Goal: Information Seeking & Learning: Learn about a topic

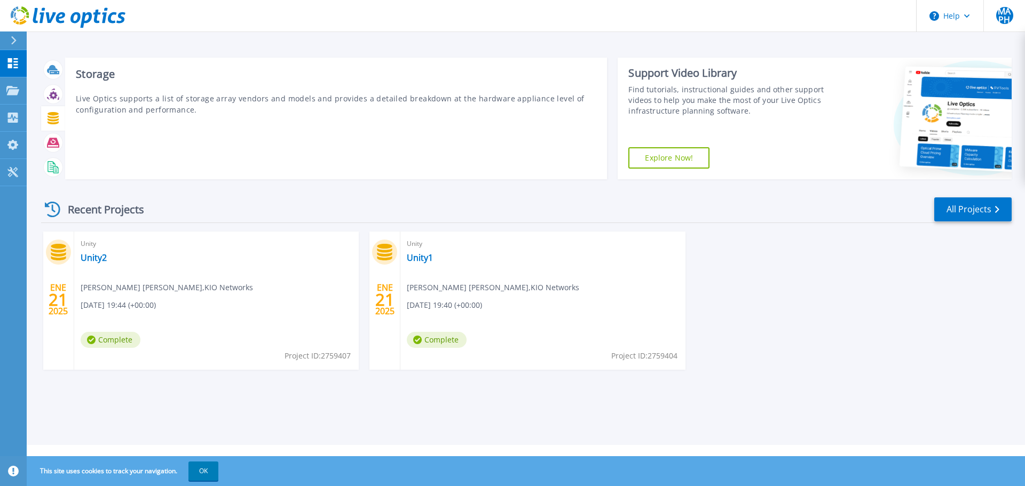
click at [53, 118] on icon at bounding box center [53, 118] width 11 height 12
click at [53, 116] on icon at bounding box center [53, 118] width 12 height 12
click at [51, 117] on icon at bounding box center [53, 118] width 11 height 12
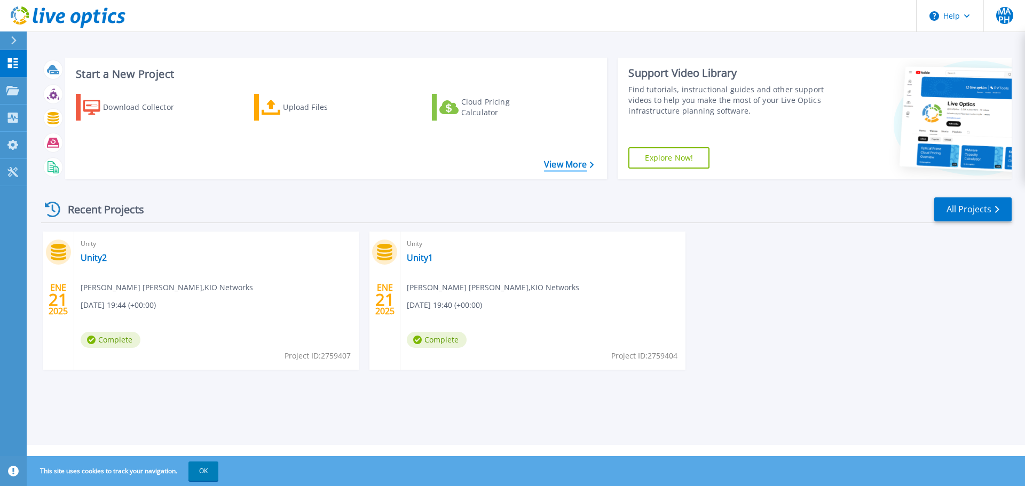
click at [579, 165] on link "View More" at bounding box center [569, 165] width 50 height 10
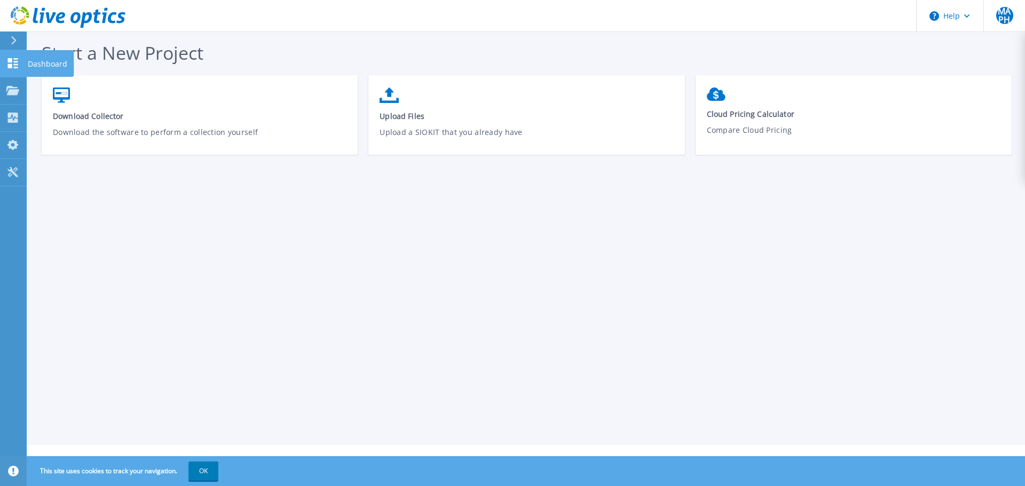
click at [11, 64] on icon at bounding box center [12, 63] width 13 height 10
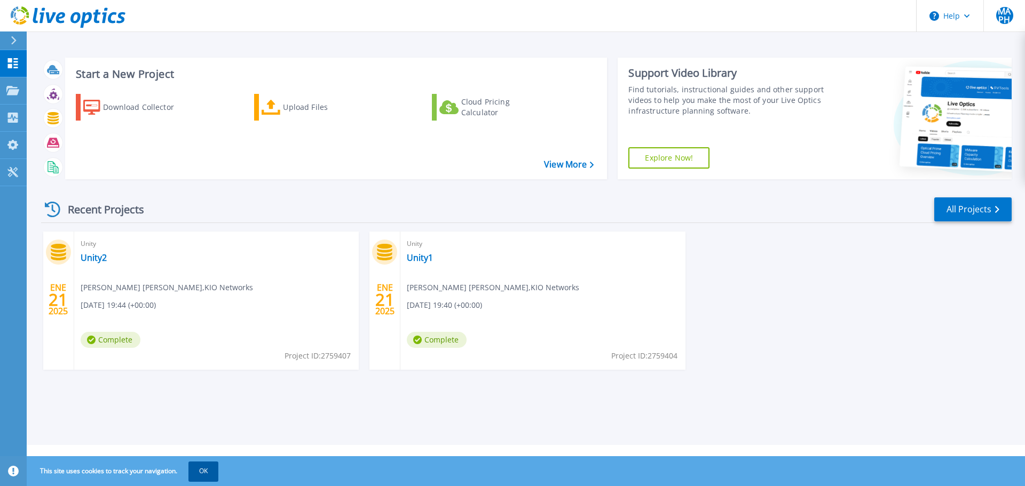
click at [197, 471] on button "OK" at bounding box center [203, 471] width 30 height 19
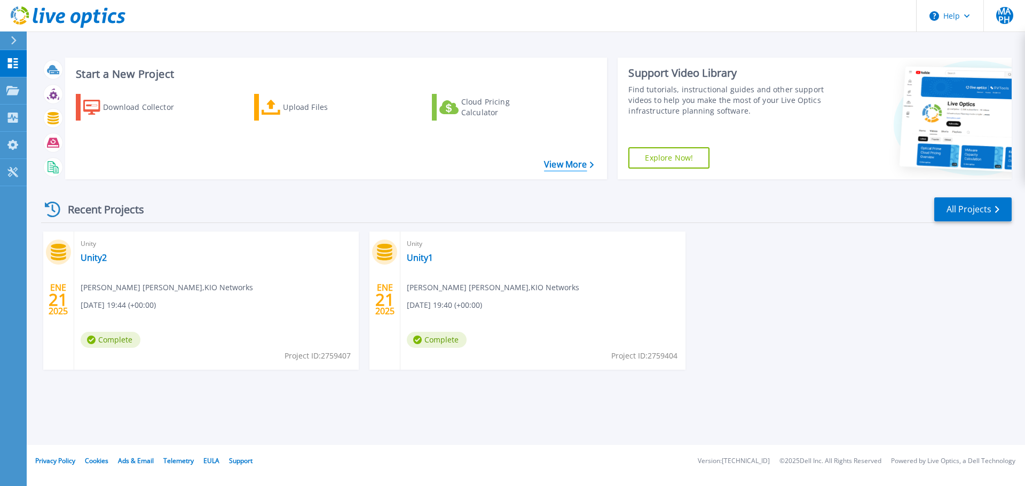
click at [571, 162] on link "View More" at bounding box center [569, 165] width 50 height 10
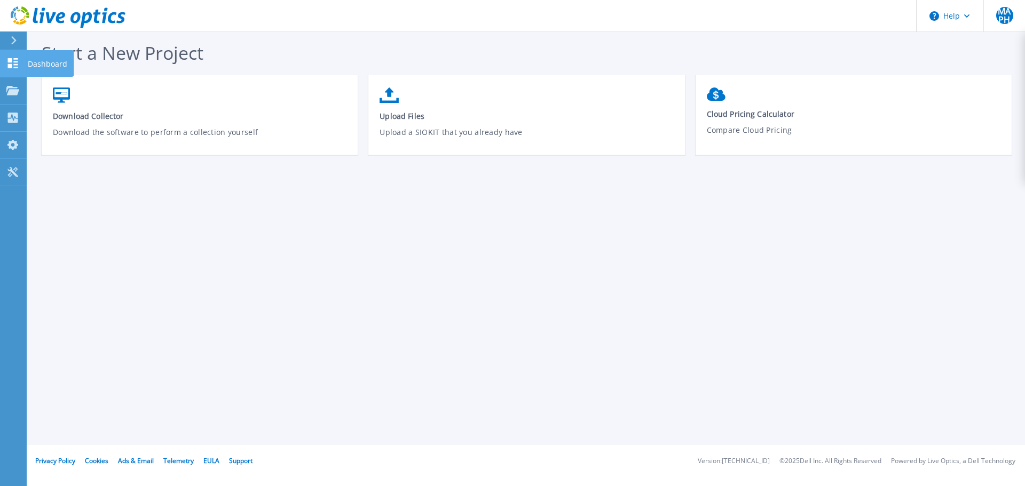
click at [12, 58] on icon at bounding box center [12, 63] width 13 height 10
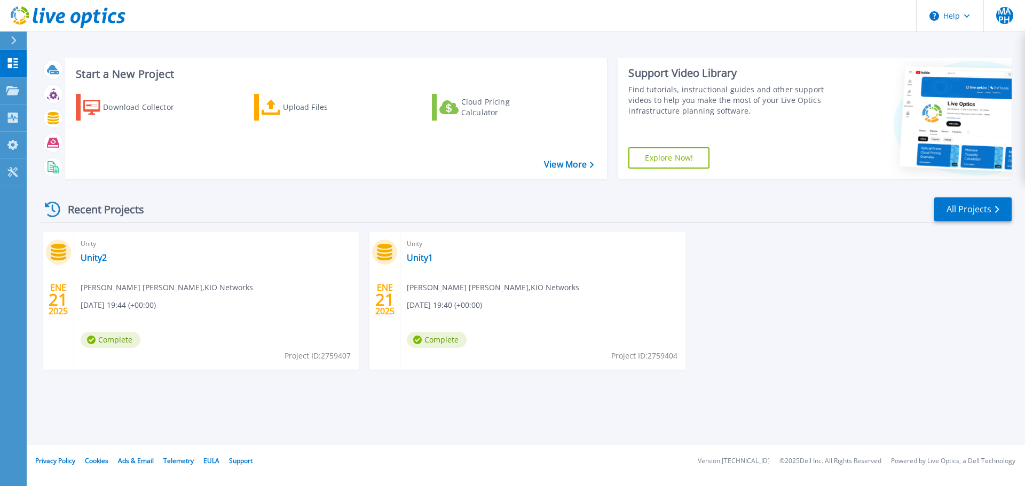
click at [20, 12] on icon at bounding box center [68, 17] width 115 height 22
click at [321, 103] on div "Upload Files" at bounding box center [325, 107] width 85 height 21
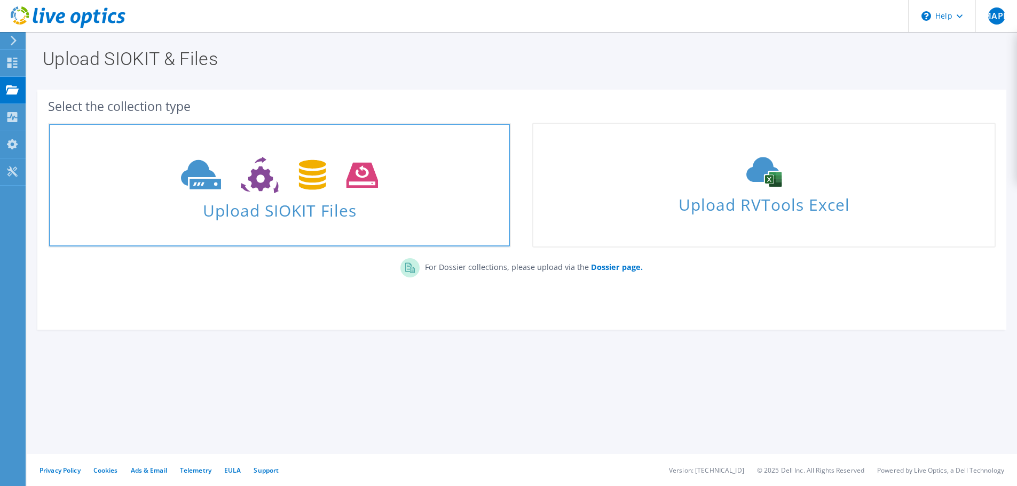
click at [312, 176] on icon at bounding box center [279, 175] width 197 height 37
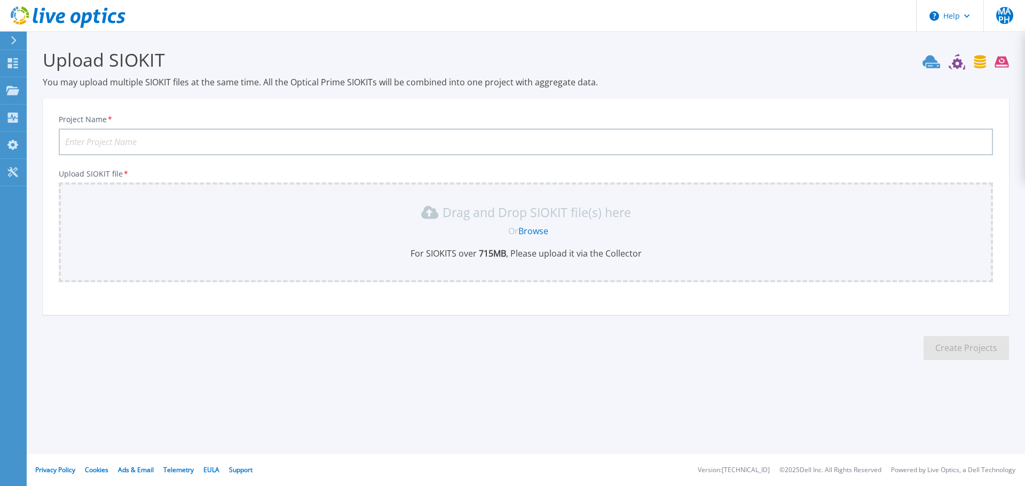
click at [160, 134] on input "Project Name *" at bounding box center [526, 142] width 934 height 27
click at [365, 144] on input "Project Name *" at bounding box center [526, 142] width 934 height 27
click at [661, 244] on div "Drag and Drop SIOKIT file(s) here Or Browse For SIOKITS over 715 MB , Please up…" at bounding box center [525, 232] width 921 height 56
click at [266, 137] on input "te" at bounding box center [526, 142] width 934 height 27
type input "t"
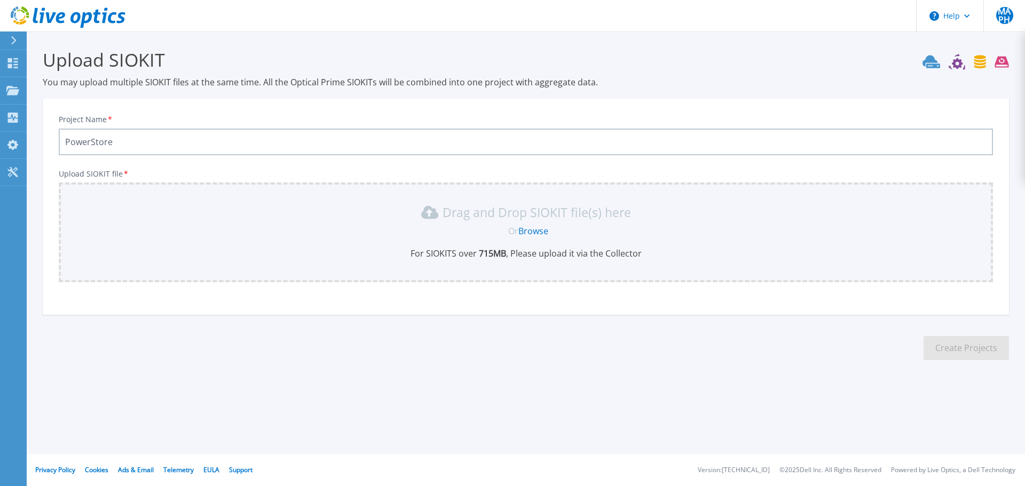
type input "PowerStore"
click at [536, 229] on link "Browse" at bounding box center [533, 231] width 30 height 12
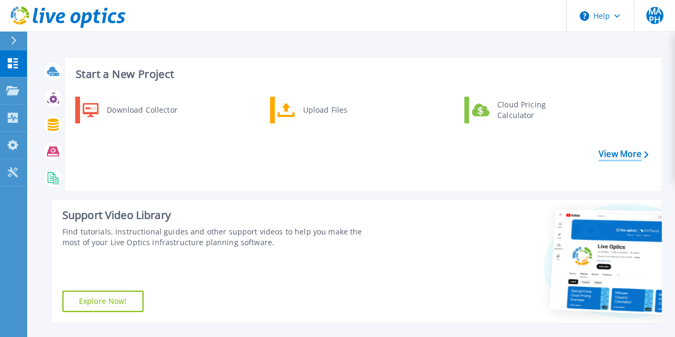
click at [612, 153] on link "View More" at bounding box center [624, 154] width 50 height 10
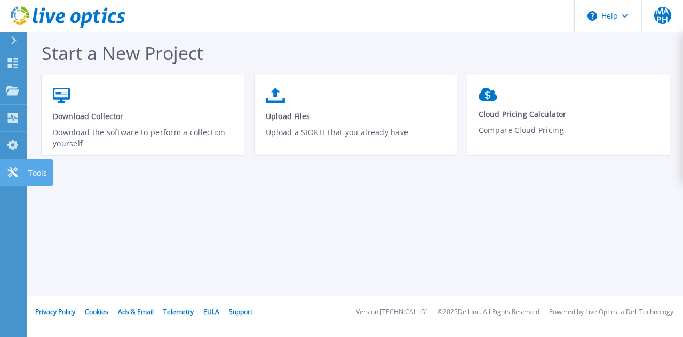
click at [11, 169] on icon at bounding box center [12, 172] width 10 height 10
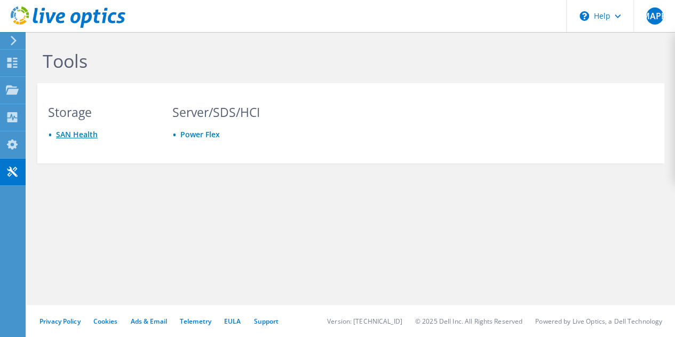
click at [70, 134] on link "SAN Health" at bounding box center [77, 134] width 42 height 10
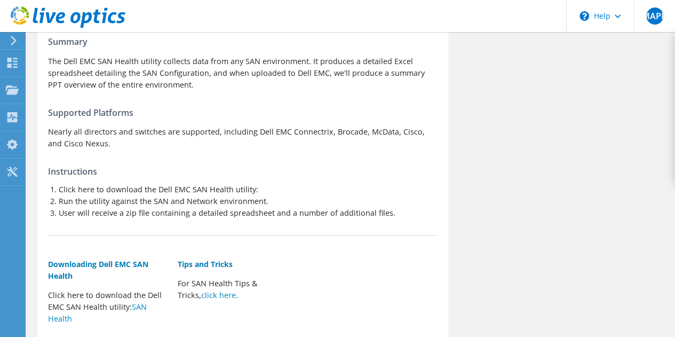
scroll to position [165, 0]
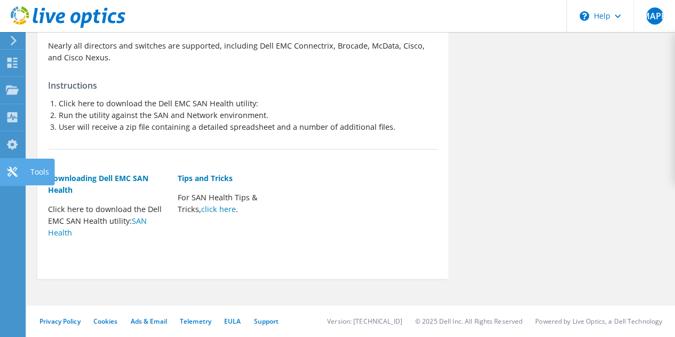
click at [11, 173] on icon at bounding box center [12, 172] width 13 height 10
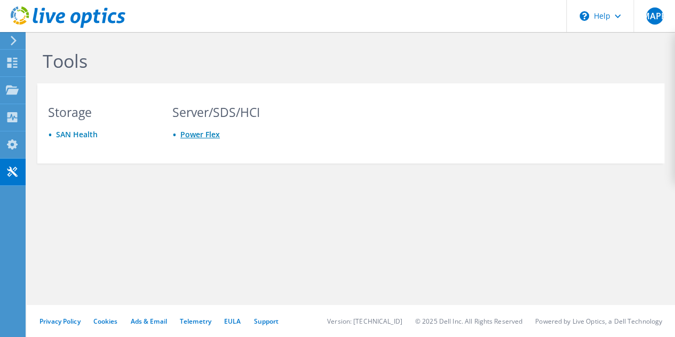
click at [197, 134] on link "Power Flex" at bounding box center [199, 134] width 39 height 10
click at [12, 41] on icon at bounding box center [14, 41] width 8 height 10
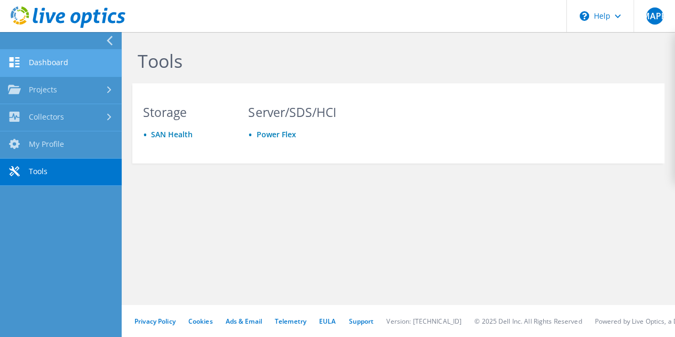
click at [44, 64] on link "Dashboard" at bounding box center [61, 63] width 122 height 27
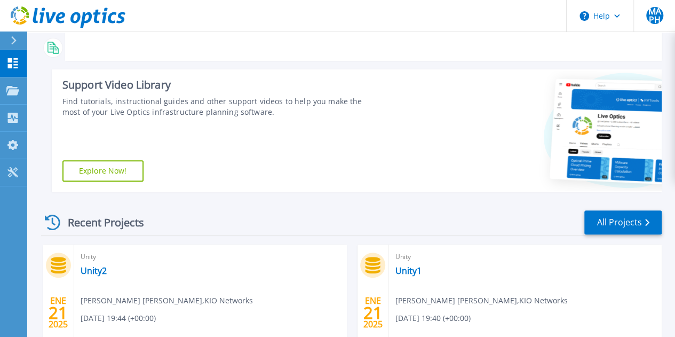
scroll to position [78, 0]
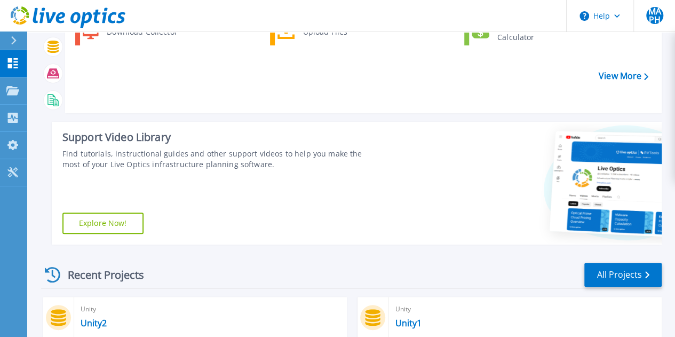
click at [104, 223] on link "Explore Now!" at bounding box center [102, 222] width 81 height 21
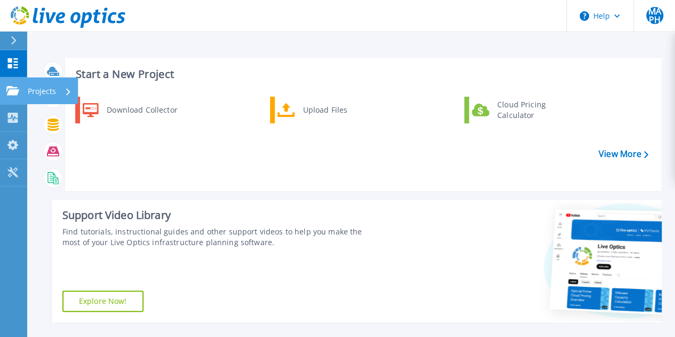
click at [17, 92] on icon at bounding box center [12, 90] width 13 height 9
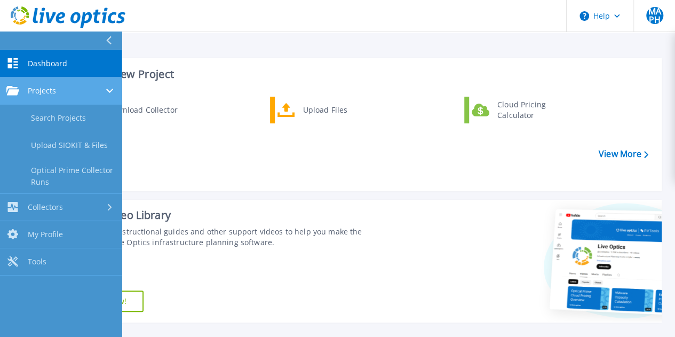
click at [51, 88] on span "Projects" at bounding box center [42, 91] width 28 height 10
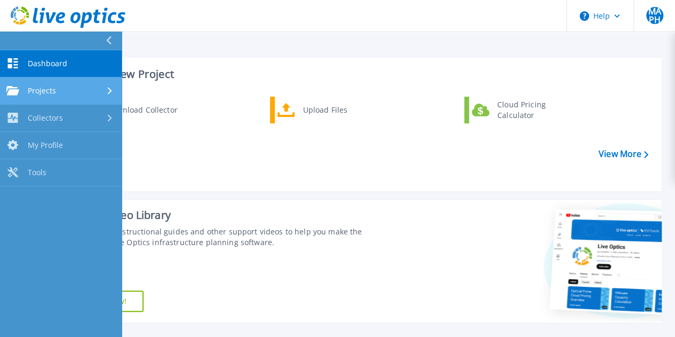
click at [95, 90] on div "Projects" at bounding box center [60, 91] width 109 height 10
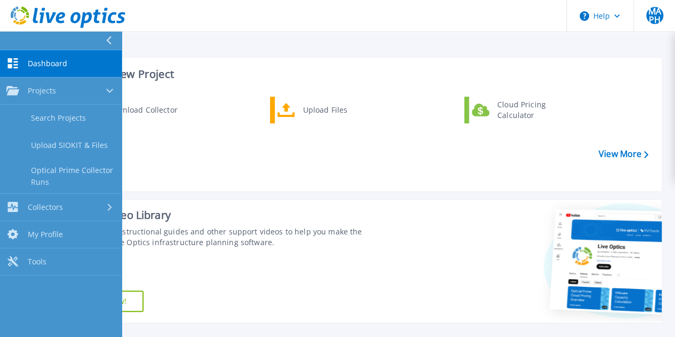
click at [407, 169] on div "Download Collector Upload Files Cloud Pricing Calculator" at bounding box center [361, 140] width 589 height 92
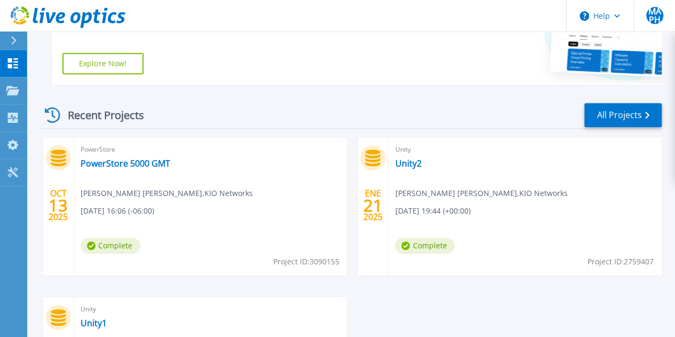
scroll to position [238, 0]
click at [137, 164] on link "PowerStore 5000 GMT" at bounding box center [126, 162] width 90 height 11
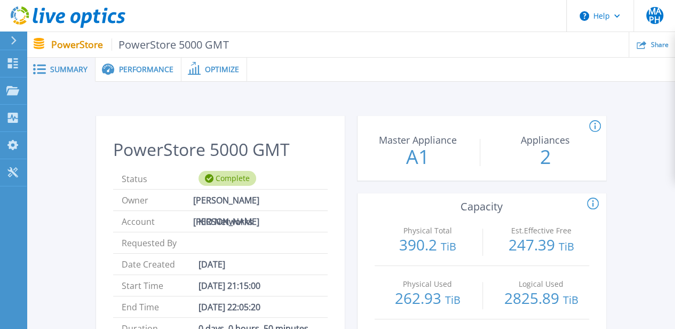
click at [154, 72] on span "Performance" at bounding box center [146, 69] width 54 height 7
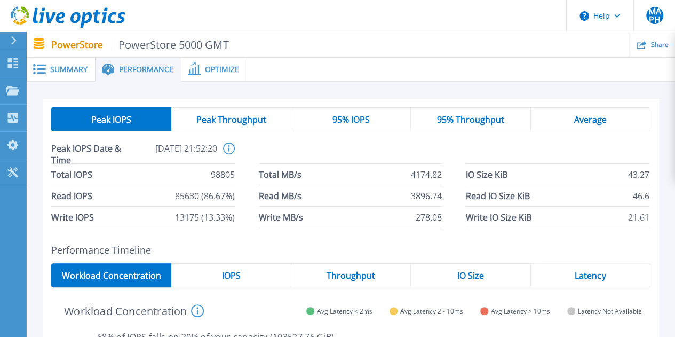
click at [213, 75] on div "Optimize" at bounding box center [214, 70] width 66 height 24
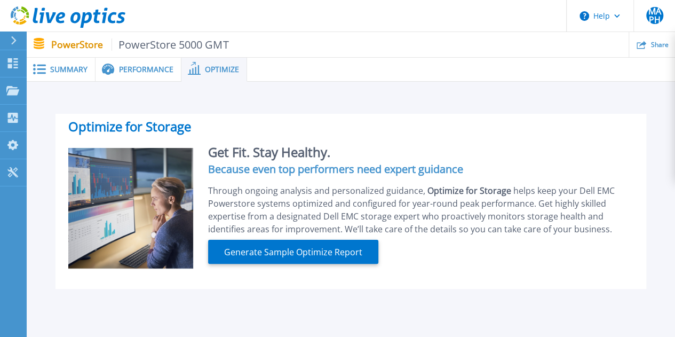
click at [74, 71] on span "Summary" at bounding box center [68, 69] width 37 height 7
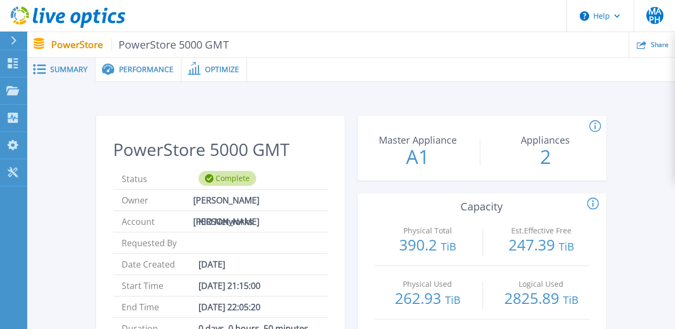
click at [133, 67] on span "Performance" at bounding box center [146, 69] width 54 height 7
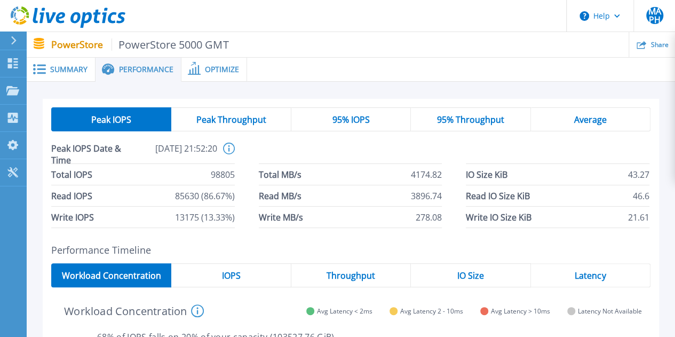
click at [225, 76] on div "Optimize" at bounding box center [214, 70] width 66 height 24
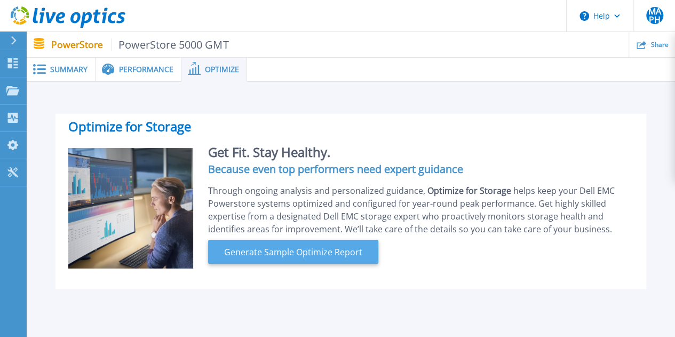
click at [313, 246] on span "Generate Sample Optimize Report" at bounding box center [293, 252] width 147 height 13
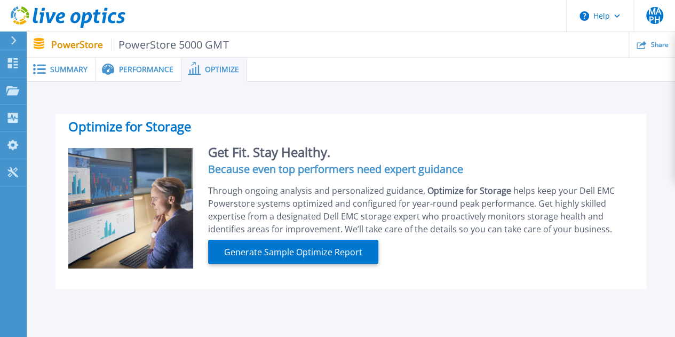
click at [59, 71] on span "Summary" at bounding box center [68, 69] width 37 height 7
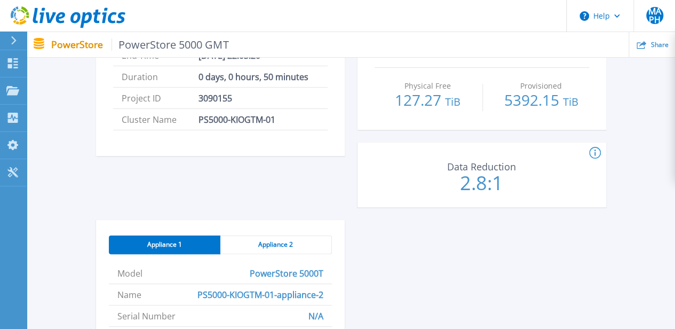
scroll to position [267, 0]
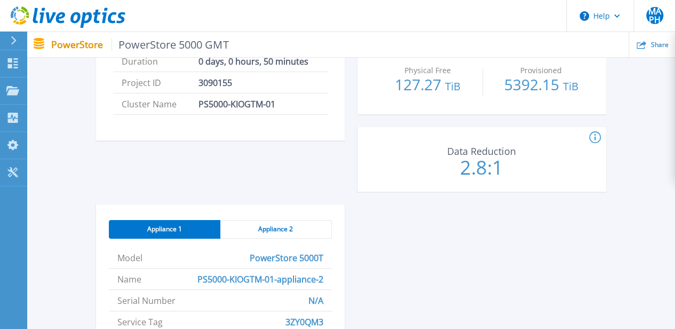
click at [292, 228] on span "Appliance 2" at bounding box center [275, 229] width 35 height 9
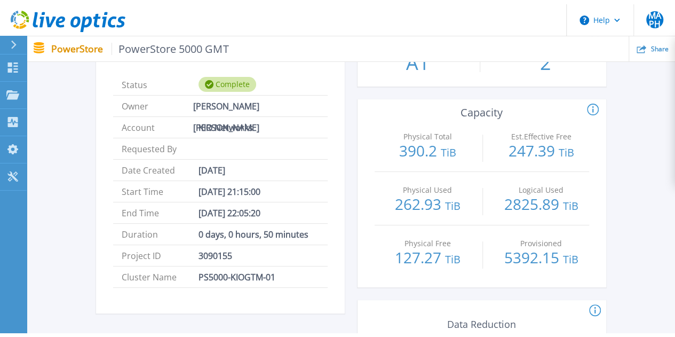
scroll to position [0, 0]
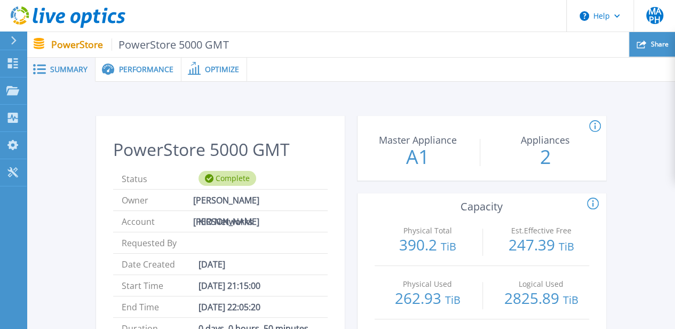
click at [654, 46] on span "Share" at bounding box center [660, 44] width 18 height 6
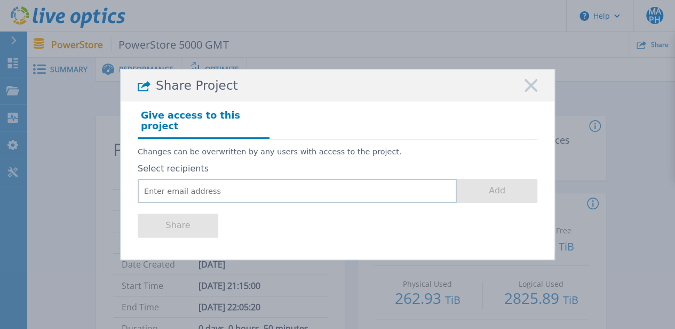
click at [529, 89] on rect at bounding box center [531, 85] width 14 height 14
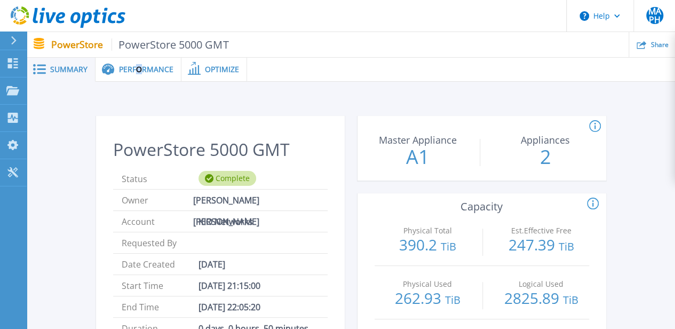
click at [136, 73] on span "Performance" at bounding box center [146, 69] width 54 height 7
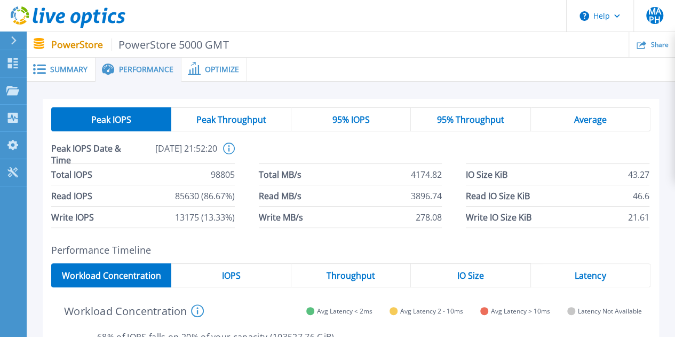
click at [215, 69] on span "Optimize" at bounding box center [222, 69] width 34 height 7
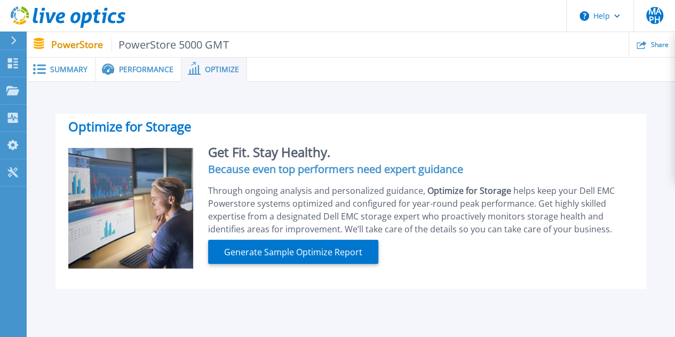
click at [65, 67] on span "Summary" at bounding box center [68, 69] width 37 height 7
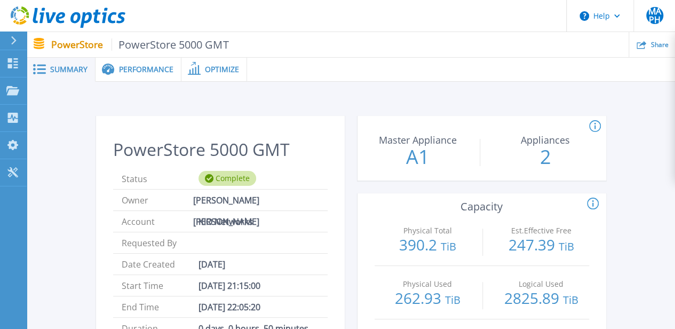
click at [61, 69] on span "Summary" at bounding box center [68, 69] width 37 height 7
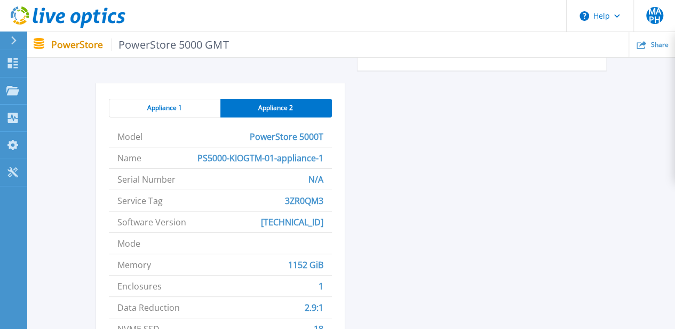
scroll to position [374, 0]
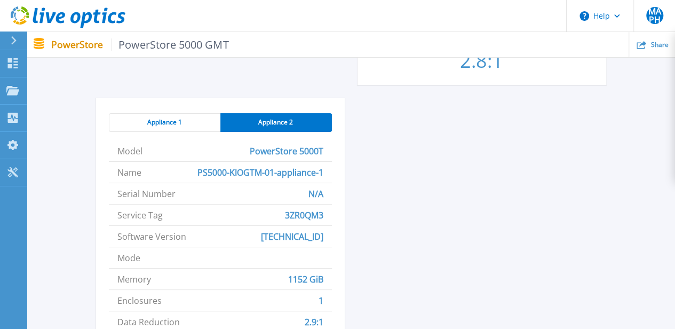
click at [172, 123] on span "Appliance 1" at bounding box center [164, 122] width 35 height 9
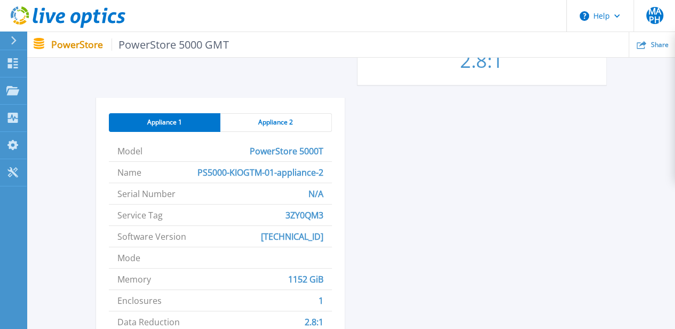
click at [306, 128] on div "Appliance 2" at bounding box center [276, 122] width 112 height 19
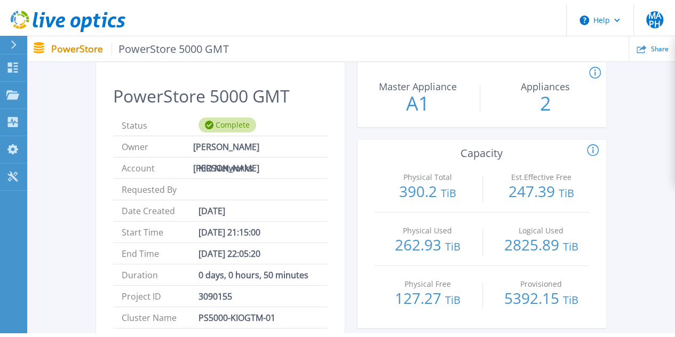
scroll to position [0, 0]
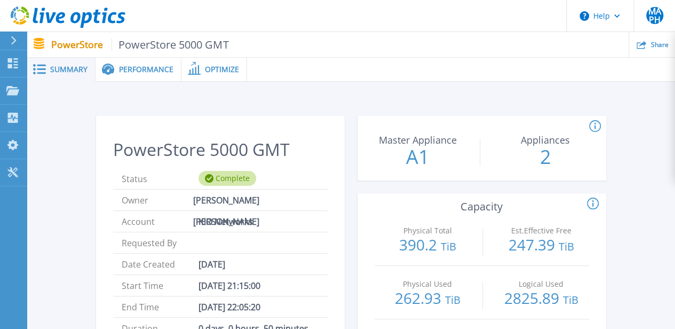
click at [13, 39] on icon at bounding box center [14, 40] width 6 height 9
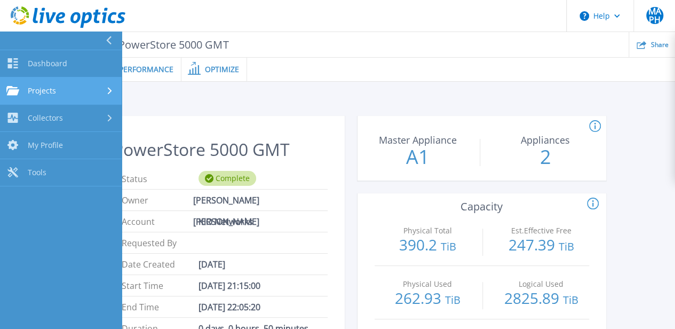
click at [36, 95] on span "Projects" at bounding box center [42, 91] width 28 height 10
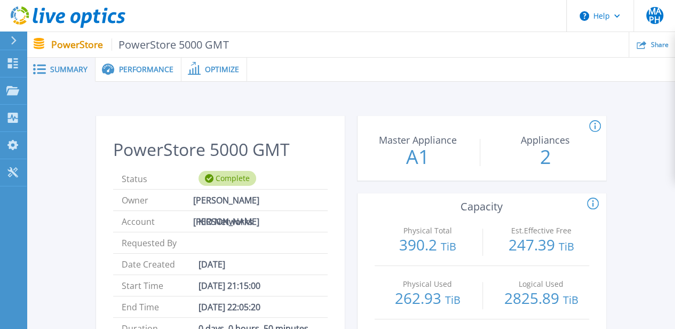
click at [123, 70] on span "Performance" at bounding box center [146, 69] width 54 height 7
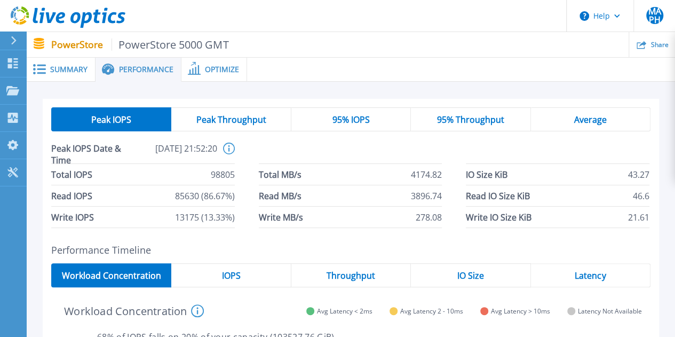
click at [236, 117] on span "Peak Throughput" at bounding box center [231, 119] width 70 height 9
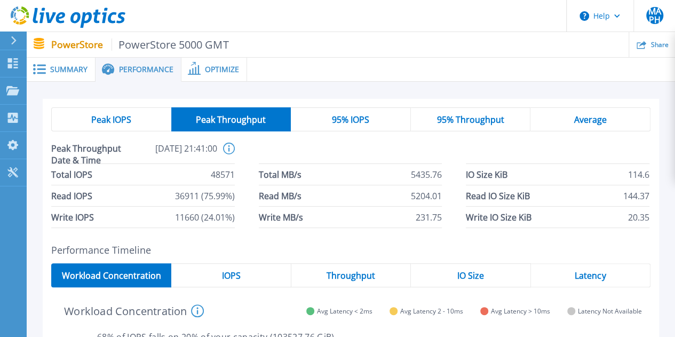
click at [347, 119] on span "95% IOPS" at bounding box center [350, 119] width 37 height 9
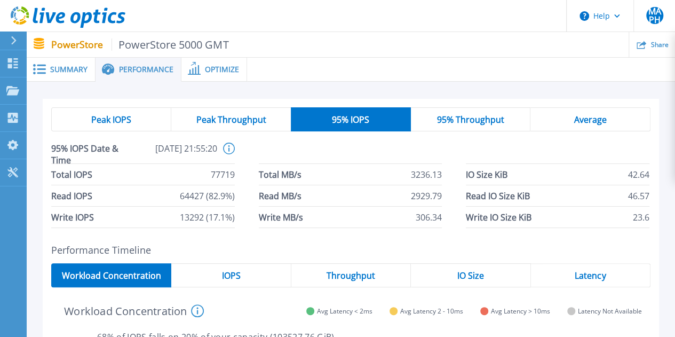
drag, startPoint x: 478, startPoint y: 119, endPoint x: 524, endPoint y: 120, distance: 45.9
click at [478, 120] on span "95% Throughput" at bounding box center [470, 119] width 67 height 9
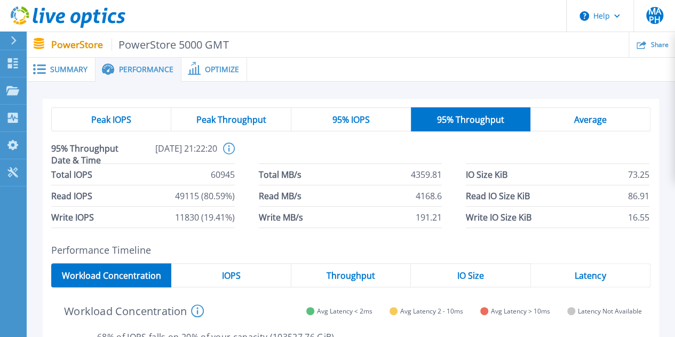
click at [585, 120] on span "Average" at bounding box center [590, 119] width 33 height 9
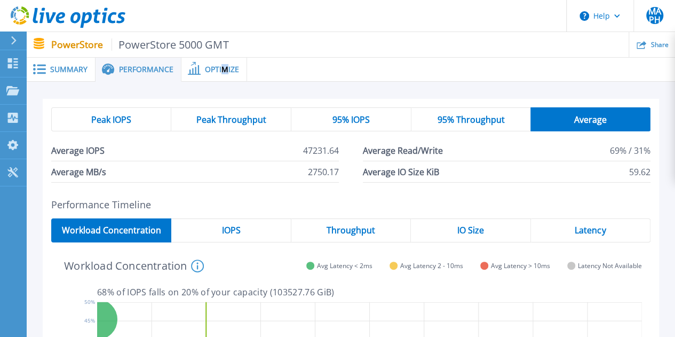
click at [221, 73] on span "Optimize" at bounding box center [222, 69] width 34 height 7
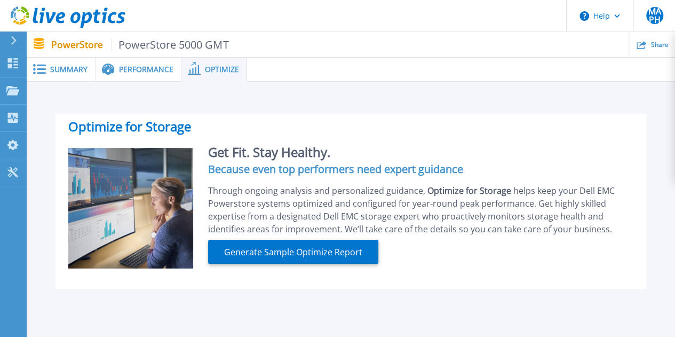
click at [155, 72] on span "Performance" at bounding box center [146, 69] width 54 height 7
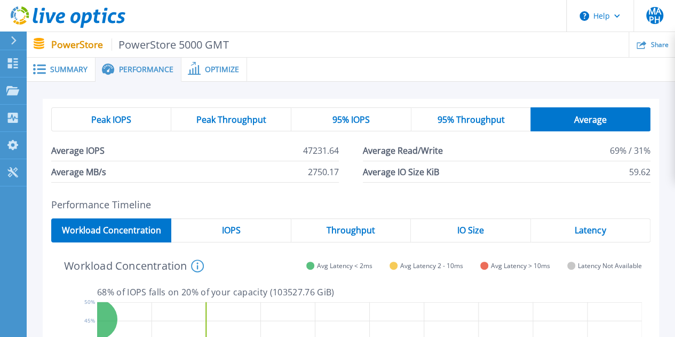
click at [64, 71] on span "Summary" at bounding box center [68, 69] width 37 height 7
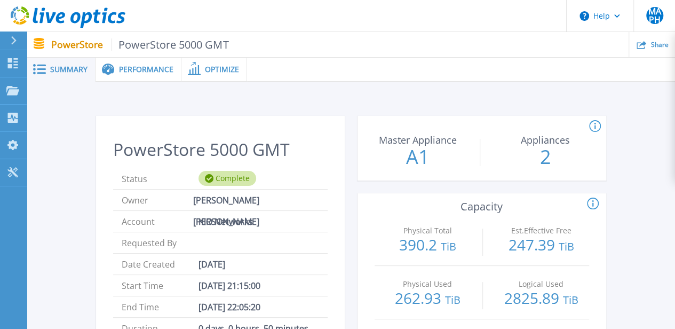
click at [38, 41] on icon at bounding box center [40, 45] width 14 height 14
click at [139, 44] on span "PowerStore 5000 GMT" at bounding box center [170, 44] width 117 height 12
click at [63, 68] on span "Summary" at bounding box center [68, 69] width 37 height 7
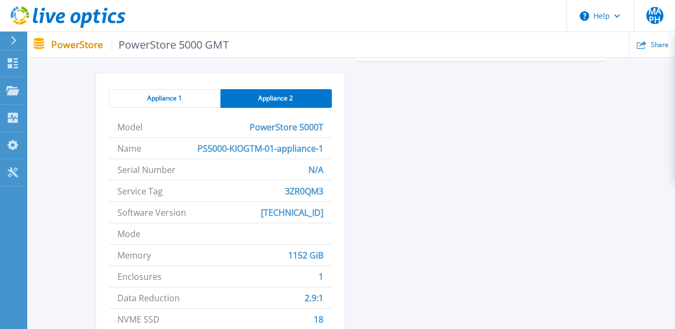
scroll to position [418, 0]
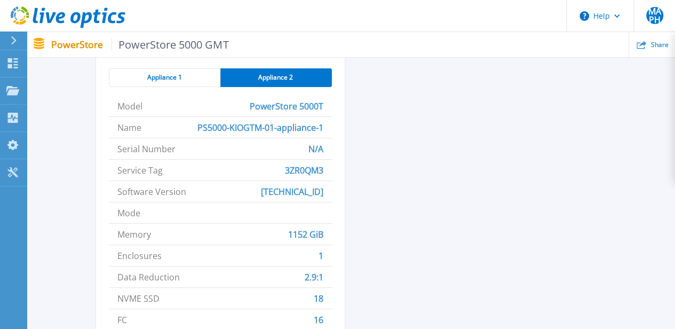
drag, startPoint x: 184, startPoint y: 76, endPoint x: 207, endPoint y: 80, distance: 23.3
click at [187, 76] on div "Appliance 1" at bounding box center [165, 77] width 112 height 19
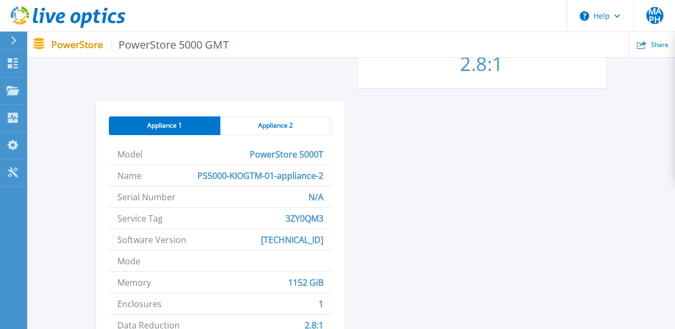
scroll to position [374, 0]
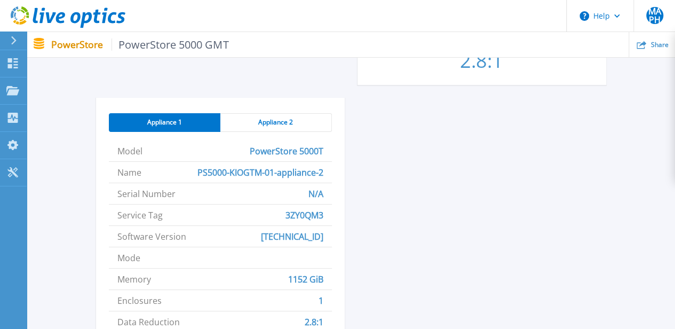
click at [292, 123] on div "Appliance 2" at bounding box center [276, 122] width 112 height 19
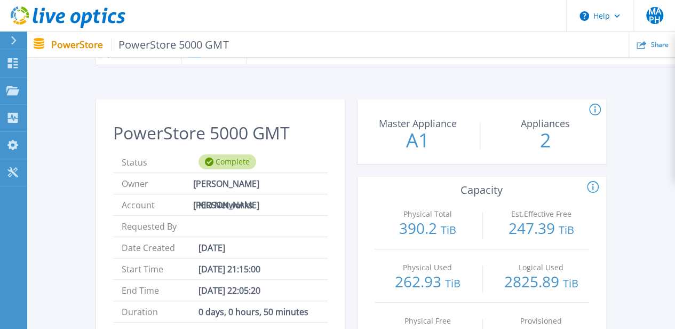
scroll to position [0, 0]
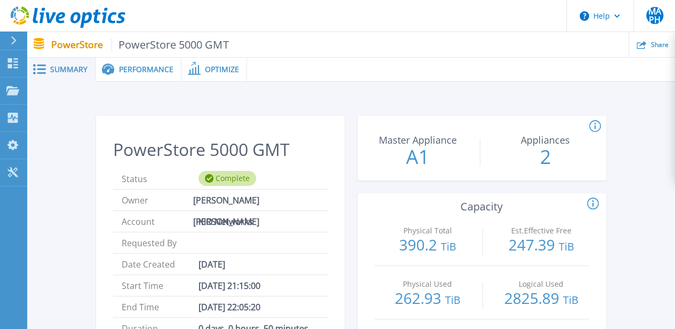
click at [220, 72] on span "Optimize" at bounding box center [222, 69] width 34 height 7
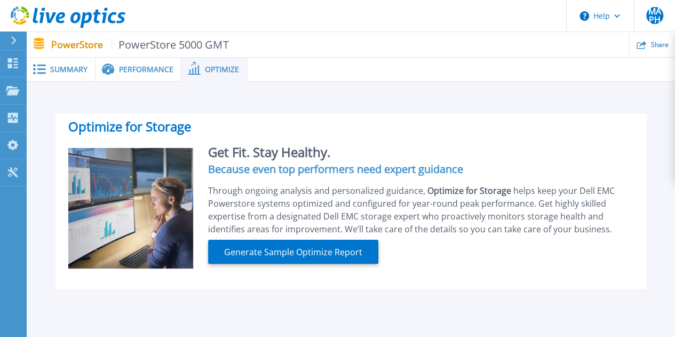
click at [56, 68] on span "Summary" at bounding box center [68, 69] width 37 height 7
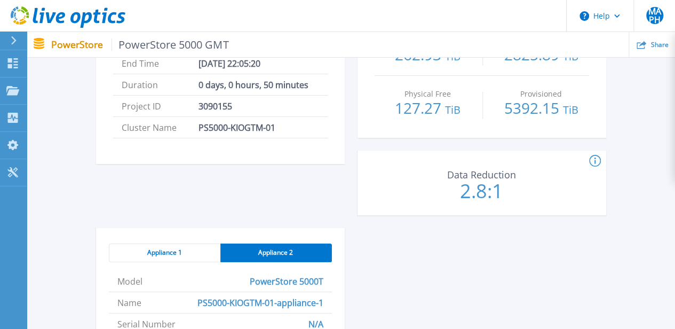
scroll to position [53, 0]
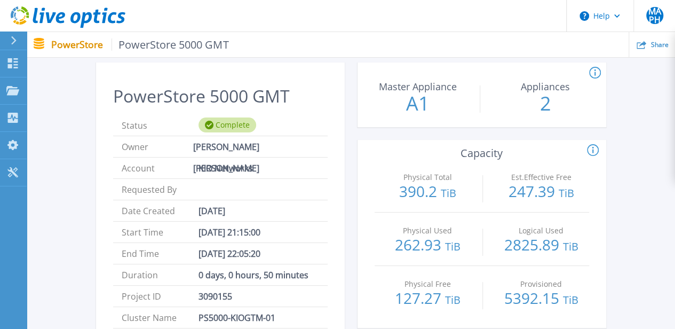
click at [239, 97] on h2 "PowerStore 5000 GMT" at bounding box center [220, 96] width 215 height 20
click at [239, 96] on h2 "PowerStore 5000 GMT" at bounding box center [220, 96] width 215 height 20
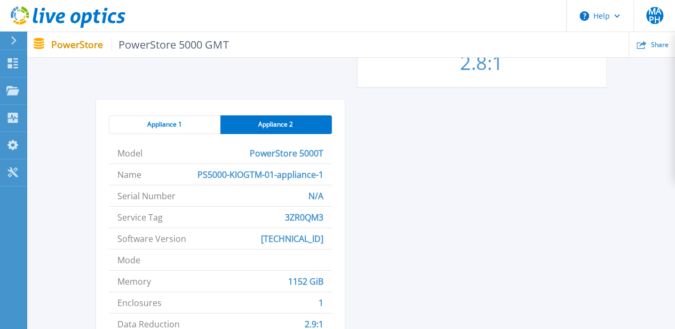
scroll to position [374, 0]
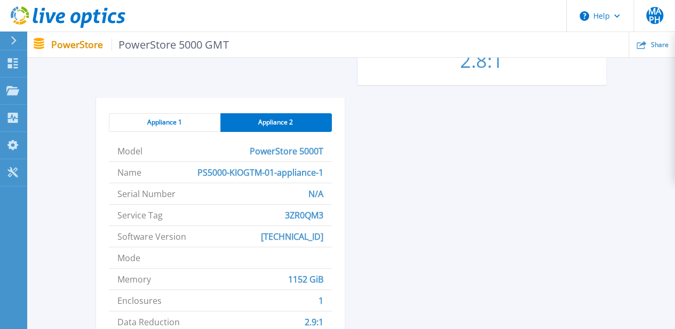
click at [162, 120] on span "Appliance 1" at bounding box center [164, 122] width 35 height 9
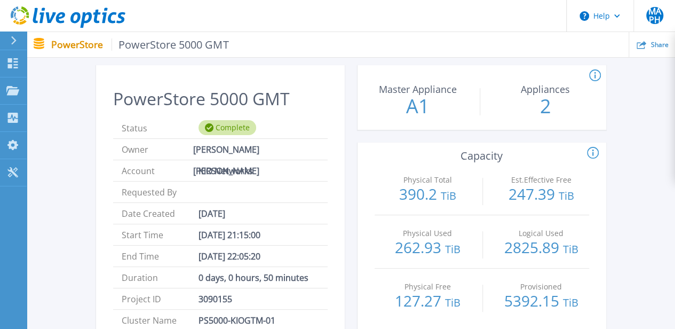
scroll to position [0, 0]
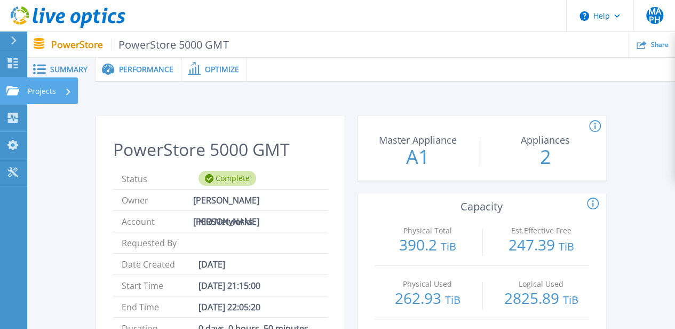
click at [12, 89] on icon at bounding box center [12, 90] width 13 height 9
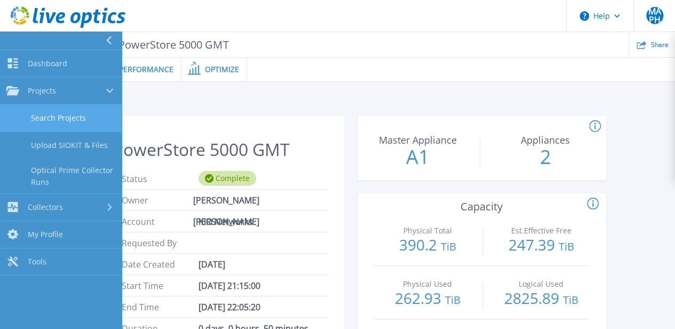
click at [52, 119] on link "Search Projects" at bounding box center [61, 118] width 122 height 27
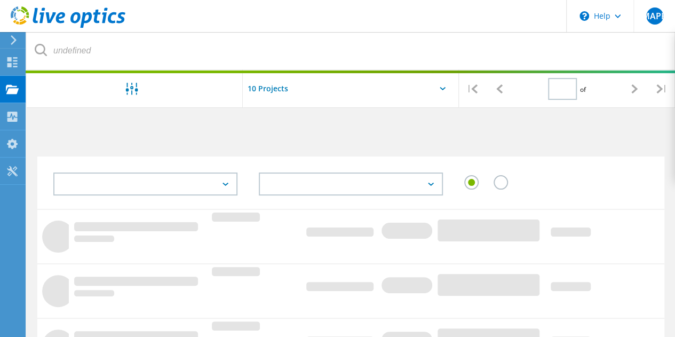
type input "1"
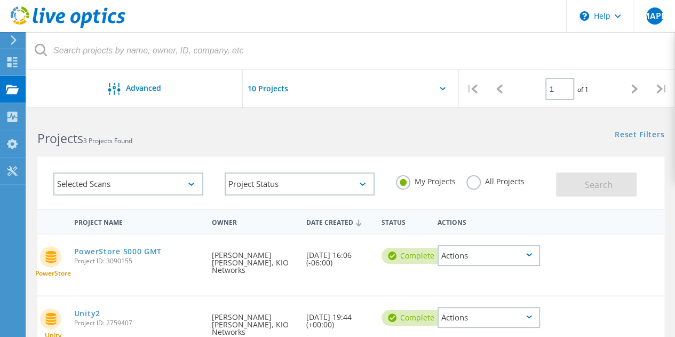
scroll to position [53, 0]
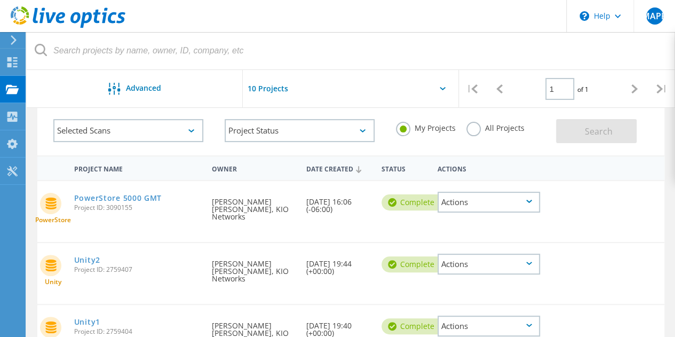
click at [528, 202] on icon at bounding box center [529, 201] width 6 height 3
click at [611, 223] on div "PowerStore PowerStore 5000 GMT Project ID: 3090155 Requested By [PERSON_NAME] […" at bounding box center [350, 211] width 627 height 61
click at [136, 198] on link "PowerStore 5000 GMT" at bounding box center [118, 197] width 88 height 7
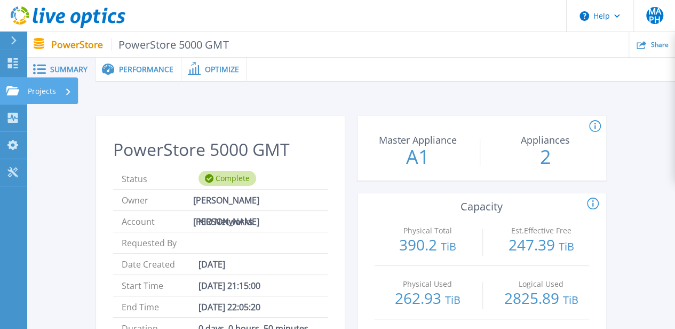
click at [33, 91] on p "Projects" at bounding box center [42, 91] width 28 height 28
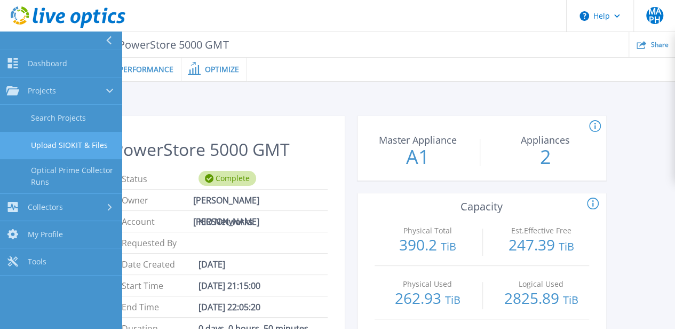
click at [49, 140] on link "Upload SIOKIT & Files" at bounding box center [61, 145] width 122 height 27
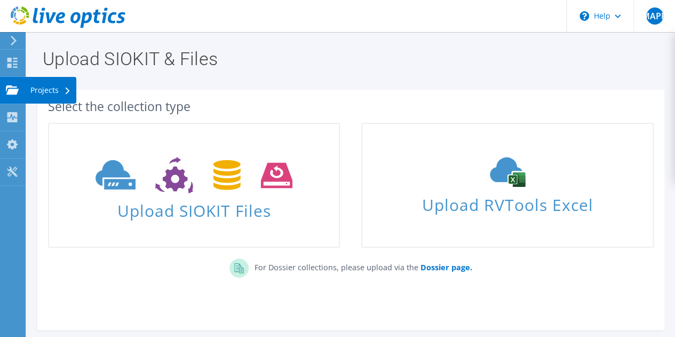
click at [35, 91] on div "Projects" at bounding box center [50, 90] width 51 height 27
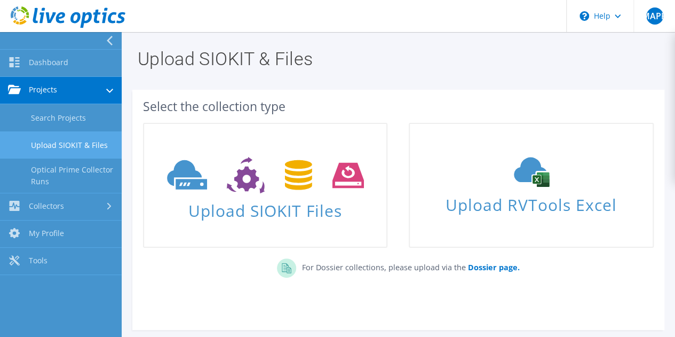
click at [60, 146] on link "Upload SIOKIT & Files" at bounding box center [61, 144] width 122 height 27
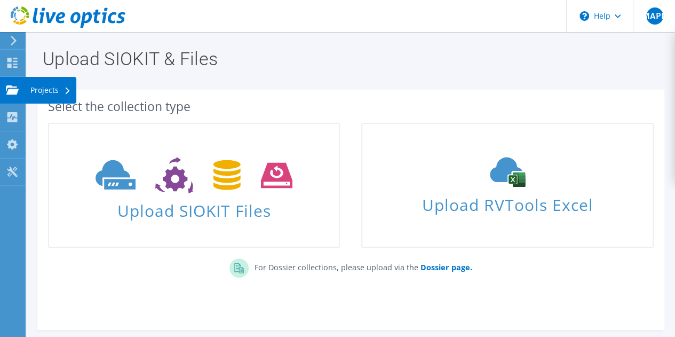
click at [44, 88] on div "Projects" at bounding box center [50, 90] width 51 height 27
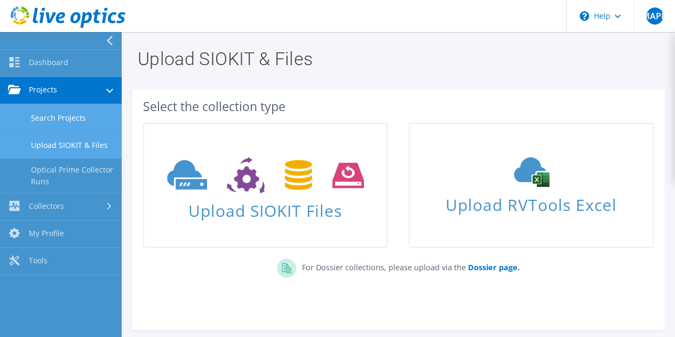
click at [68, 117] on link "Search Projects" at bounding box center [61, 117] width 122 height 27
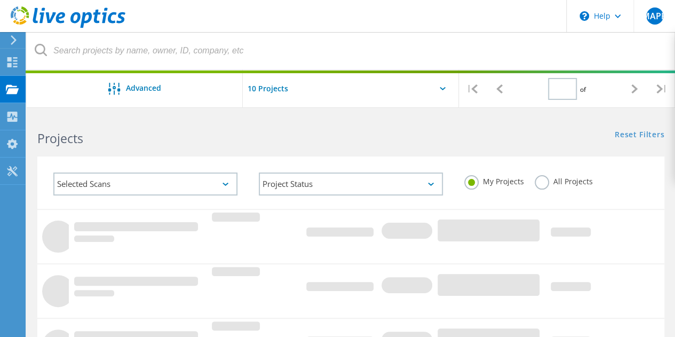
type input "1"
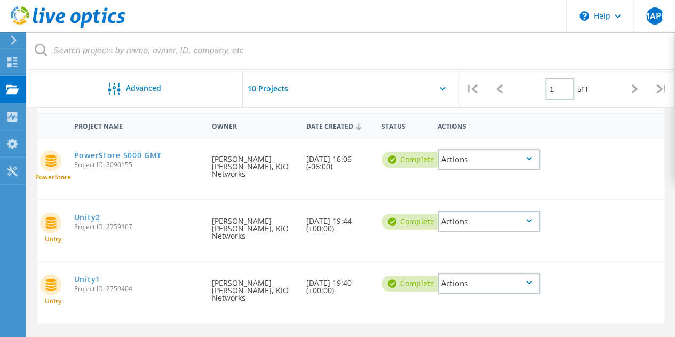
scroll to position [53, 0]
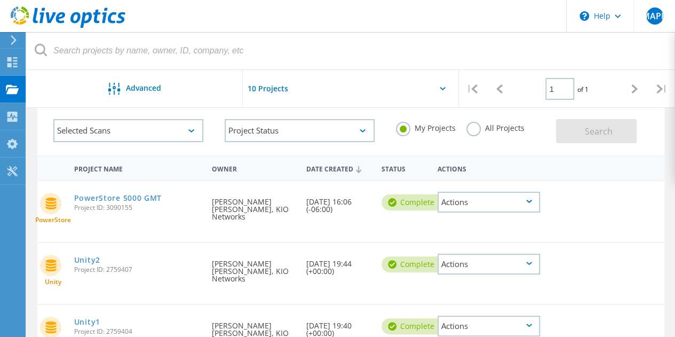
click at [528, 200] on icon at bounding box center [529, 201] width 6 height 3
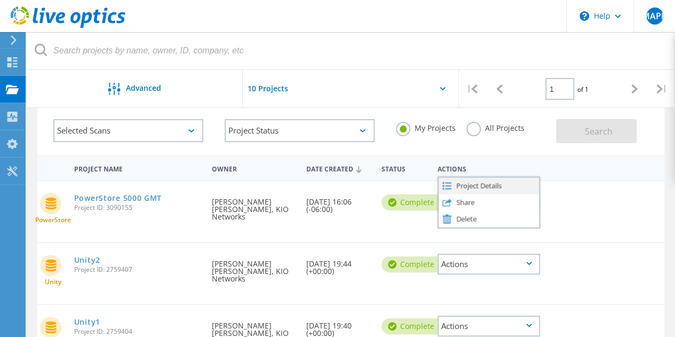
click at [496, 186] on div "Project Details" at bounding box center [489, 185] width 100 height 17
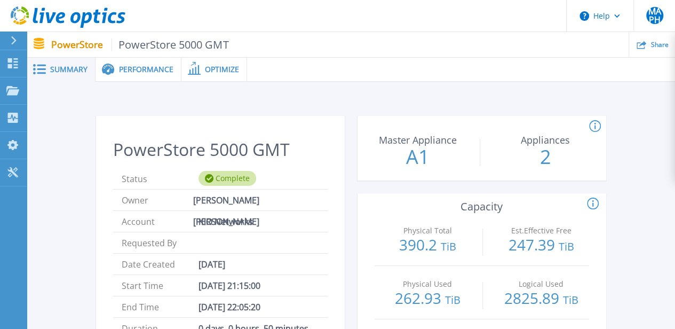
click at [137, 68] on span "Performance" at bounding box center [146, 69] width 54 height 7
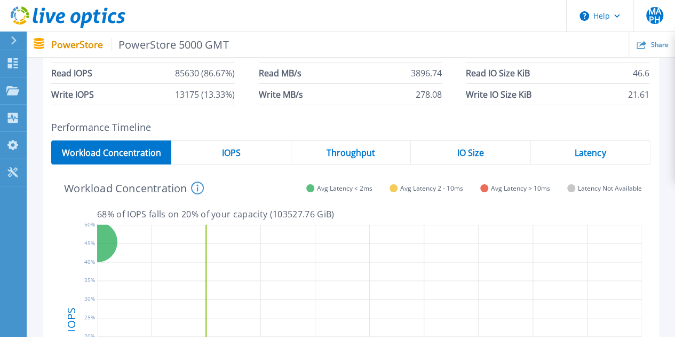
scroll to position [107, 0]
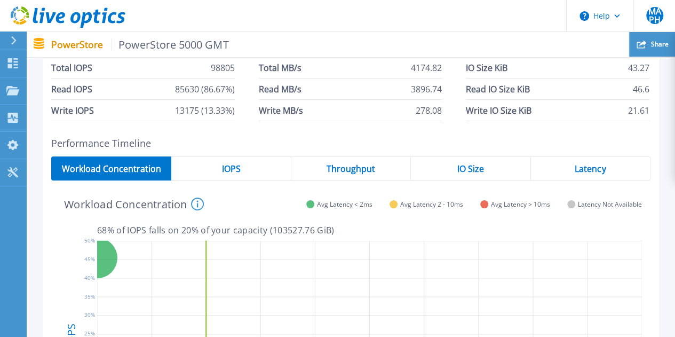
click at [660, 44] on span "Share" at bounding box center [660, 44] width 18 height 6
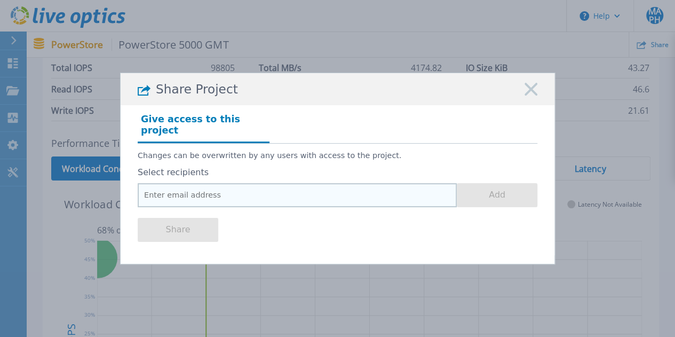
click at [391, 191] on input "email" at bounding box center [297, 195] width 319 height 24
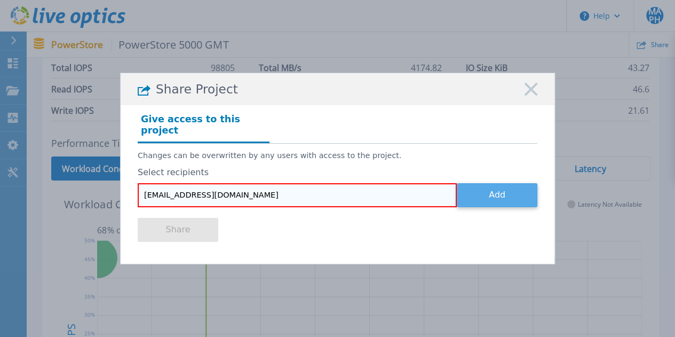
type input "[EMAIL_ADDRESS][DOMAIN_NAME]"
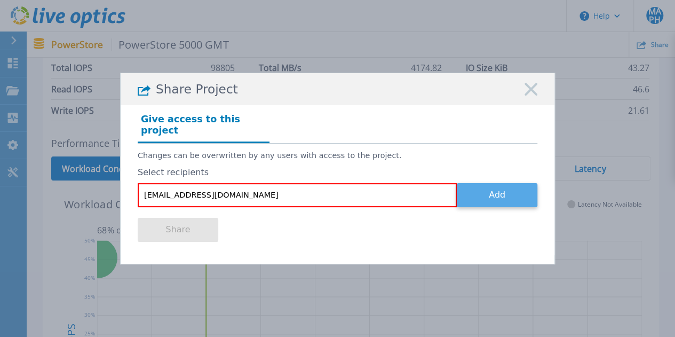
click at [495, 189] on button "Add" at bounding box center [497, 195] width 81 height 24
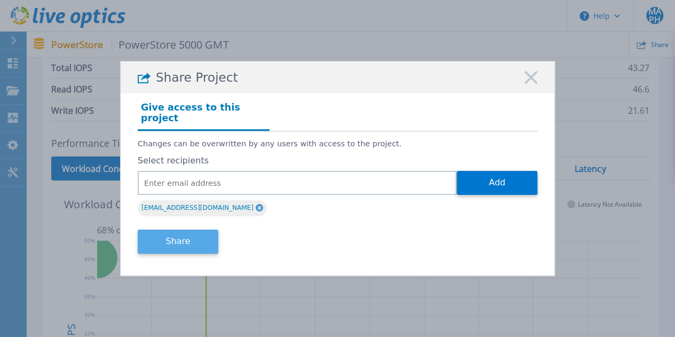
click at [196, 238] on button "Share" at bounding box center [178, 241] width 81 height 24
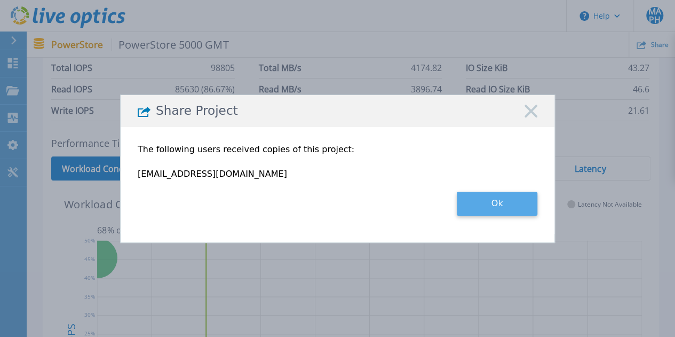
click at [493, 205] on button "Ok" at bounding box center [497, 204] width 81 height 24
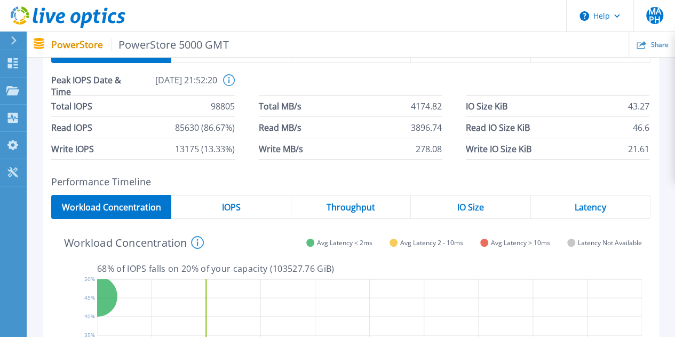
scroll to position [0, 0]
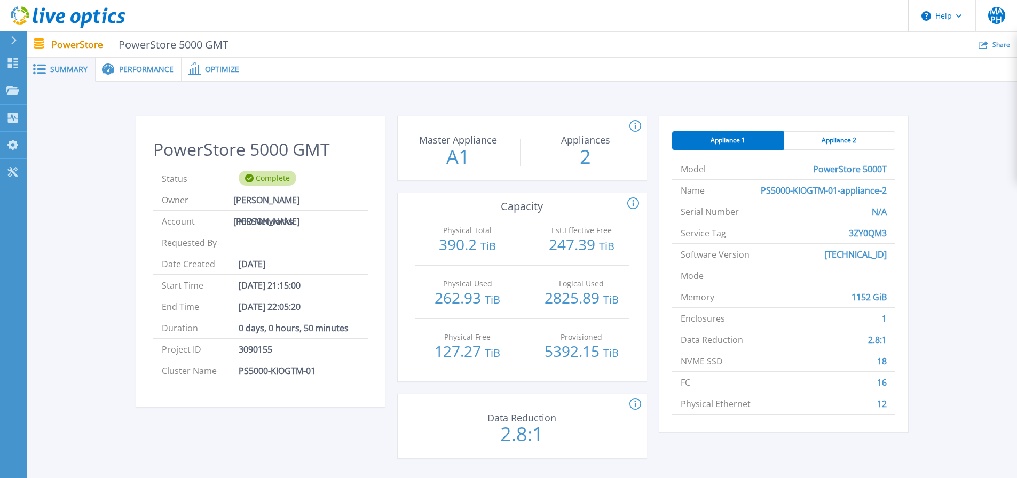
click at [141, 69] on span "Performance" at bounding box center [146, 69] width 54 height 7
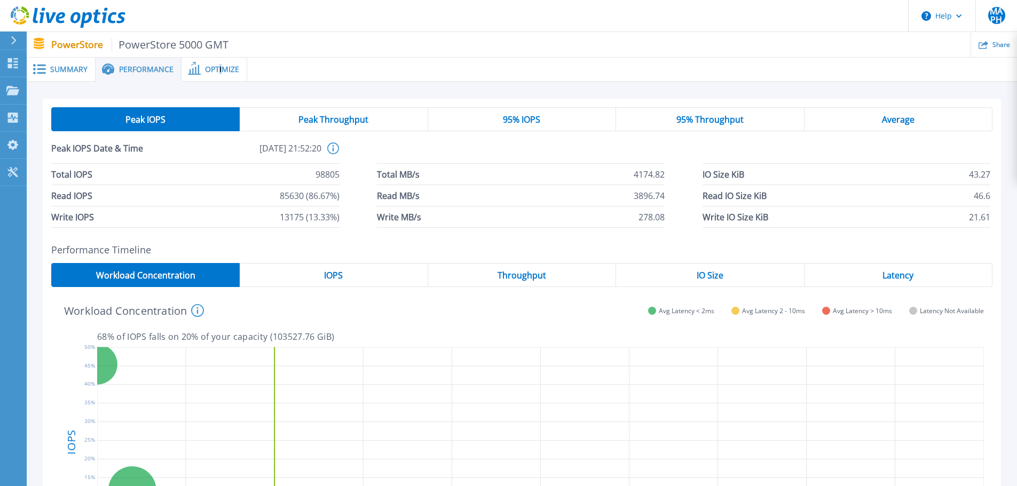
click at [218, 63] on div "Optimize" at bounding box center [214, 70] width 66 height 24
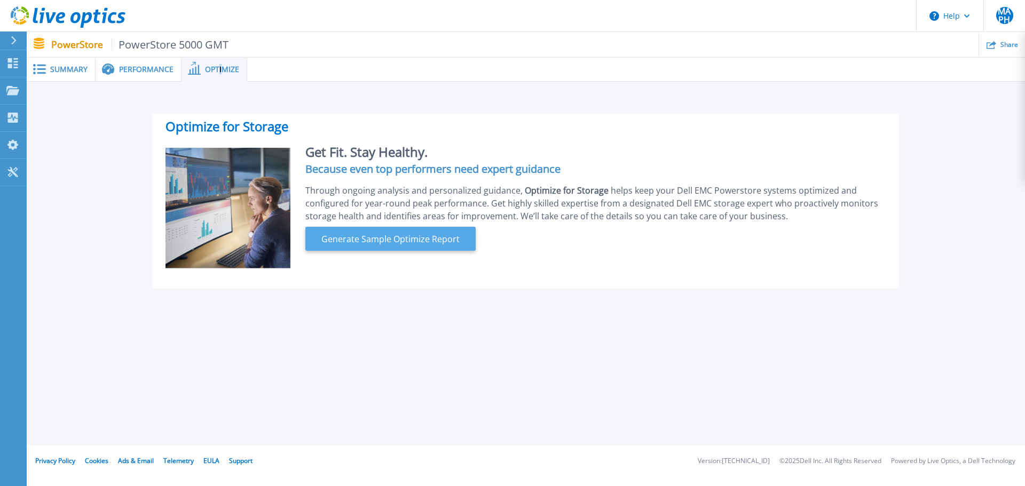
click at [409, 240] on span "Generate Sample Optimize Report" at bounding box center [390, 239] width 147 height 13
click at [390, 246] on button "Generate Sample Optimize Report" at bounding box center [390, 239] width 170 height 24
click at [64, 70] on span "Summary" at bounding box center [68, 69] width 37 height 7
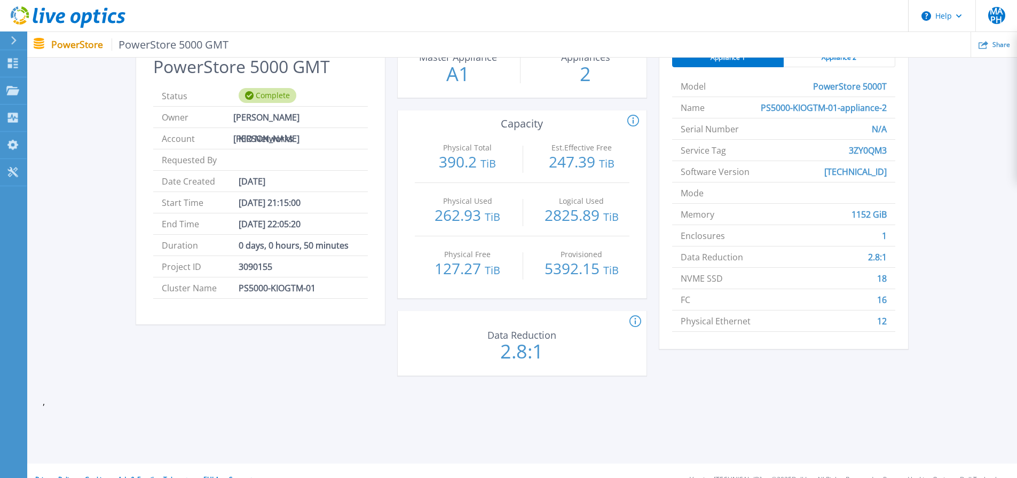
scroll to position [100, 0]
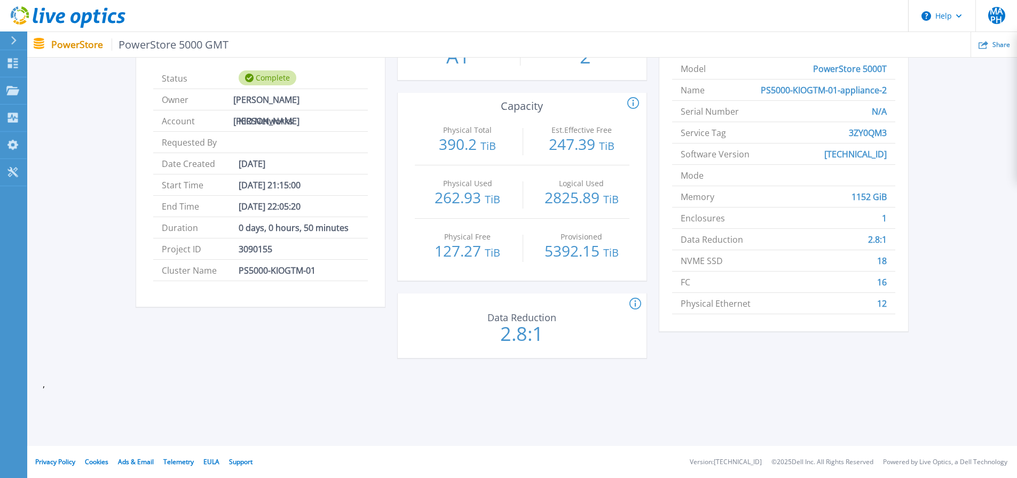
click at [636, 305] on icon at bounding box center [635, 304] width 12 height 13
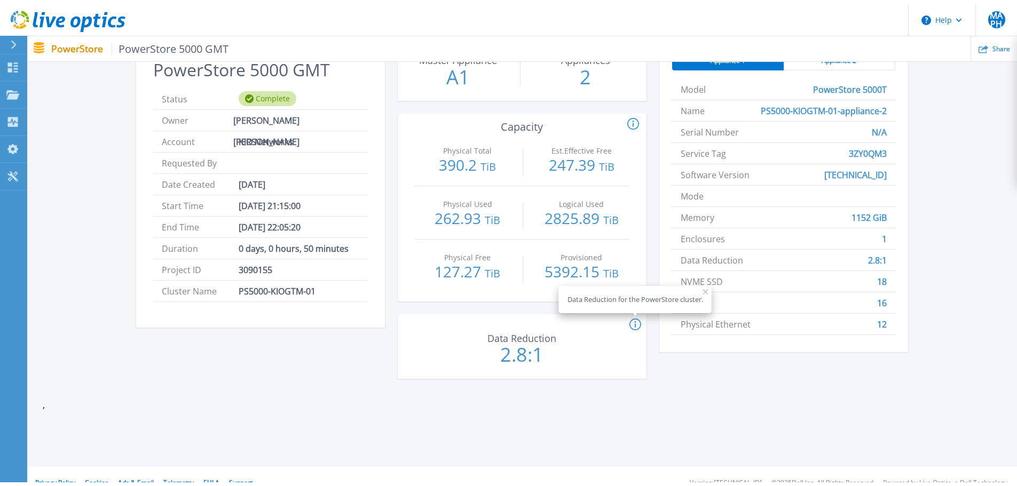
scroll to position [0, 0]
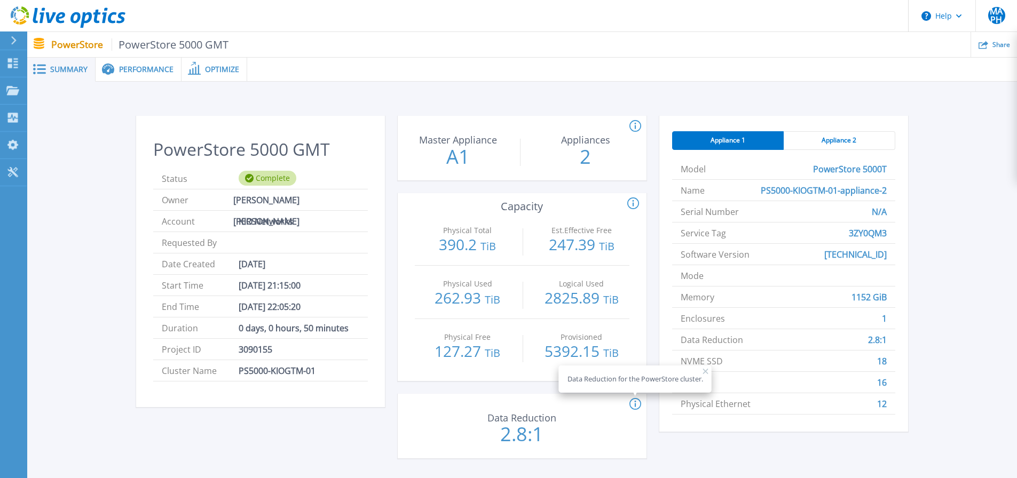
click at [156, 68] on span "Performance" at bounding box center [146, 69] width 54 height 7
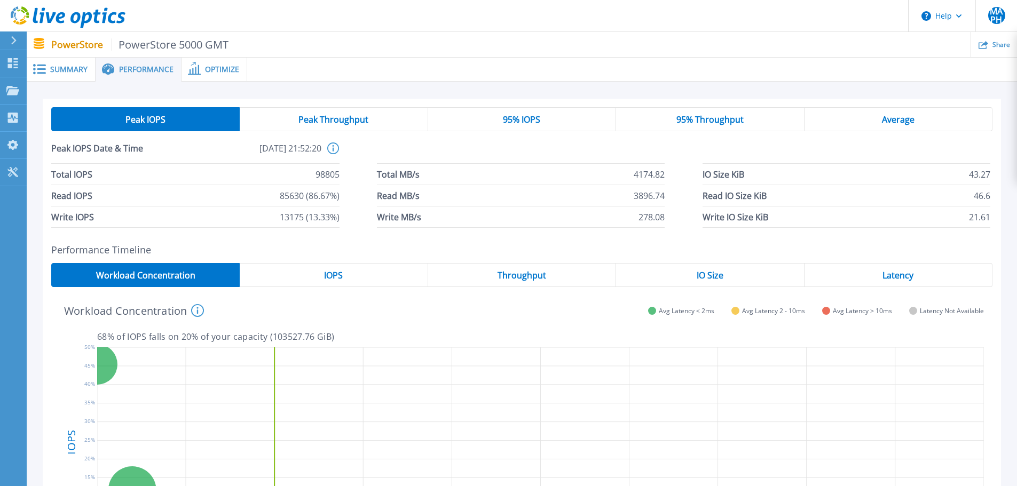
click at [64, 69] on span "Summary" at bounding box center [68, 69] width 37 height 7
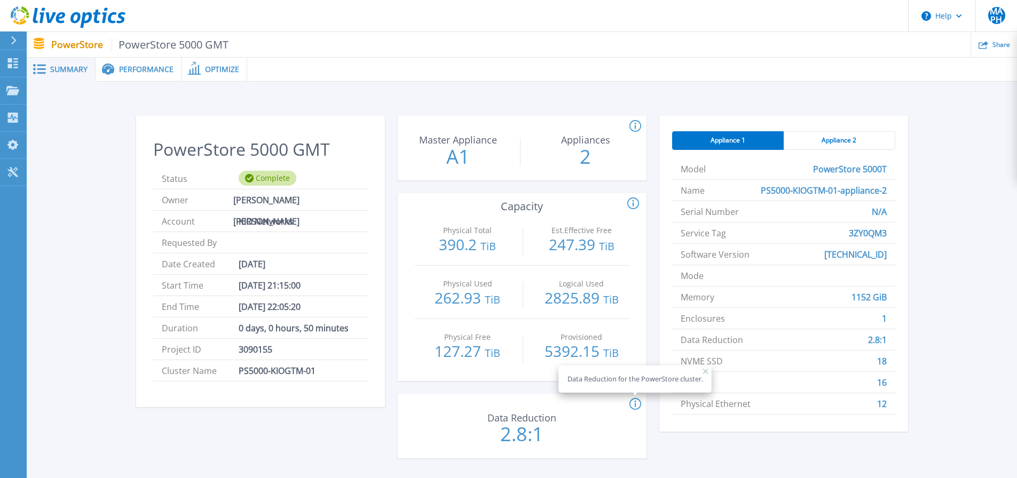
click at [444, 97] on div "PowerStore 5000 GMT Status Complete Owner Mario Antonio Pérez Hernández Account…" at bounding box center [522, 294] width 990 height 424
click at [969, 277] on div "PowerStore 5000 GMT Status Complete Owner Mario Antonio Pérez Hernández Account…" at bounding box center [522, 289] width 958 height 381
click at [637, 406] on icon at bounding box center [635, 404] width 12 height 13
click at [231, 73] on span "Optimize" at bounding box center [222, 69] width 34 height 7
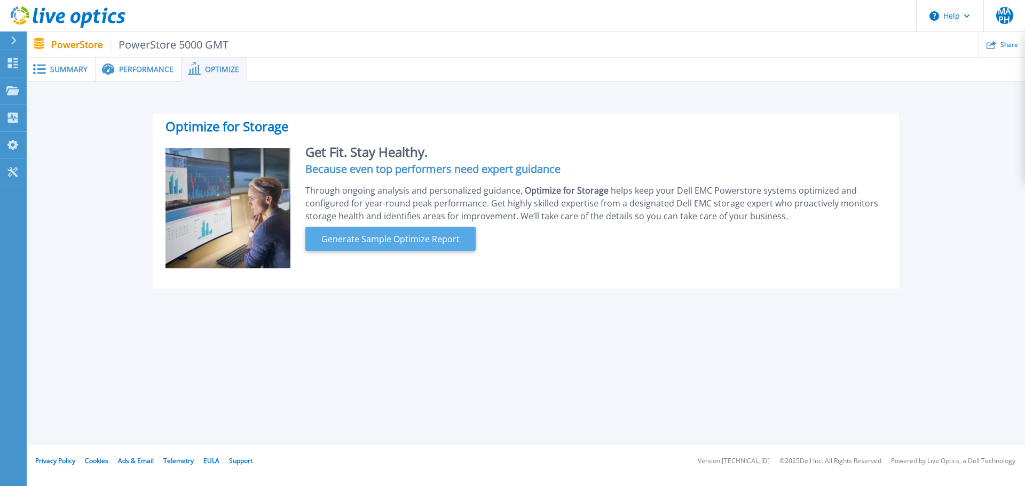
click at [422, 239] on span "Generate Sample Optimize Report" at bounding box center [390, 239] width 147 height 13
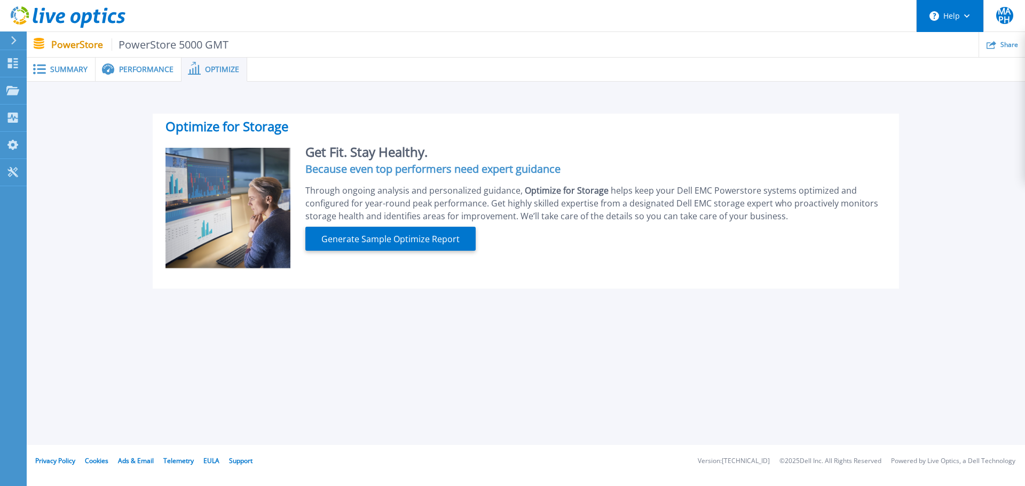
click at [967, 21] on button "Help" at bounding box center [949, 16] width 67 height 32
click at [53, 66] on span "Summary" at bounding box center [68, 69] width 37 height 7
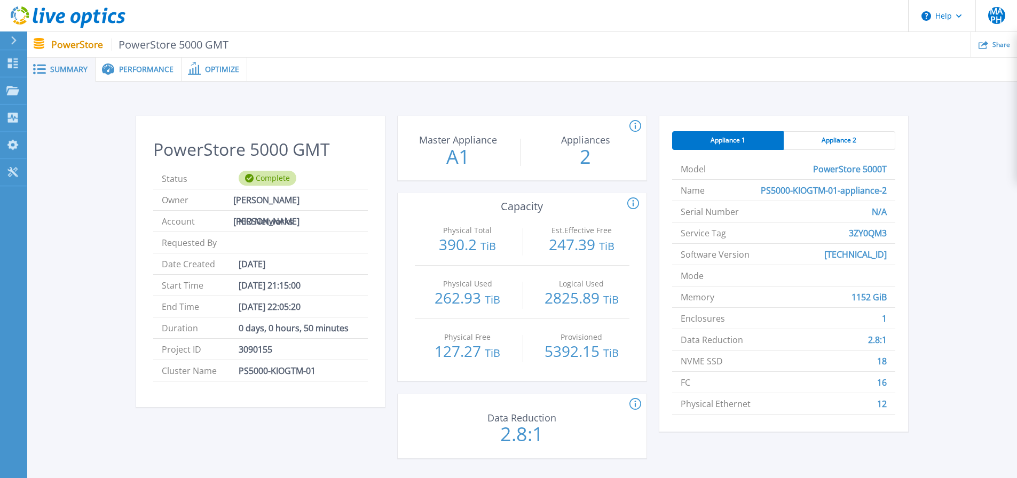
click at [146, 73] on span "Performance" at bounding box center [146, 69] width 54 height 7
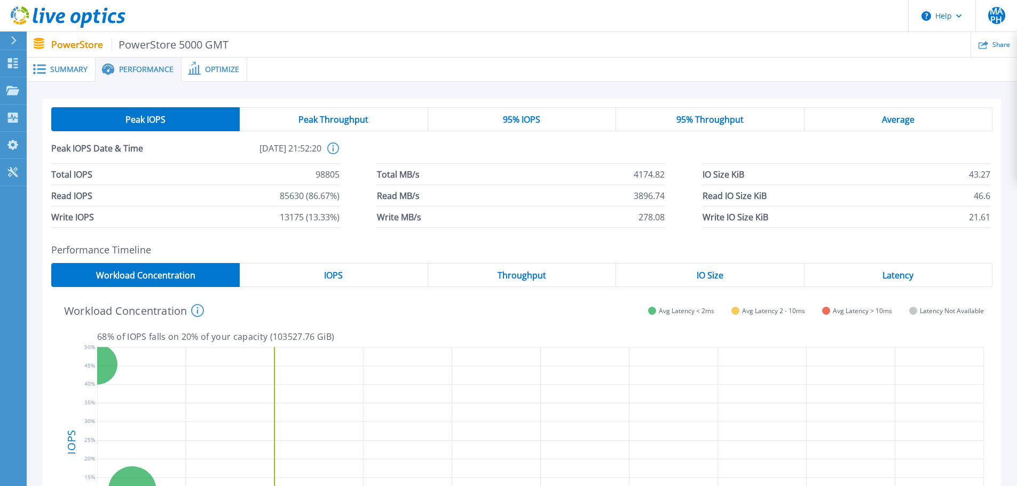
click at [875, 125] on div "Average" at bounding box center [898, 119] width 188 height 24
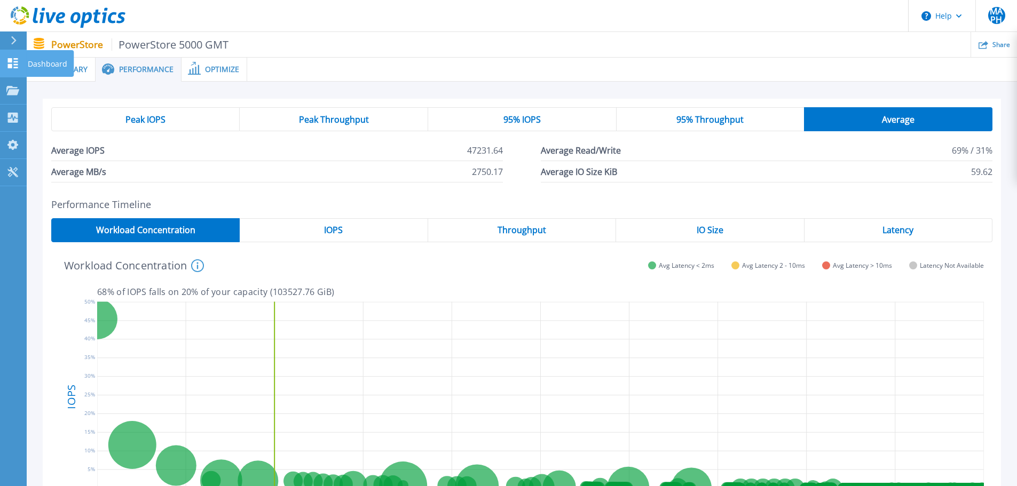
click at [11, 64] on icon at bounding box center [13, 63] width 10 height 10
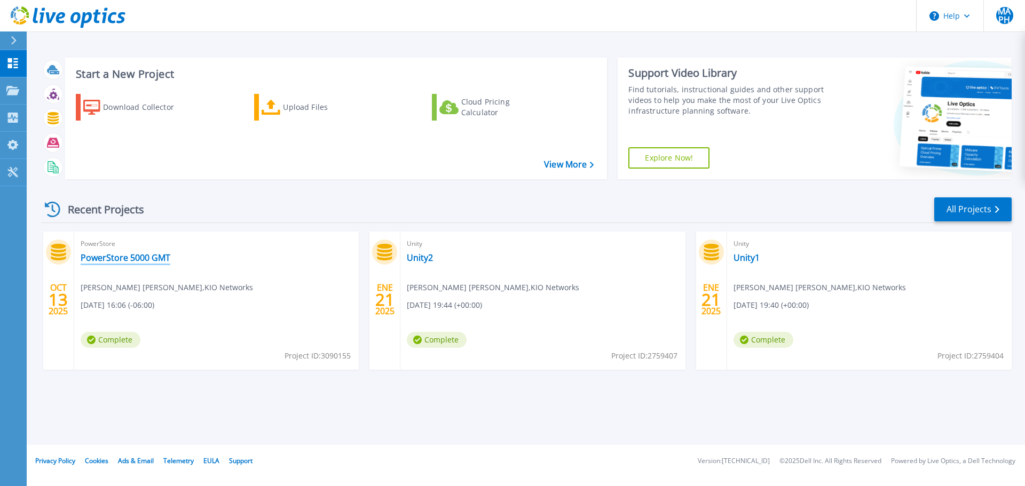
click at [112, 260] on link "PowerStore 5000 GMT" at bounding box center [126, 257] width 90 height 11
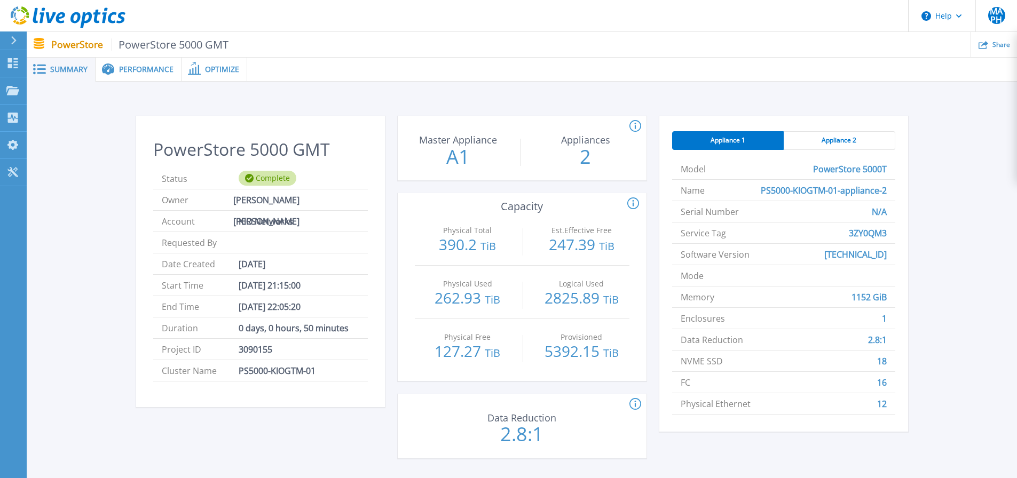
click at [68, 43] on p "PowerStore PowerStore 5000 GMT" at bounding box center [140, 44] width 178 height 12
click at [42, 43] on icon at bounding box center [39, 43] width 11 height 11
drag, startPoint x: 42, startPoint y: 43, endPoint x: 56, endPoint y: 63, distance: 24.9
click at [42, 43] on icon at bounding box center [39, 43] width 11 height 11
click at [386, 42] on ul "Share" at bounding box center [622, 44] width 788 height 25
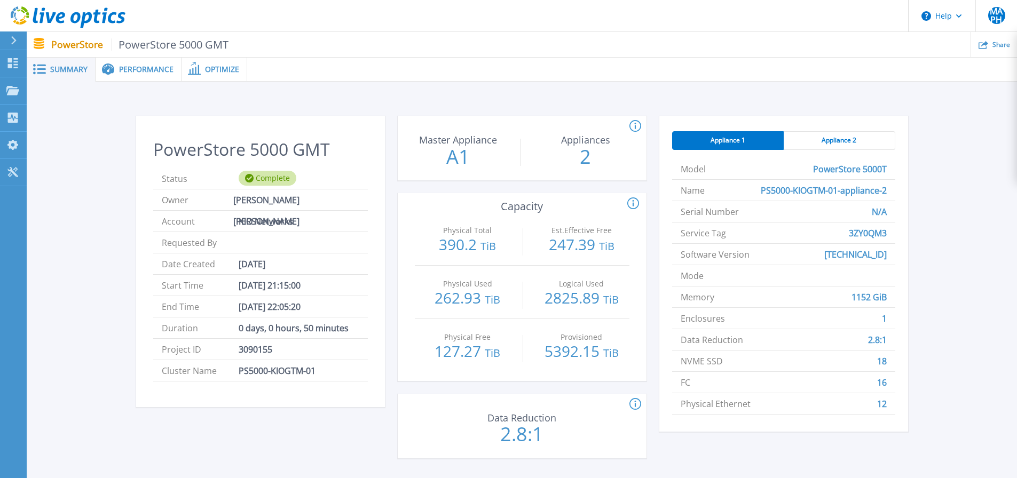
click at [149, 71] on span "Performance" at bounding box center [146, 69] width 54 height 7
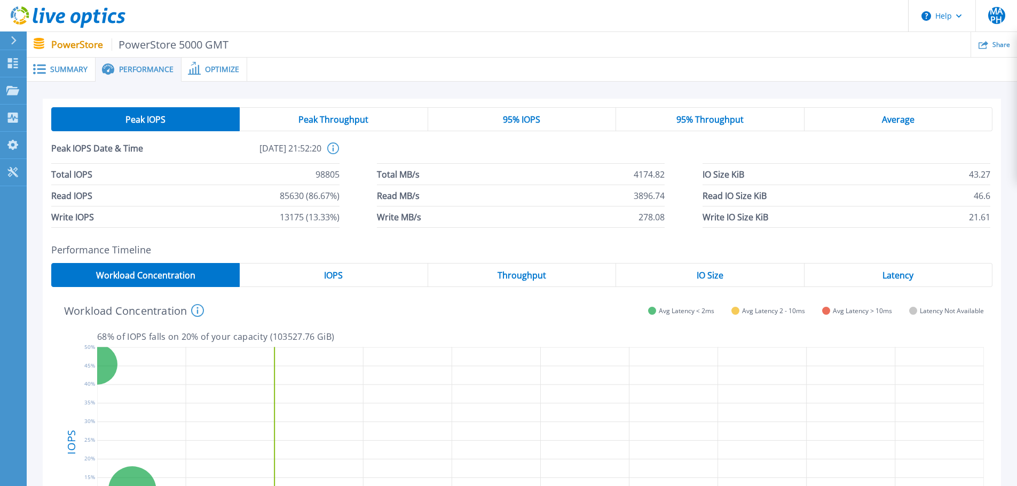
click at [56, 67] on span "Summary" at bounding box center [68, 69] width 37 height 7
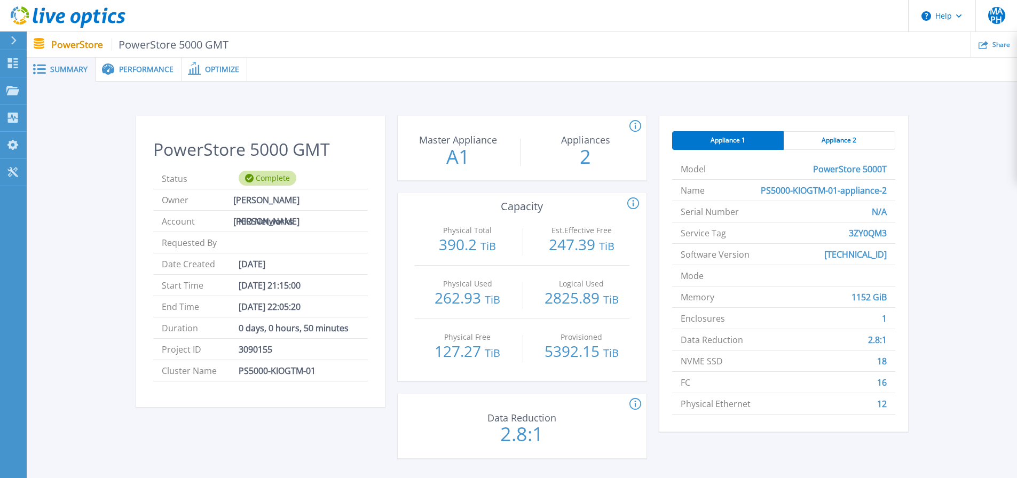
click at [209, 67] on span "Optimize" at bounding box center [222, 69] width 34 height 7
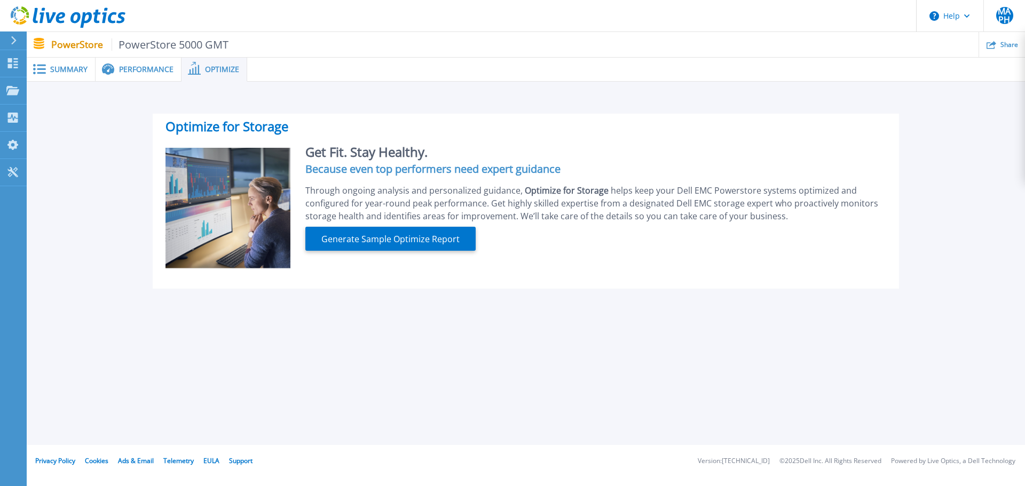
click at [162, 70] on span "Performance" at bounding box center [146, 69] width 54 height 7
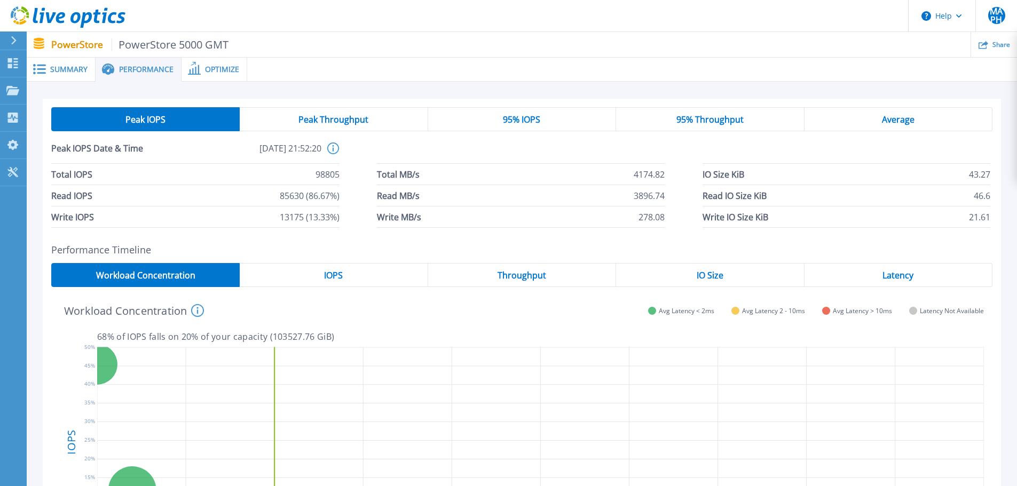
click at [67, 67] on span "Summary" at bounding box center [68, 69] width 37 height 7
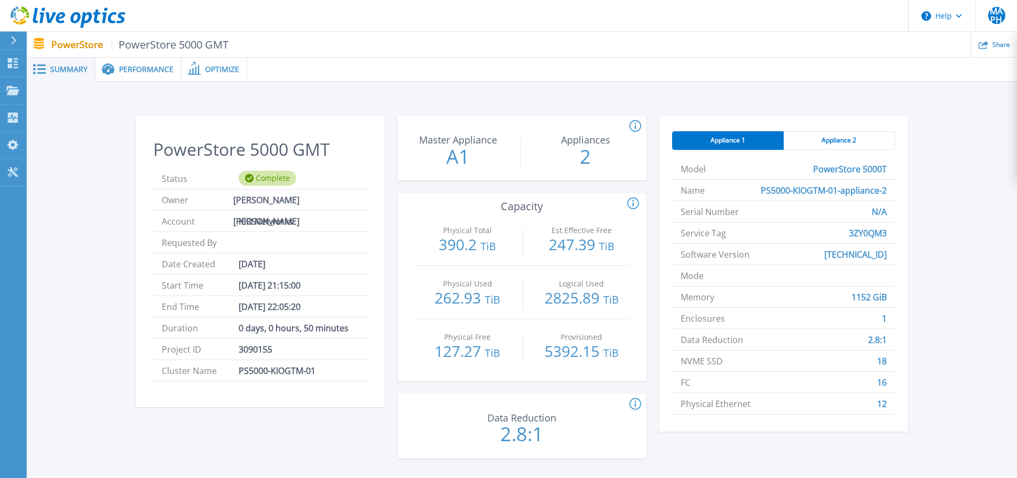
click at [47, 71] on span at bounding box center [38, 69] width 23 height 10
click at [148, 68] on span "Performance" at bounding box center [146, 69] width 54 height 7
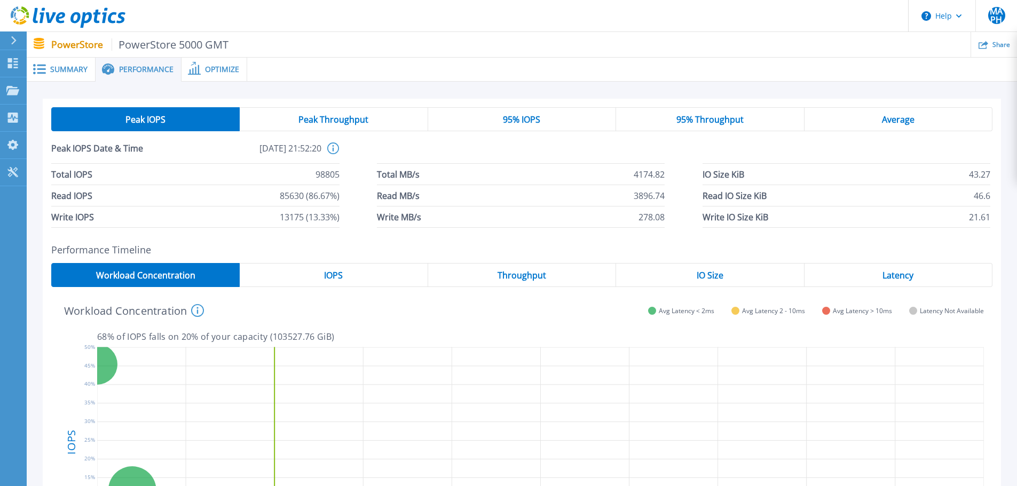
click at [220, 71] on span "Optimize" at bounding box center [222, 69] width 34 height 7
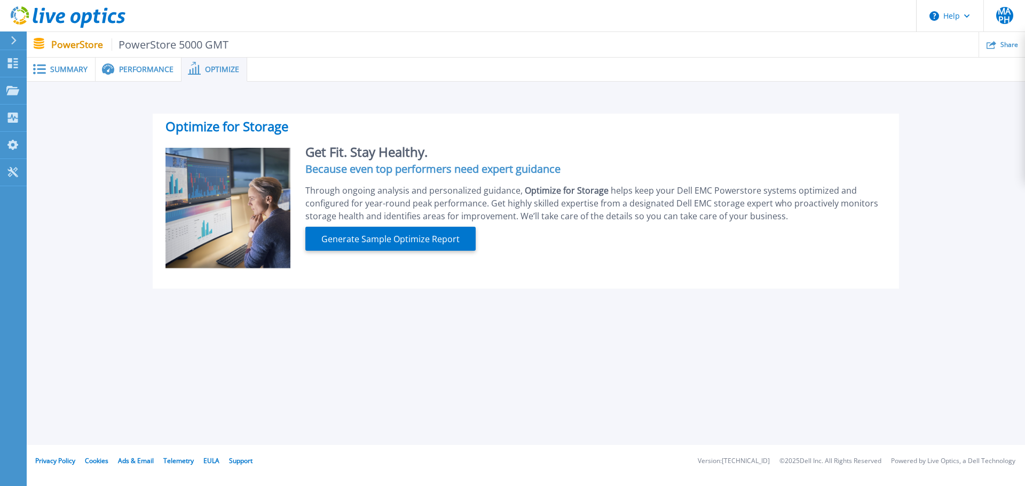
click at [58, 70] on span "Summary" at bounding box center [68, 69] width 37 height 7
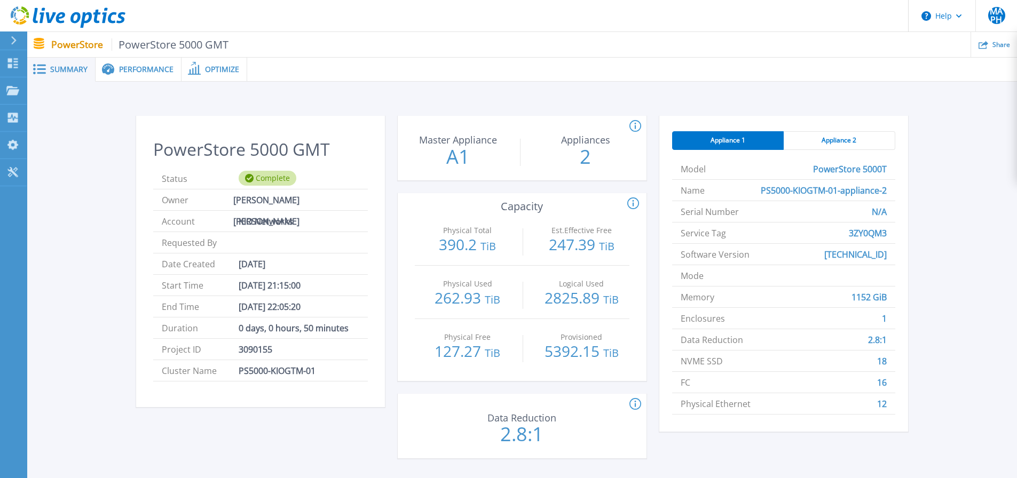
click at [267, 179] on div "Complete" at bounding box center [268, 178] width 58 height 15
click at [38, 66] on rect at bounding box center [41, 66] width 9 height 2
click at [61, 72] on span "Summary" at bounding box center [68, 69] width 37 height 7
click at [39, 70] on icon at bounding box center [39, 69] width 13 height 10
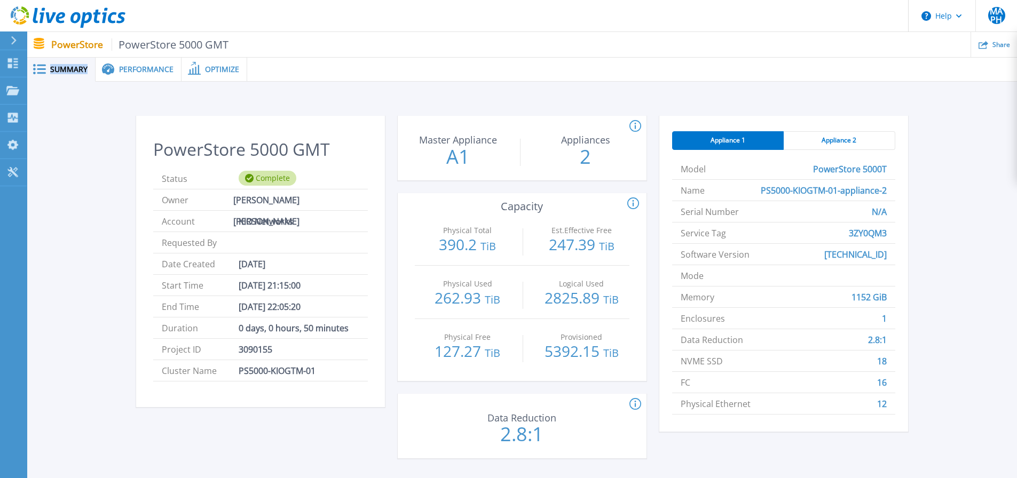
click at [39, 70] on icon at bounding box center [39, 69] width 13 height 10
click at [136, 68] on span "Performance" at bounding box center [146, 69] width 54 height 7
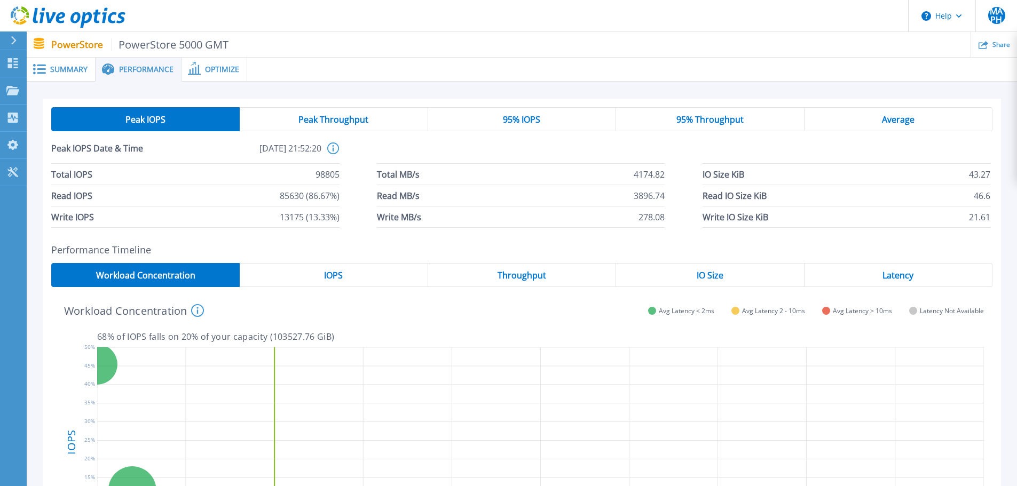
click at [221, 70] on span "Optimize" at bounding box center [222, 69] width 34 height 7
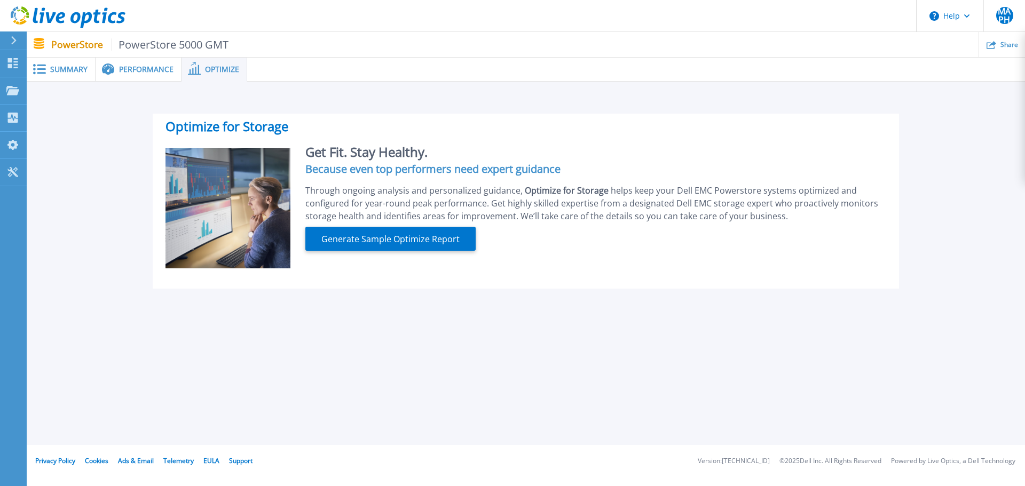
drag, startPoint x: 12, startPoint y: 38, endPoint x: 17, endPoint y: 43, distance: 7.2
click at [12, 38] on icon at bounding box center [14, 40] width 6 height 9
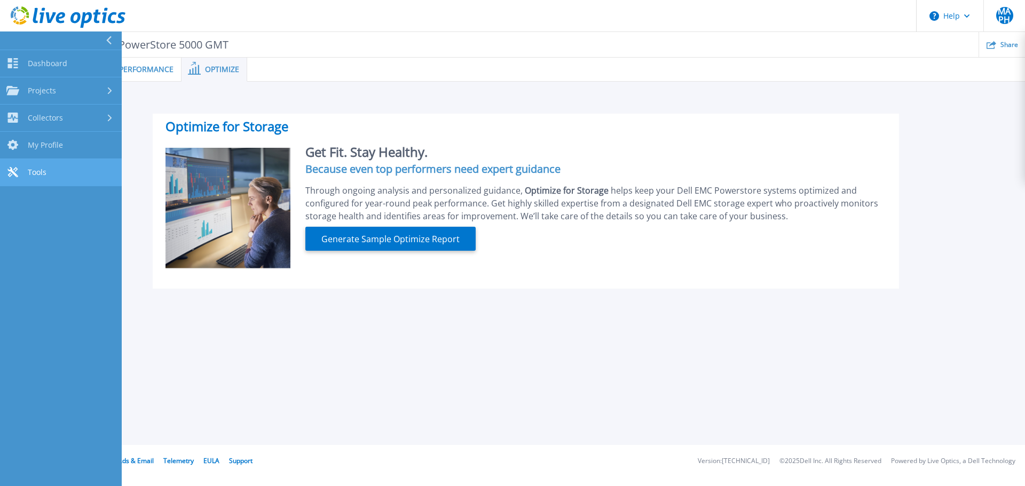
click at [54, 177] on link "Tools Tools" at bounding box center [61, 172] width 122 height 27
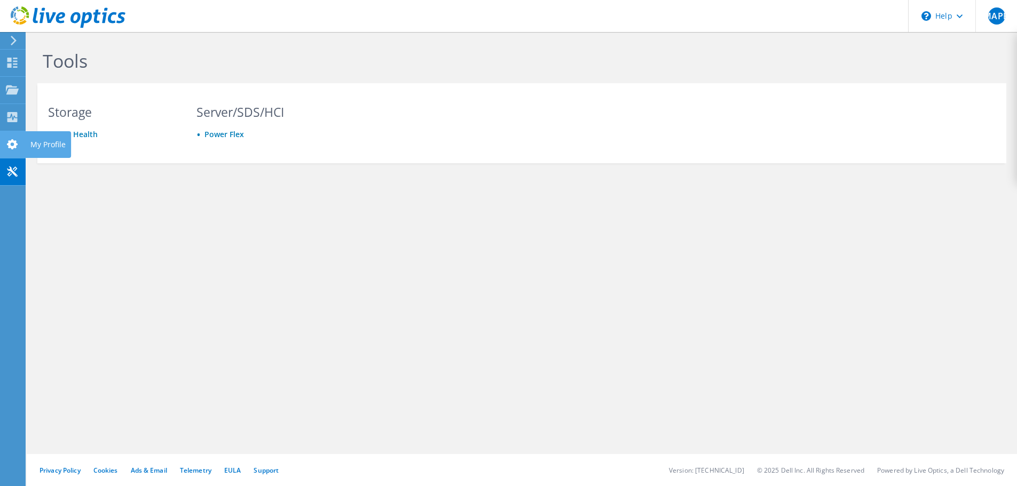
click at [12, 146] on use at bounding box center [12, 144] width 11 height 10
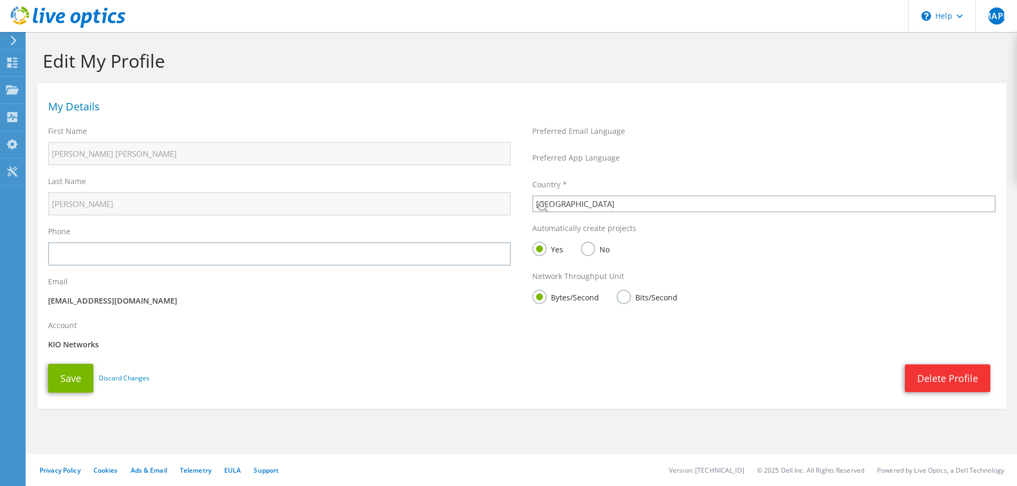
select select "151"
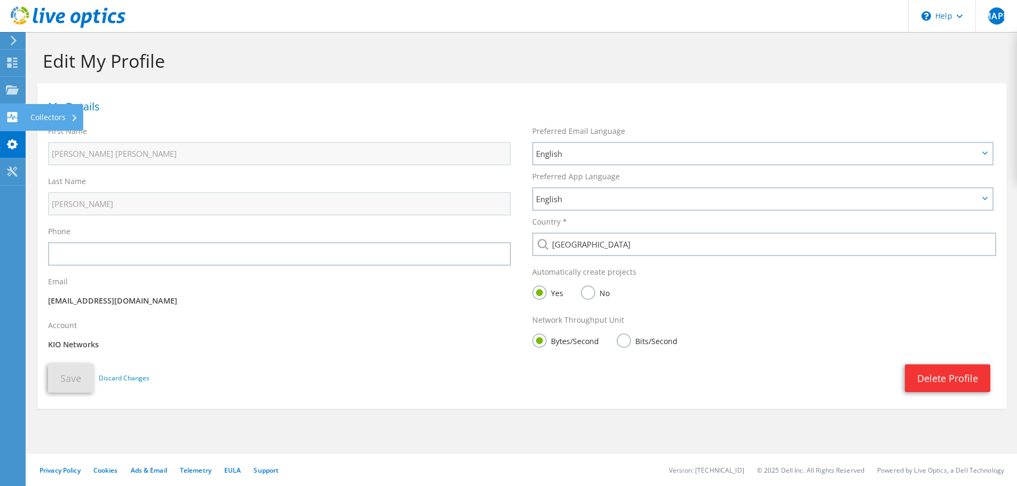
click at [13, 118] on icon at bounding box center [12, 117] width 13 height 10
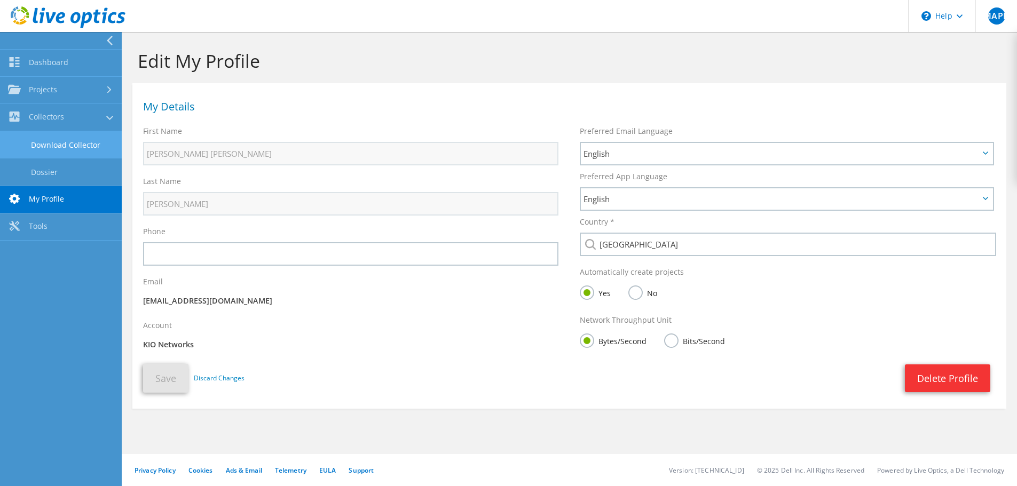
click at [66, 144] on link "Download Collector" at bounding box center [61, 144] width 122 height 27
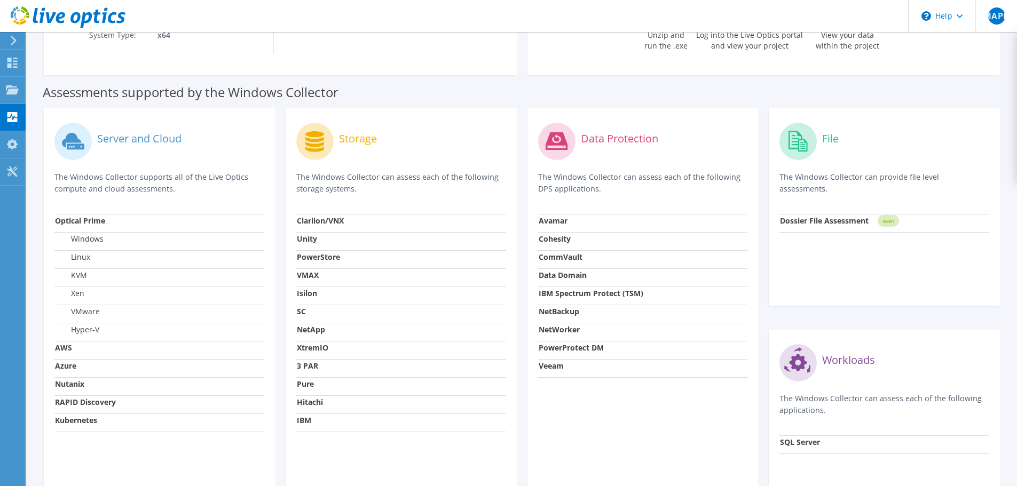
scroll to position [267, 0]
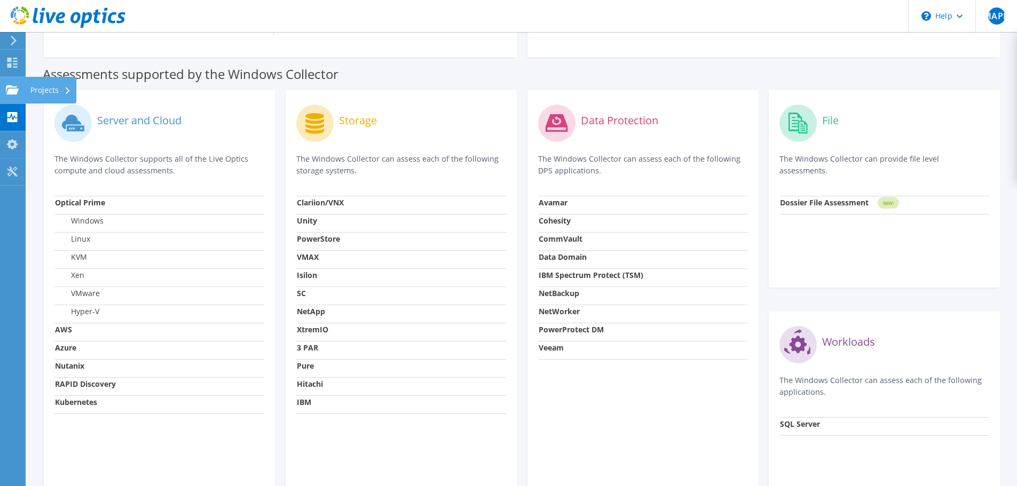
click at [11, 93] on use at bounding box center [12, 89] width 13 height 9
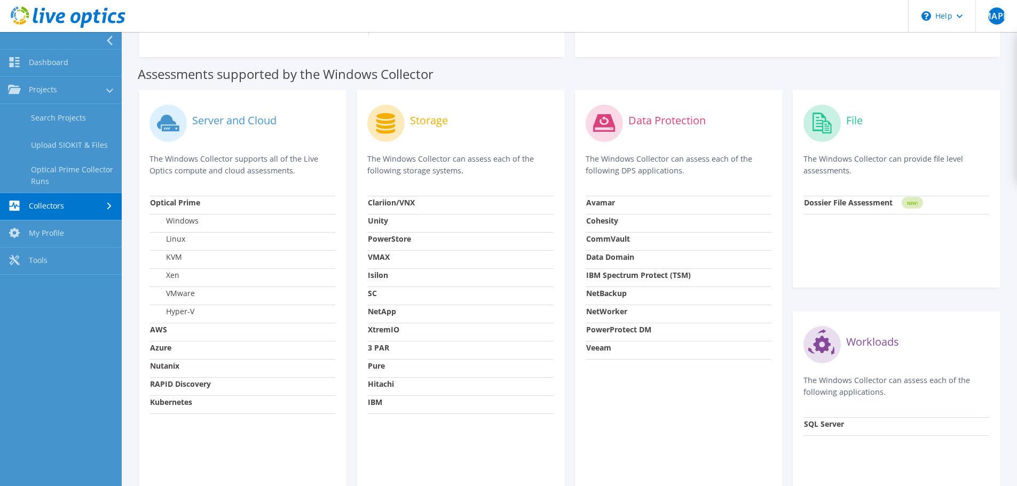
click at [422, 120] on label "Storage" at bounding box center [429, 120] width 38 height 11
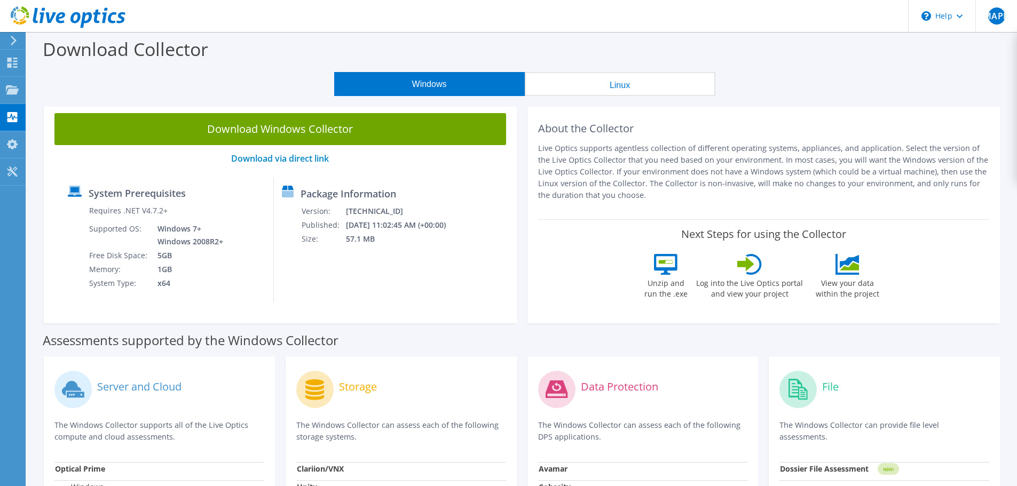
scroll to position [0, 0]
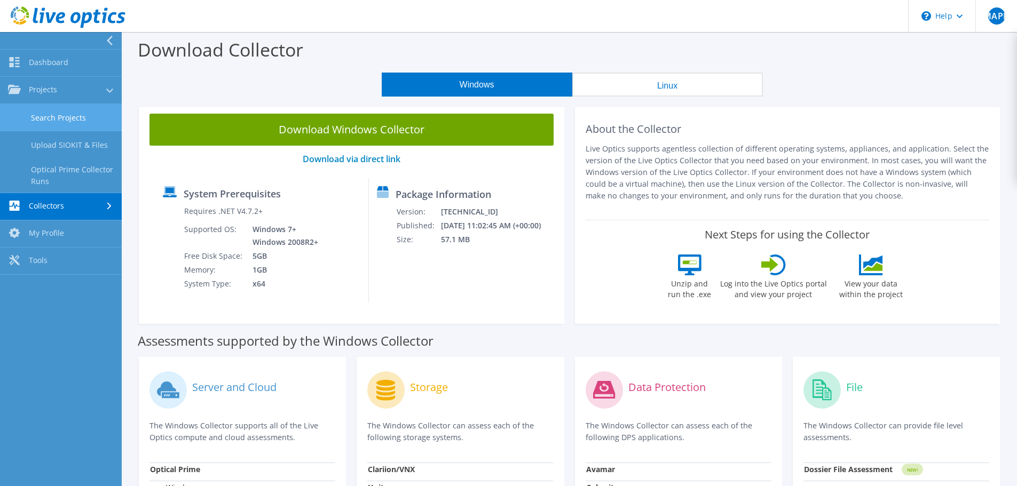
click at [64, 115] on link "Search Projects" at bounding box center [61, 117] width 122 height 27
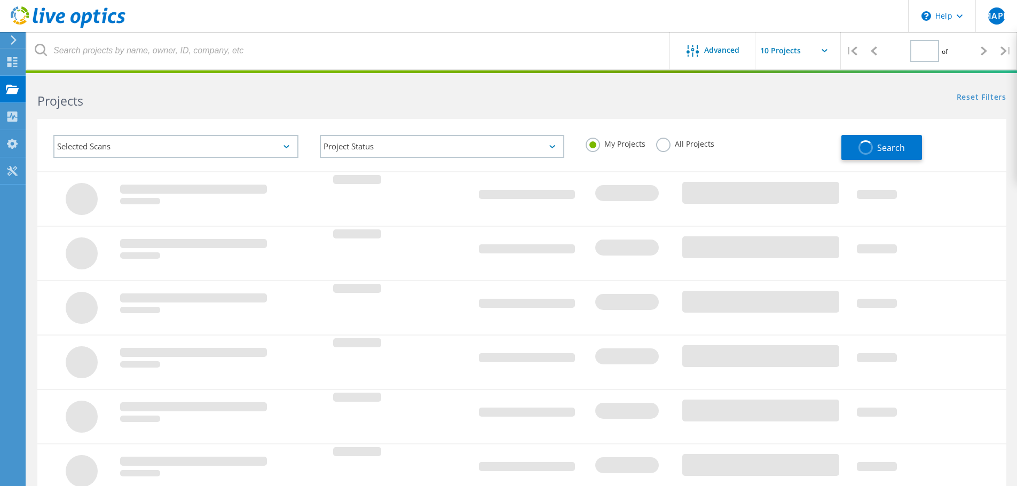
type input "1"
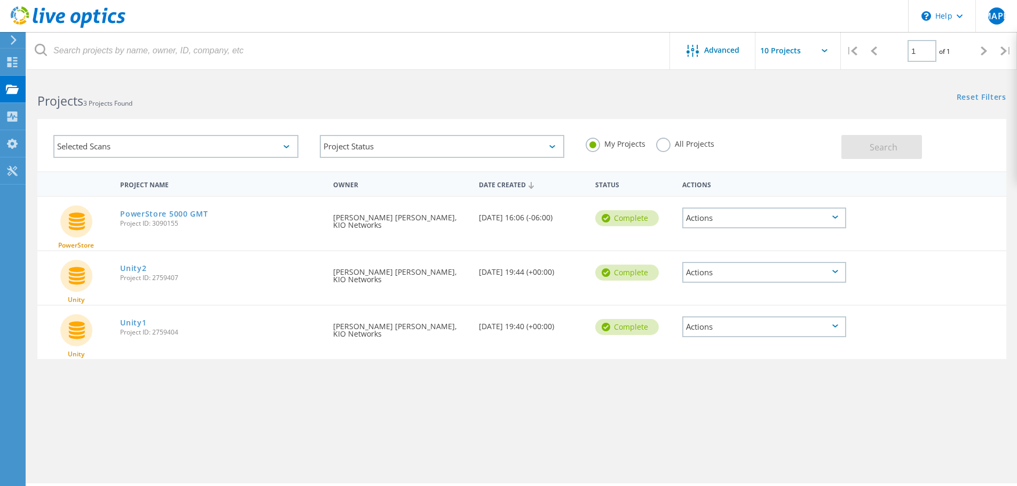
click at [835, 216] on icon at bounding box center [835, 217] width 6 height 3
click at [731, 200] on div "Project Details" at bounding box center [764, 201] width 162 height 17
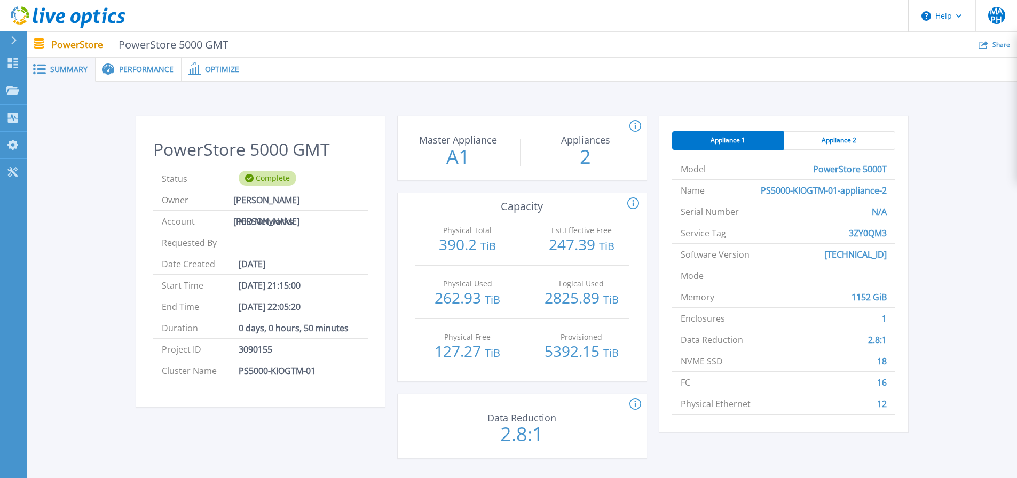
click at [138, 72] on span "Performance" at bounding box center [146, 69] width 54 height 7
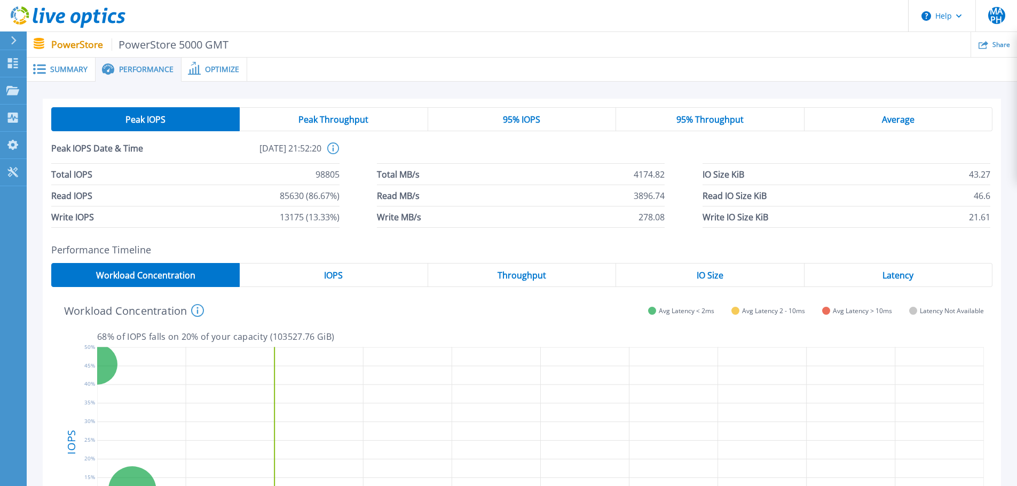
click at [217, 66] on span "Optimize" at bounding box center [222, 69] width 34 height 7
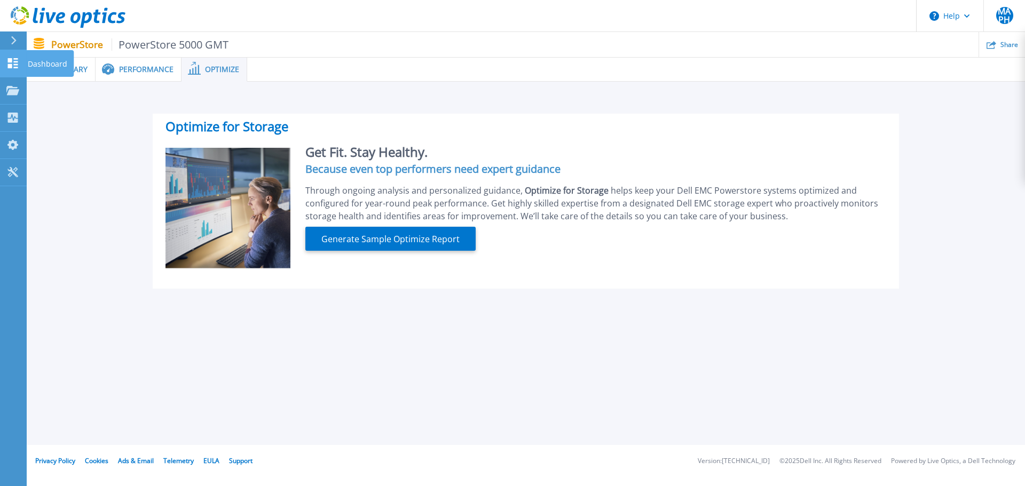
click at [70, 65] on div "Dashboard" at bounding box center [50, 63] width 48 height 27
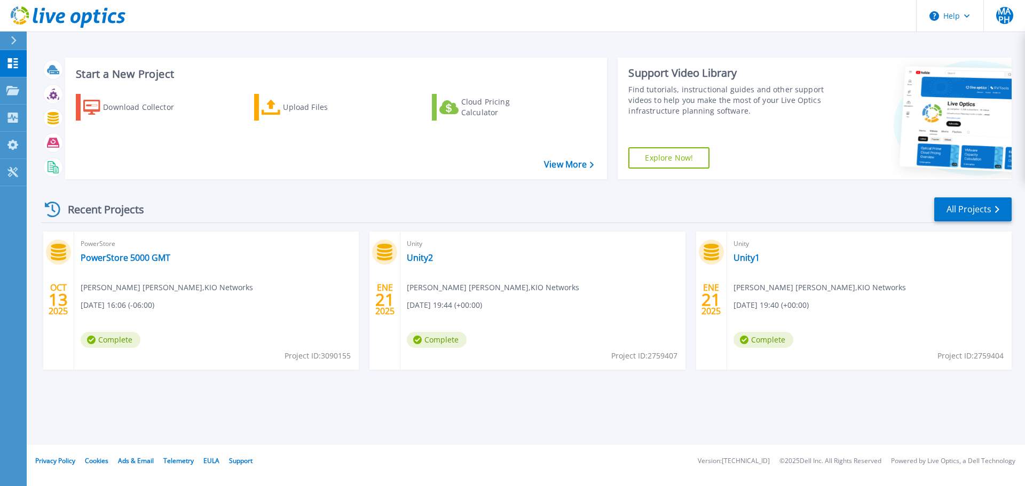
click at [109, 342] on span "Complete" at bounding box center [111, 340] width 60 height 16
click at [431, 255] on link "Unity2" at bounding box center [420, 257] width 26 height 11
click at [108, 259] on link "PowerStore 5000 GMT" at bounding box center [126, 257] width 90 height 11
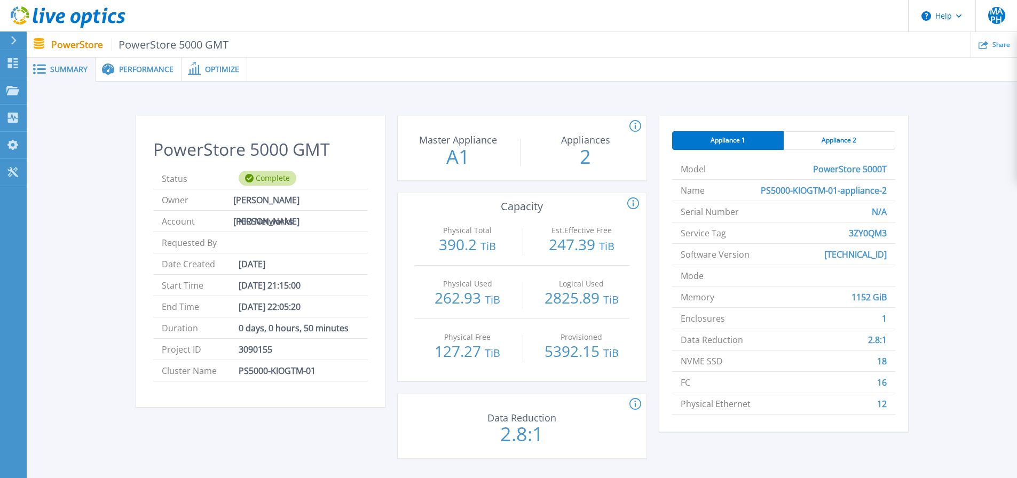
click at [547, 50] on ul "Share" at bounding box center [622, 44] width 788 height 25
click at [139, 66] on span "Performance" at bounding box center [146, 69] width 54 height 7
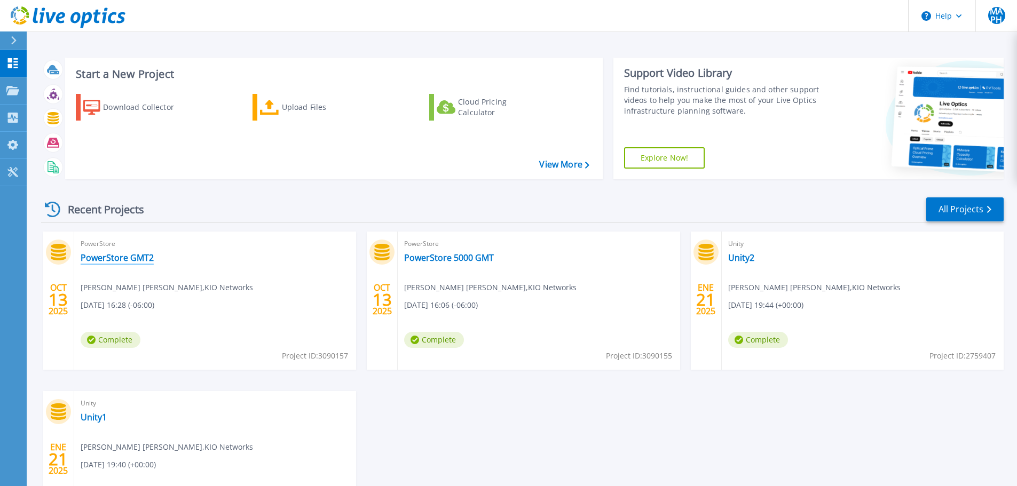
click at [118, 256] on link "PowerStore GMT2" at bounding box center [117, 257] width 73 height 11
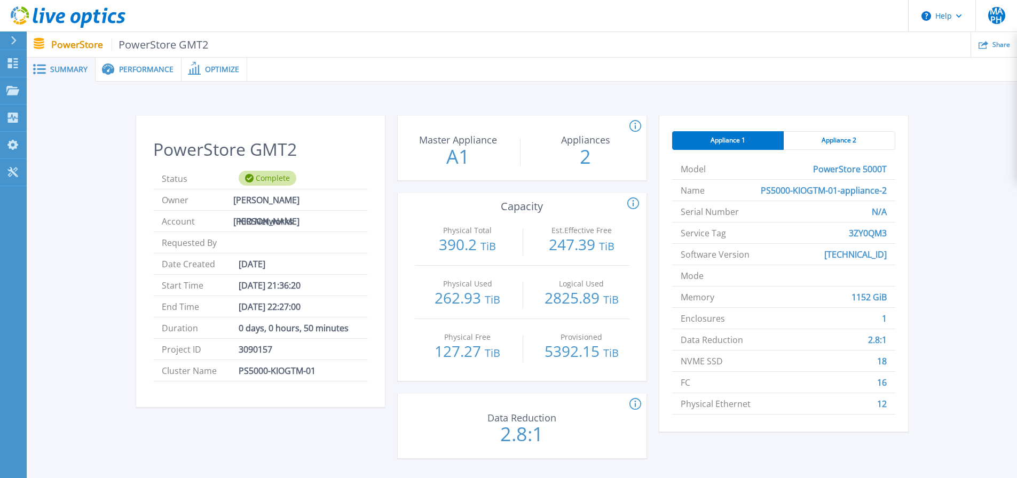
click at [138, 66] on span "Performance" at bounding box center [146, 69] width 54 height 7
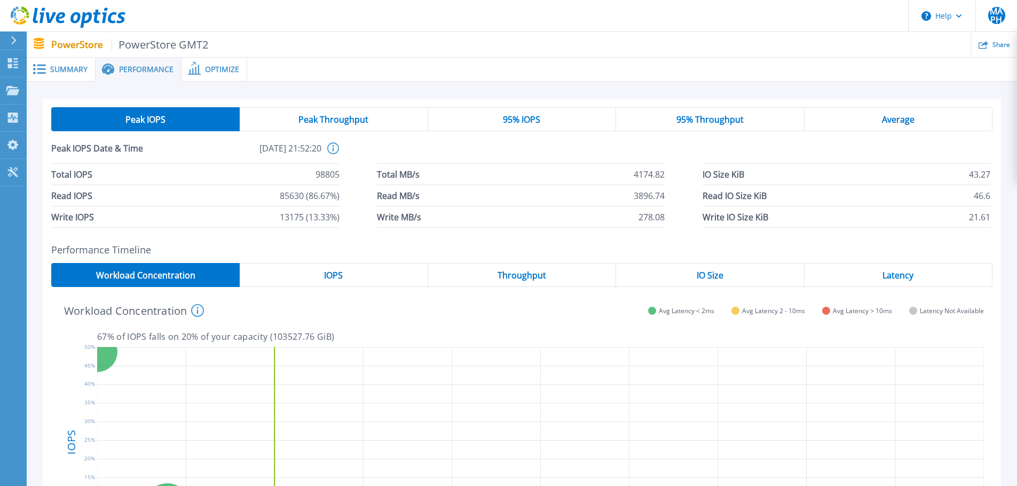
click at [205, 68] on span "Optimize" at bounding box center [222, 69] width 34 height 7
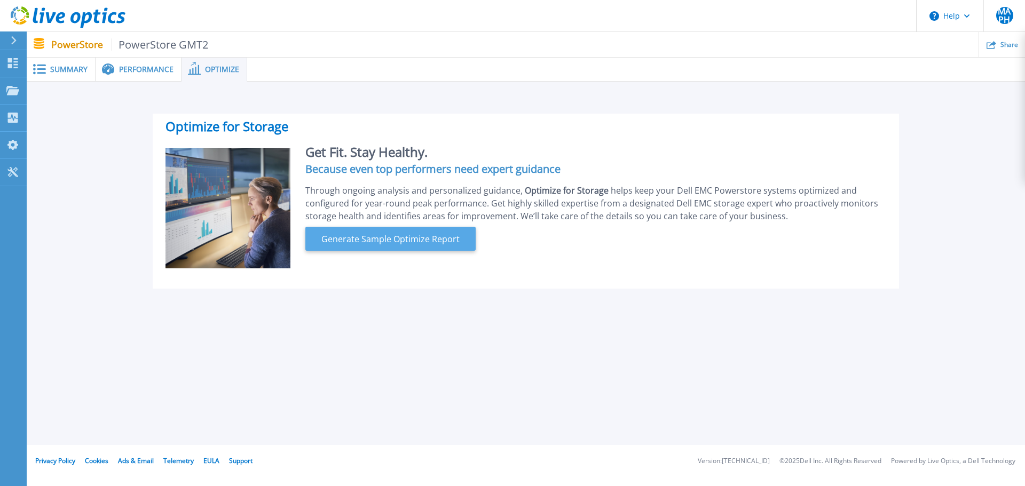
click at [361, 235] on span "Generate Sample Optimize Report" at bounding box center [390, 239] width 147 height 13
click at [475, 166] on h4 "Because even top performers need expert guidance" at bounding box center [595, 169] width 581 height 9
click at [539, 180] on div "Get Fit. Stay Healthy. Because even top performers need expert guidance Through…" at bounding box center [588, 209] width 596 height 122
click at [62, 69] on span "Summary" at bounding box center [68, 69] width 37 height 7
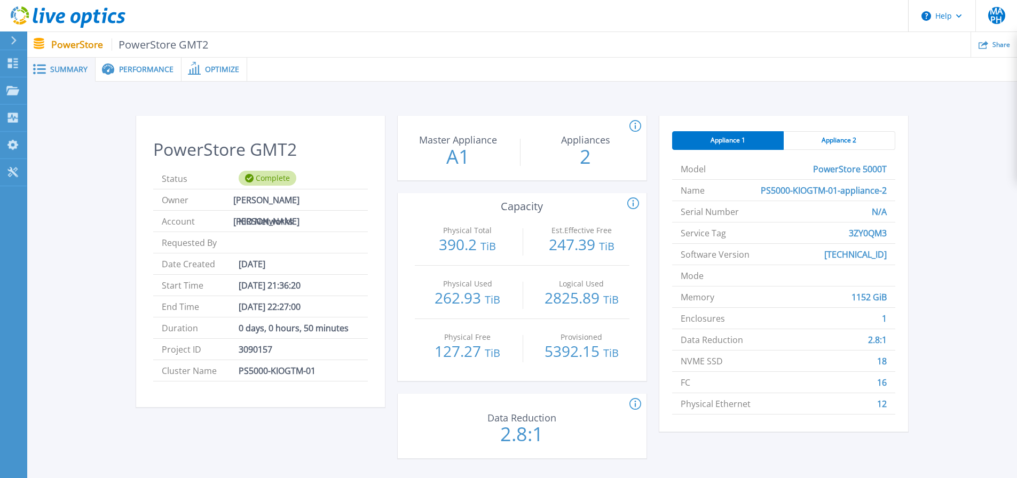
click at [873, 140] on div "Appliance 2" at bounding box center [839, 140] width 112 height 19
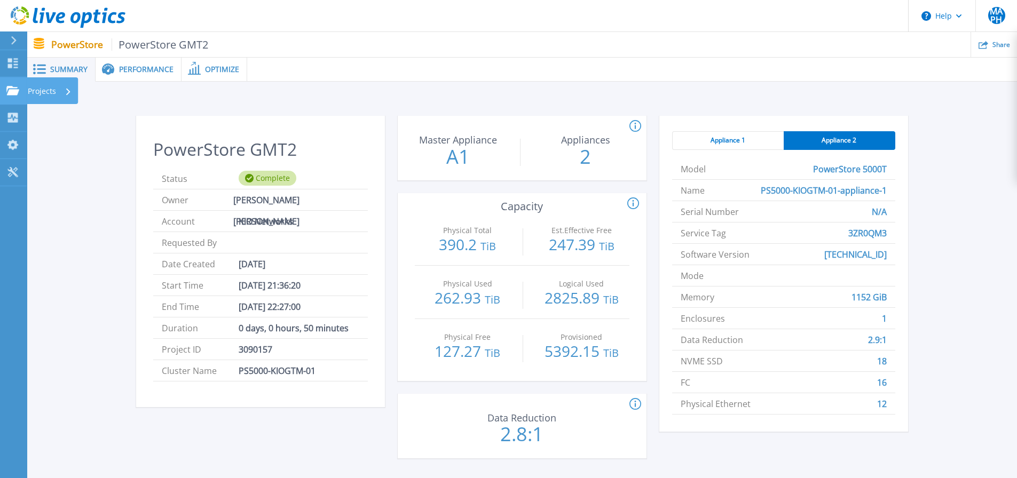
click at [40, 93] on p "Projects" at bounding box center [42, 91] width 28 height 28
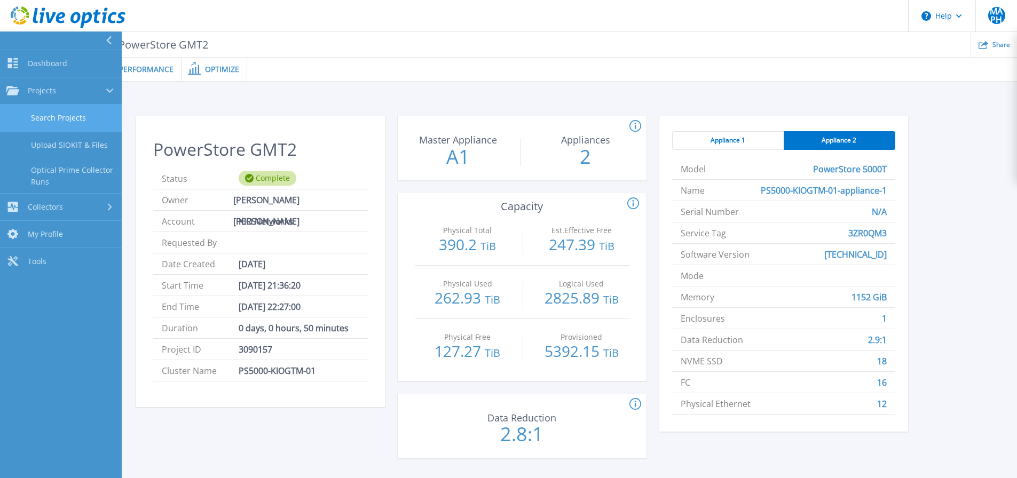
click at [54, 120] on link "Search Projects" at bounding box center [61, 118] width 122 height 27
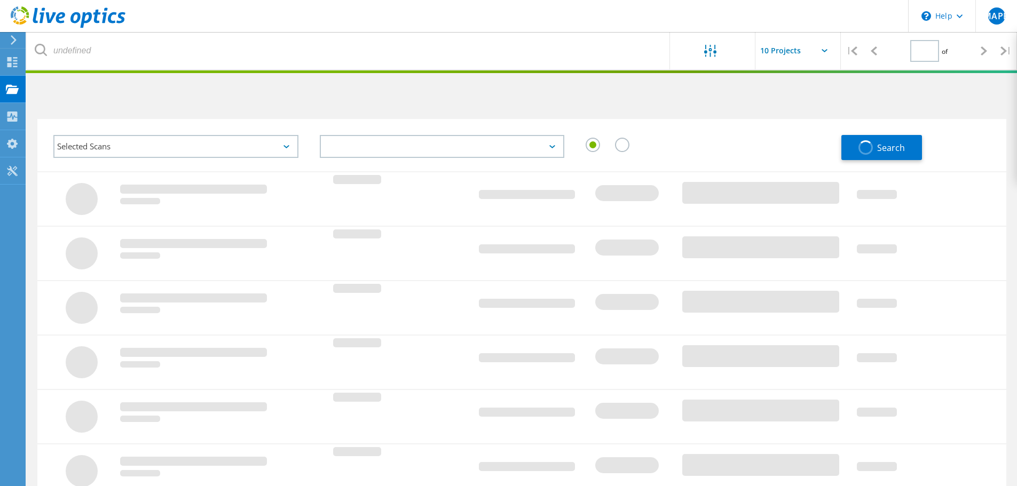
type input "1"
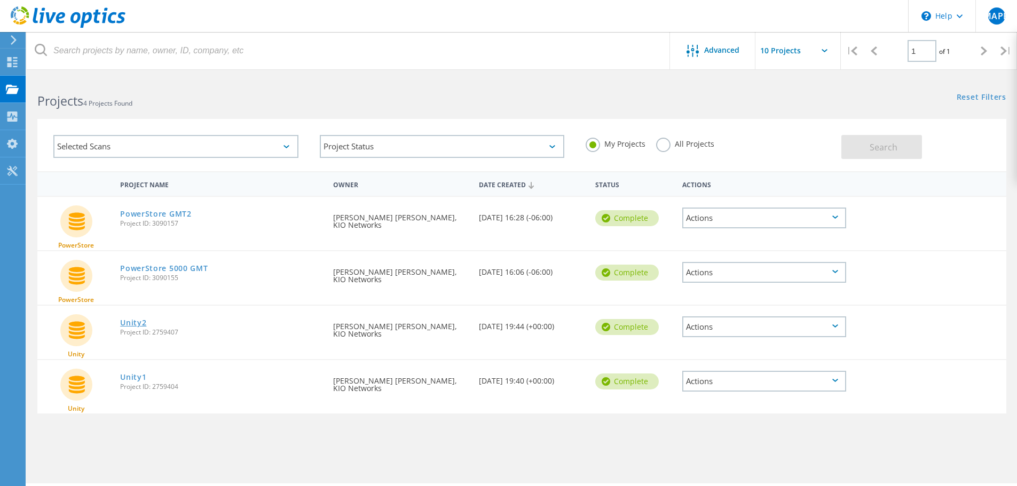
click at [134, 324] on link "Unity2" at bounding box center [133, 322] width 26 height 7
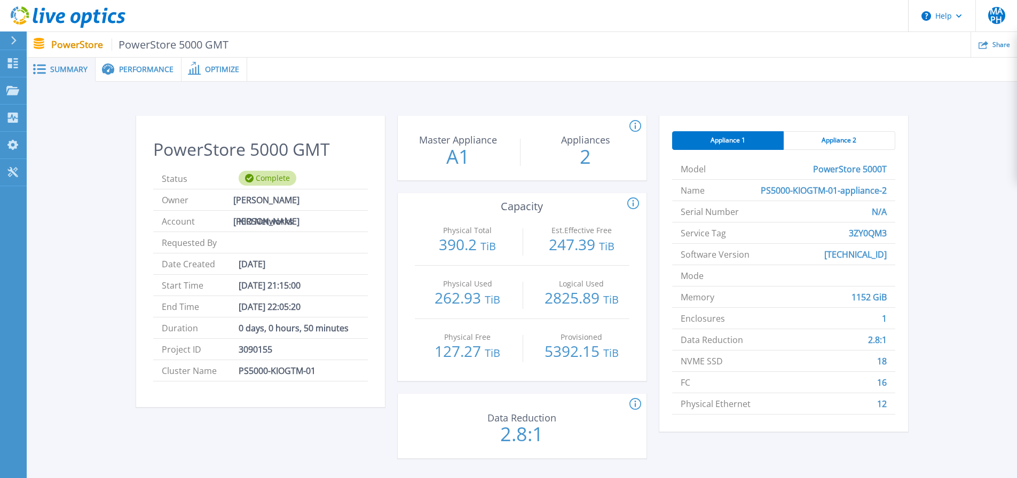
click at [144, 72] on span "Performance" at bounding box center [146, 69] width 54 height 7
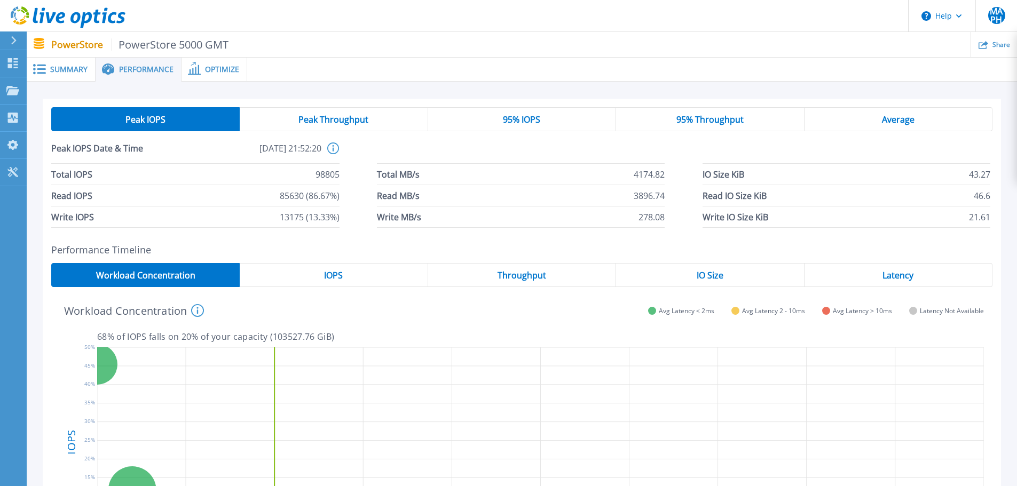
click at [373, 123] on div "Peak Throughput" at bounding box center [334, 119] width 188 height 24
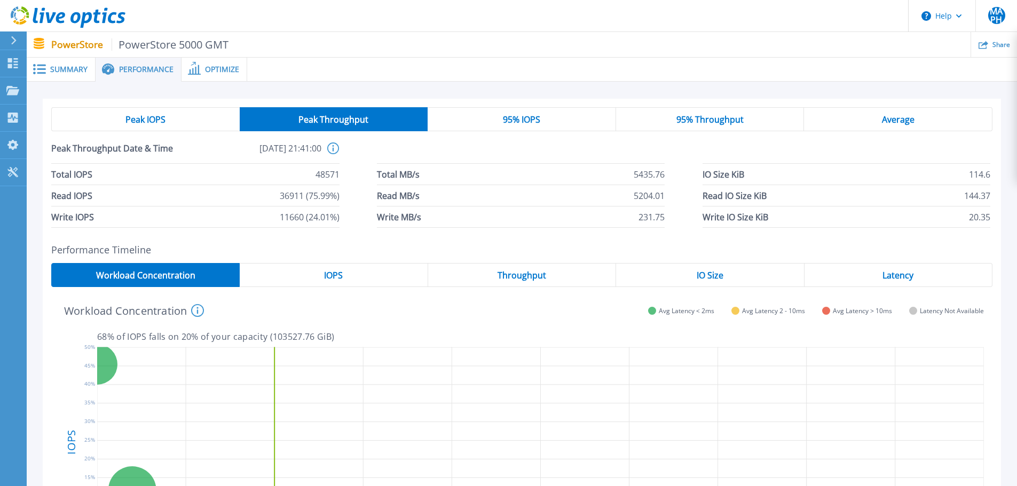
click at [496, 120] on div "95% IOPS" at bounding box center [522, 119] width 188 height 24
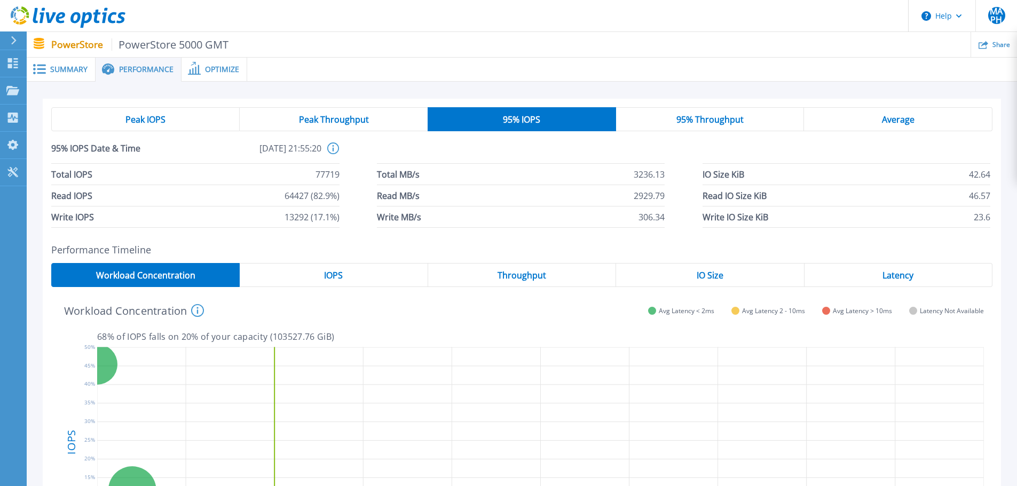
click at [671, 110] on div "95% Throughput" at bounding box center [710, 119] width 188 height 24
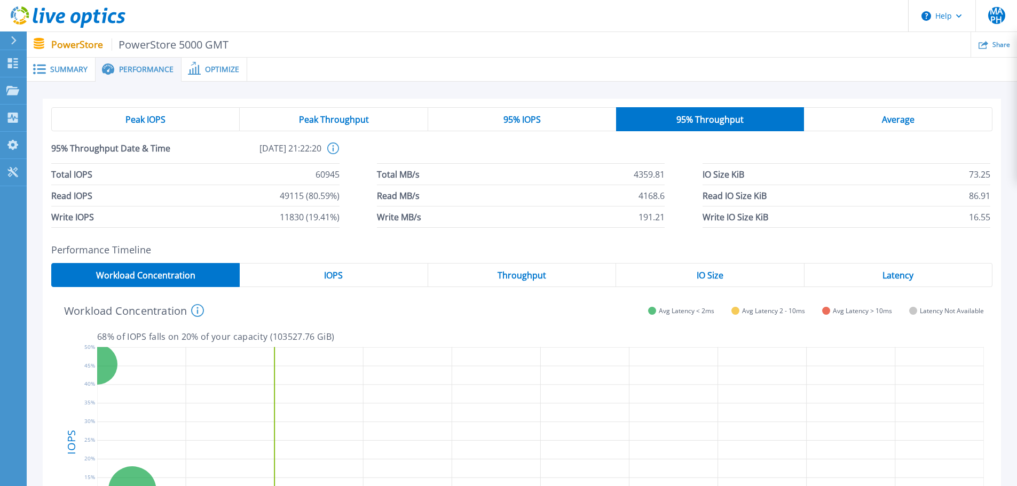
click at [856, 110] on div "Average" at bounding box center [898, 119] width 188 height 24
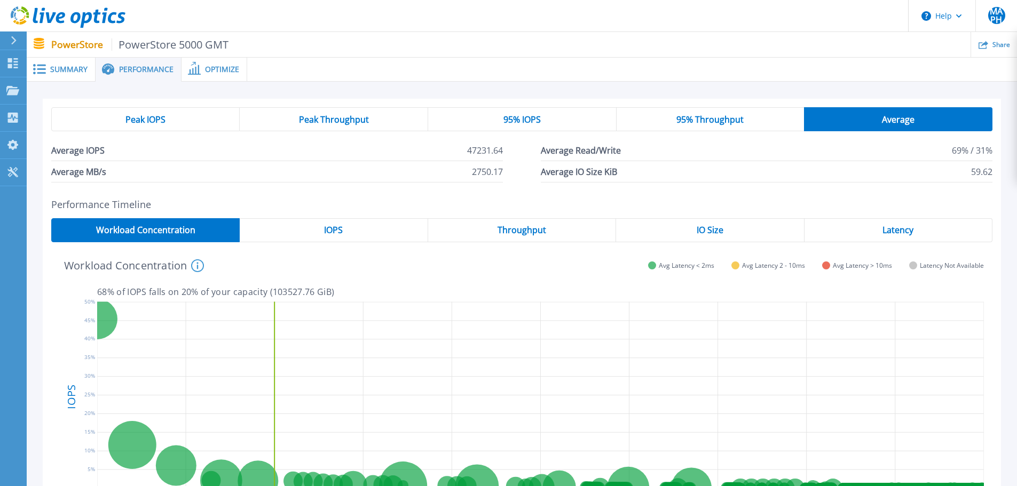
click at [148, 124] on span "Peak IOPS" at bounding box center [145, 119] width 40 height 9
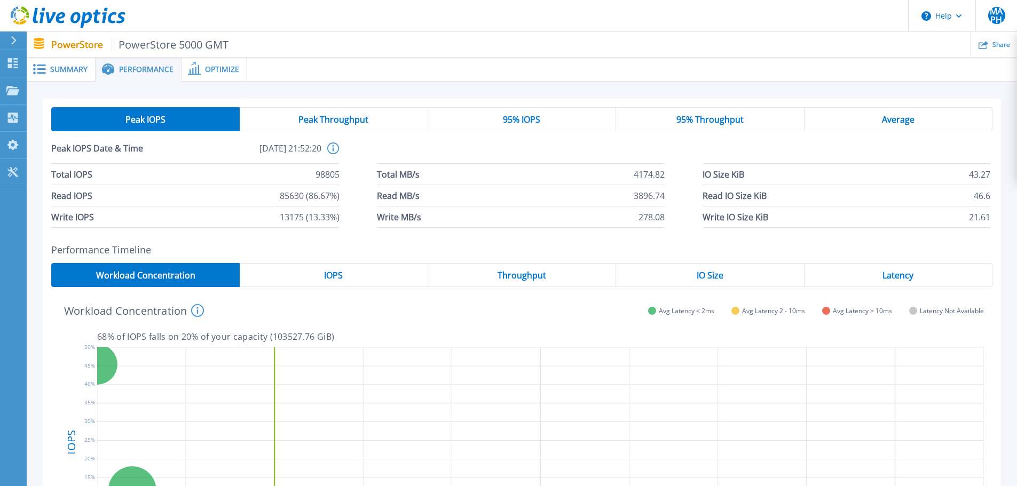
click at [374, 118] on div "Peak Throughput" at bounding box center [334, 119] width 188 height 24
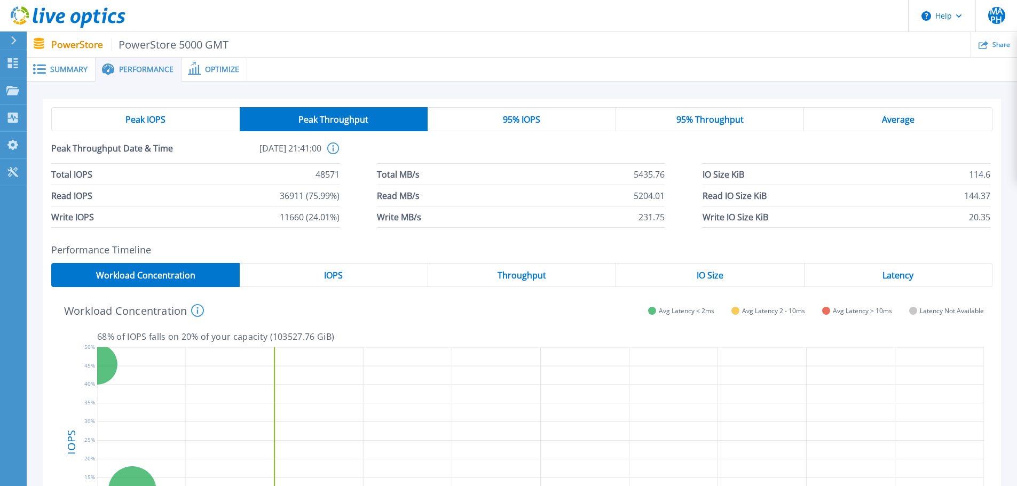
click at [483, 121] on div "95% IOPS" at bounding box center [522, 119] width 188 height 24
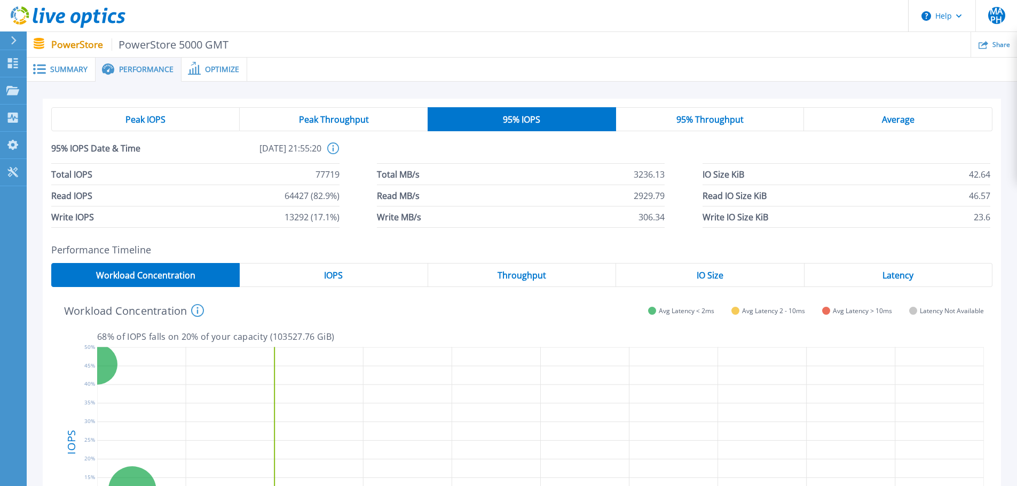
click at [646, 118] on div "95% Throughput" at bounding box center [710, 119] width 188 height 24
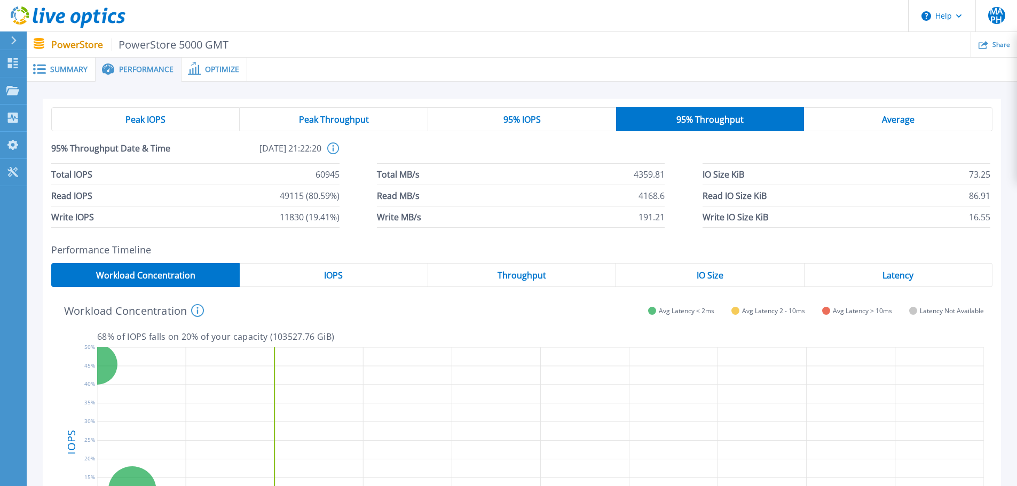
click at [816, 117] on div "Average" at bounding box center [898, 119] width 188 height 24
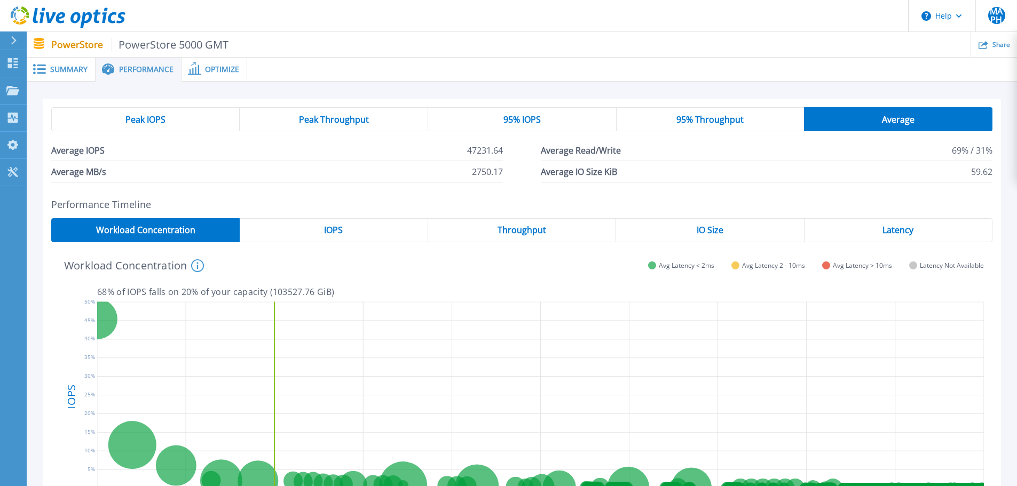
drag, startPoint x: 125, startPoint y: 15, endPoint x: 77, endPoint y: 17, distance: 48.6
click at [77, 17] on header "Help MAPH End User Mario Antonio Pérez Hernández mperezh@kio.tech KIO Networks …" at bounding box center [508, 16] width 1017 height 32
click at [78, 67] on span "Summary" at bounding box center [68, 69] width 37 height 7
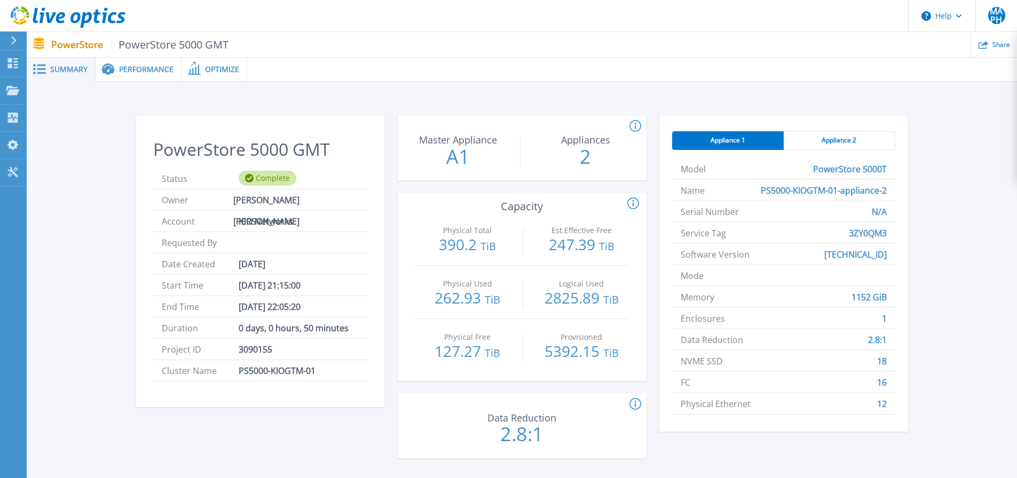
scroll to position [53, 0]
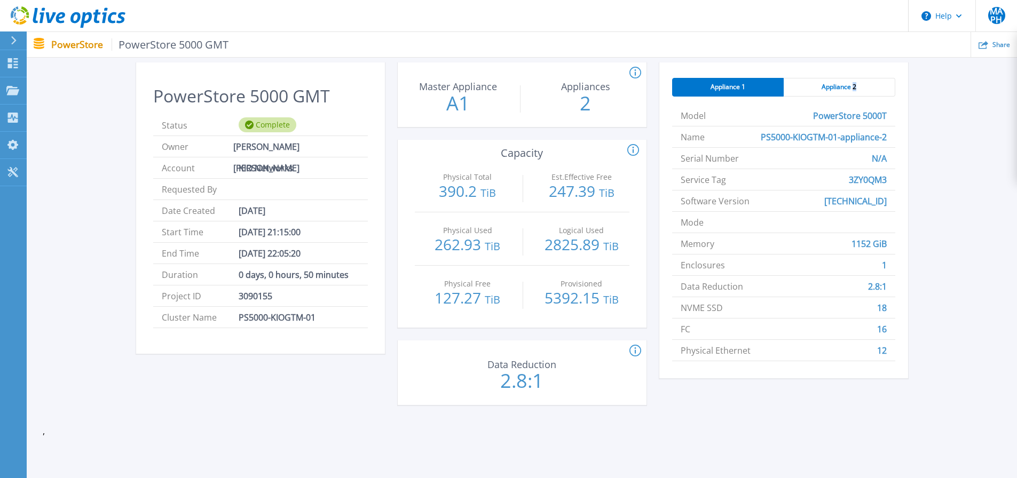
click at [854, 83] on span "Appliance 2" at bounding box center [838, 87] width 35 height 9
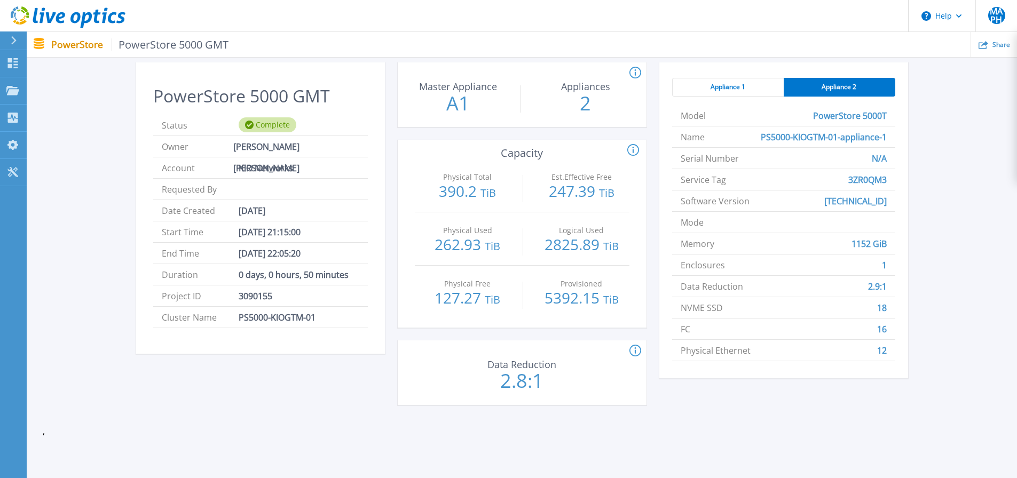
click at [745, 89] on span "Appliance 1" at bounding box center [727, 87] width 35 height 9
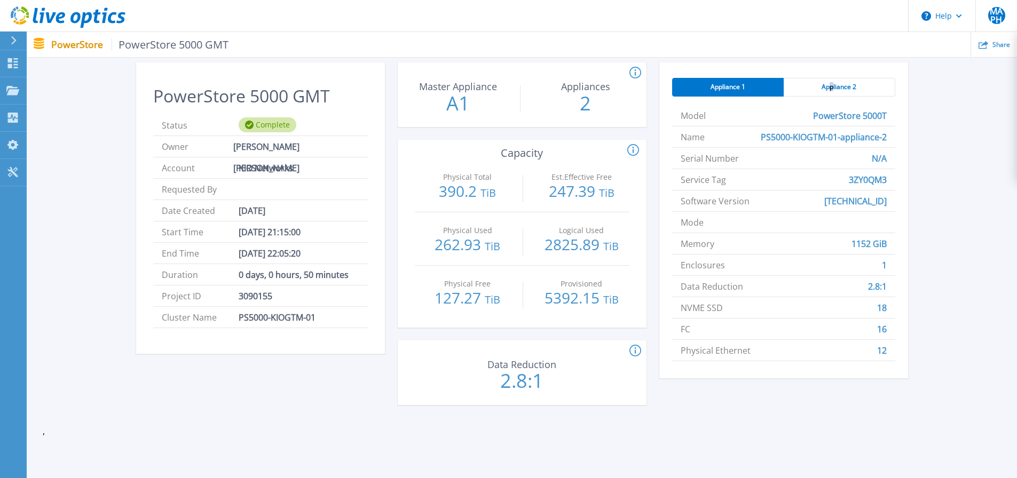
click at [832, 89] on span "Appliance 2" at bounding box center [838, 87] width 35 height 9
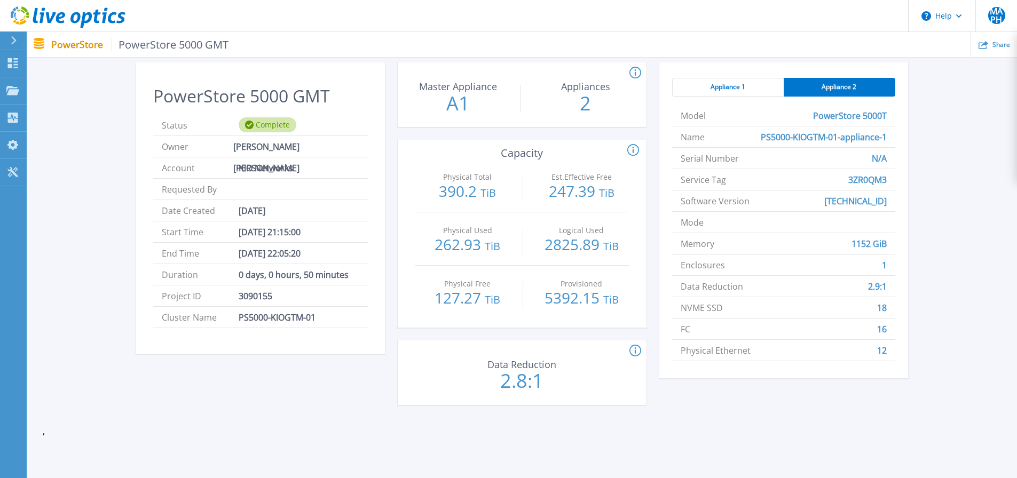
click at [736, 83] on span "Appliance 1" at bounding box center [727, 87] width 35 height 9
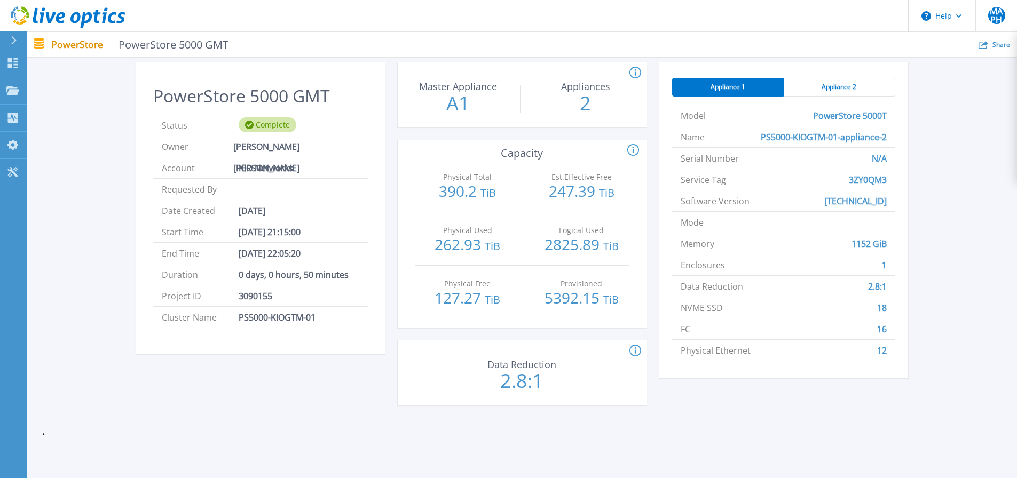
click at [843, 86] on span "Appliance 2" at bounding box center [838, 87] width 35 height 9
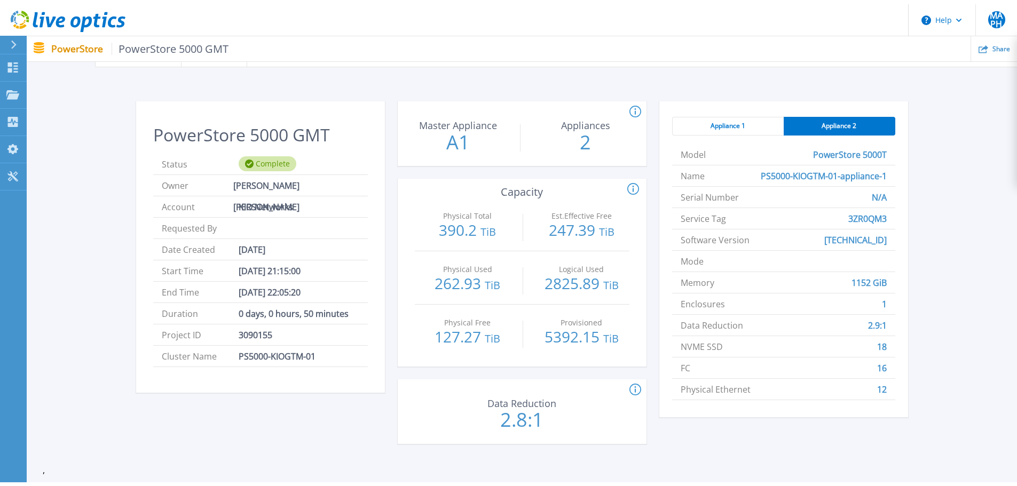
scroll to position [0, 0]
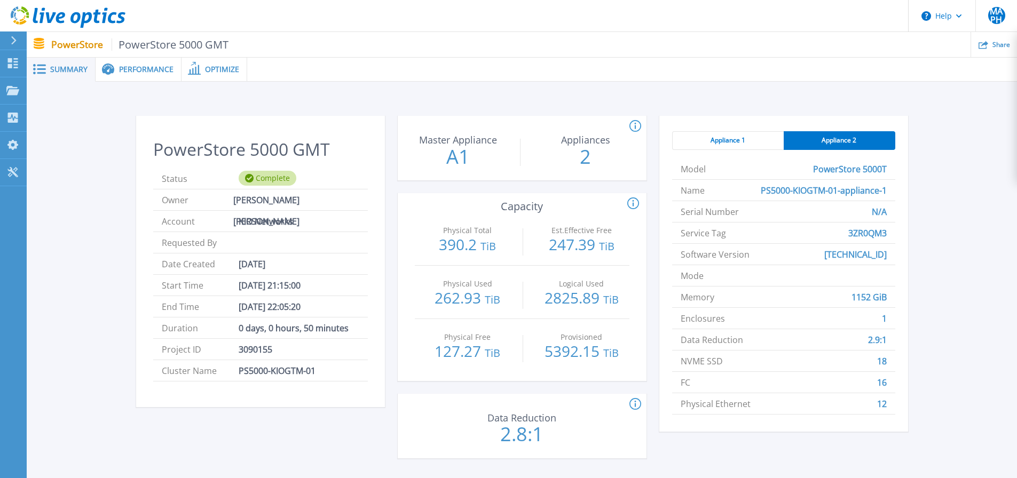
click at [148, 73] on span "Performance" at bounding box center [146, 69] width 54 height 7
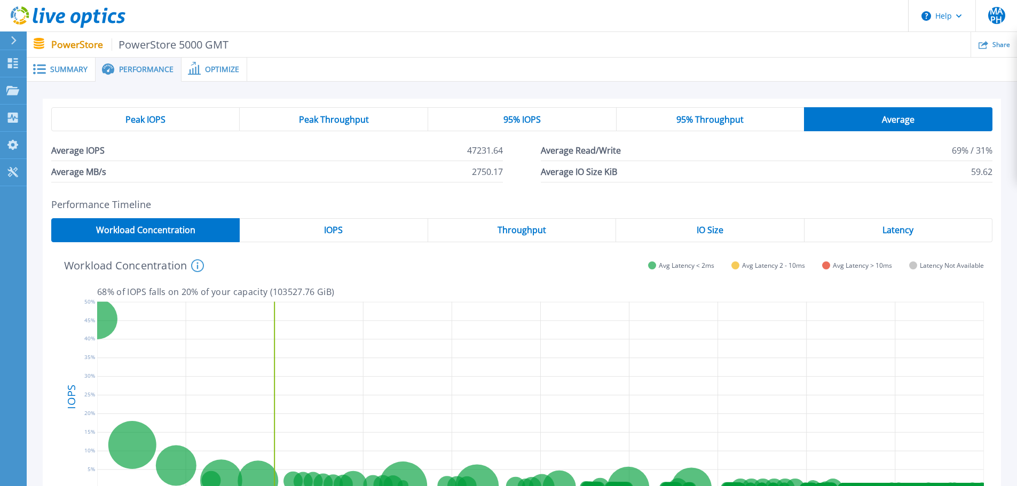
drag, startPoint x: 157, startPoint y: 122, endPoint x: 163, endPoint y: 122, distance: 5.9
click at [159, 122] on span "Peak IOPS" at bounding box center [145, 119] width 40 height 9
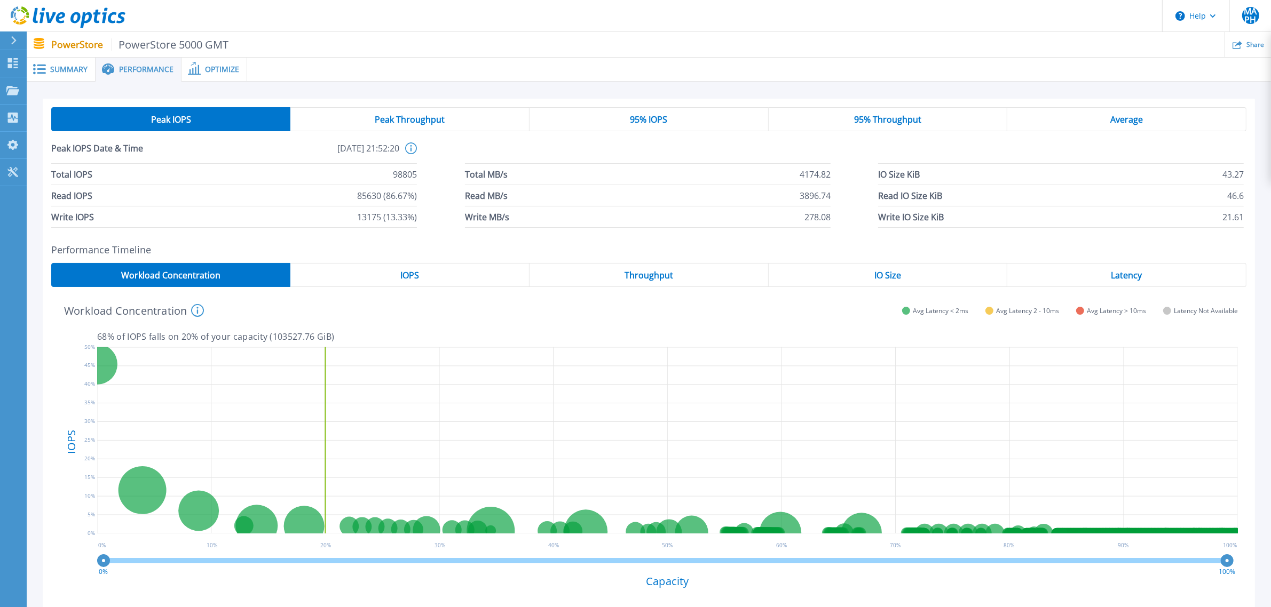
click at [402, 115] on span "Peak Throughput" at bounding box center [410, 119] width 70 height 9
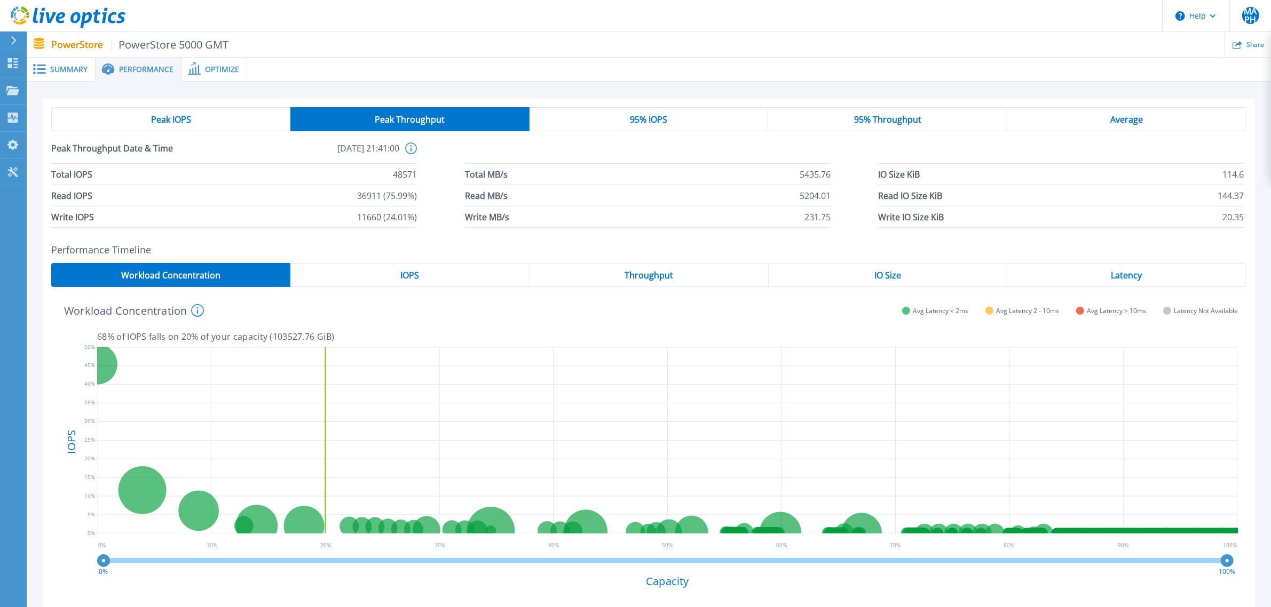
click at [633, 121] on span "95% IOPS" at bounding box center [648, 119] width 37 height 9
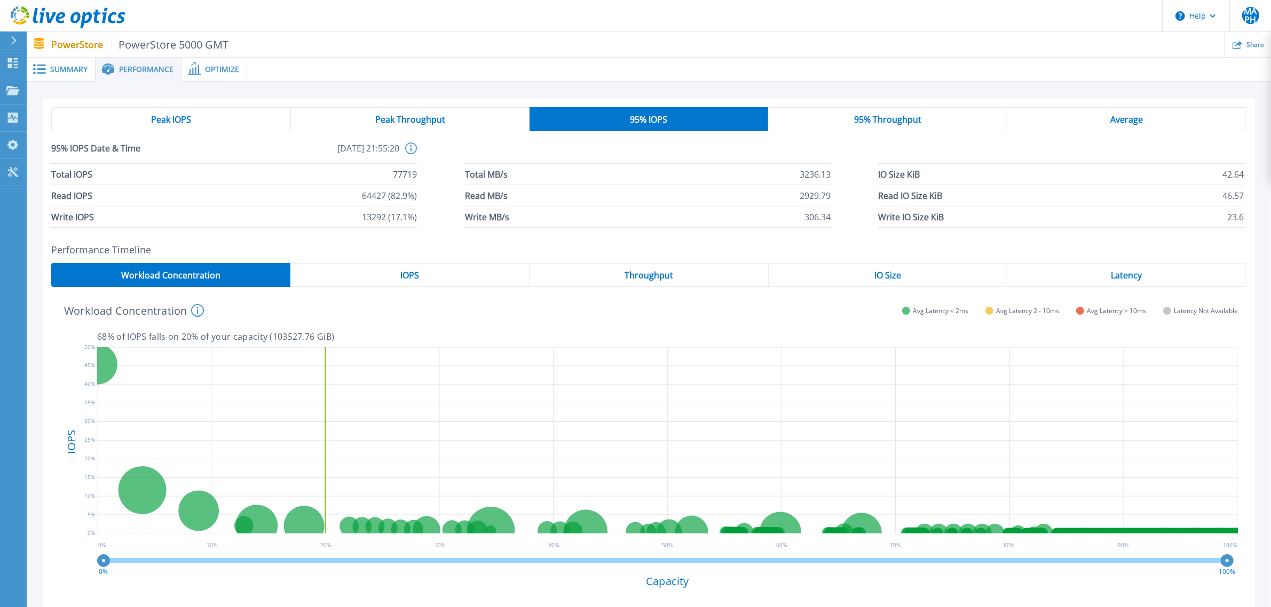
click at [903, 122] on span "95% Throughput" at bounding box center [887, 119] width 67 height 9
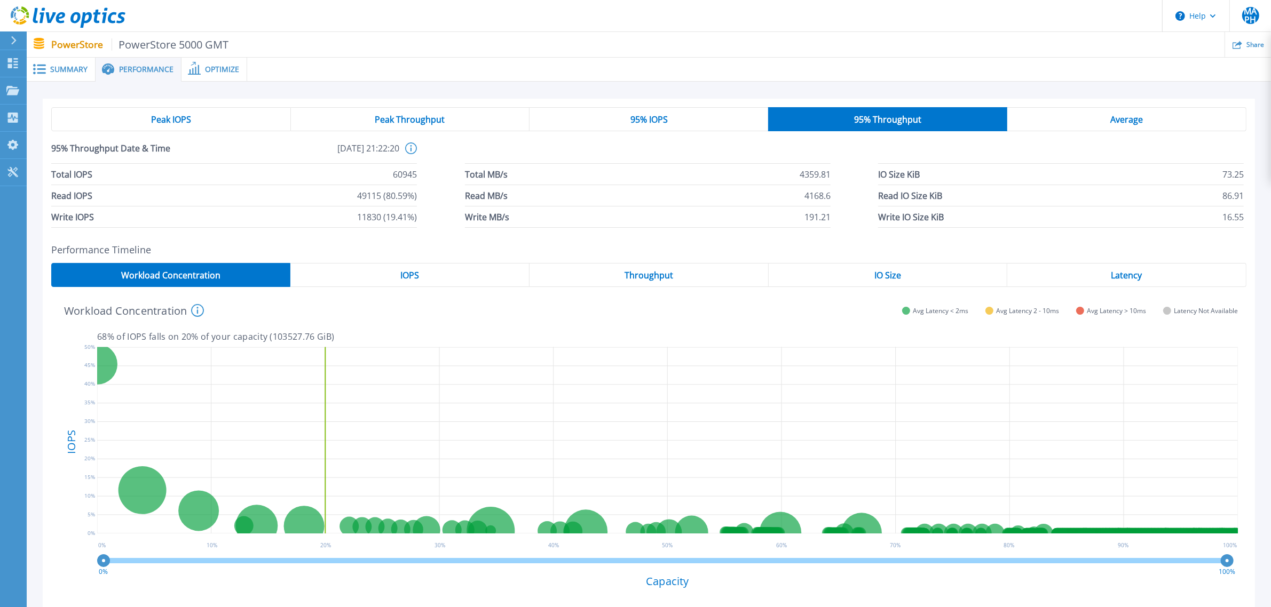
click at [1016, 118] on div "Average" at bounding box center [1126, 119] width 239 height 24
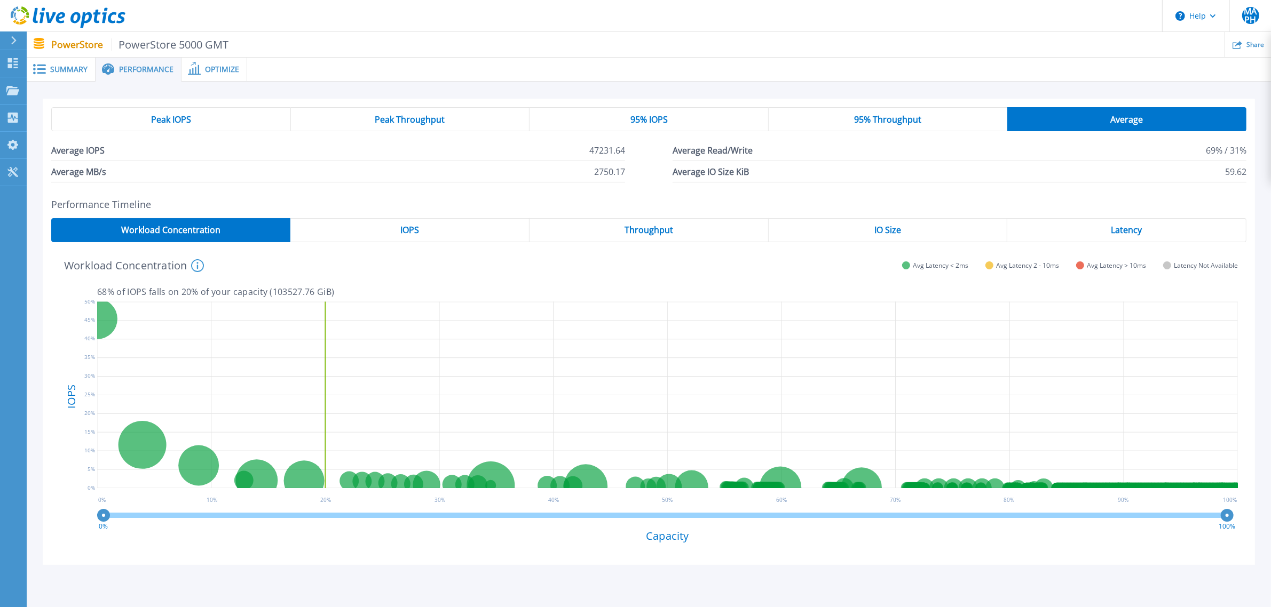
click at [436, 233] on div "IOPS" at bounding box center [409, 230] width 239 height 24
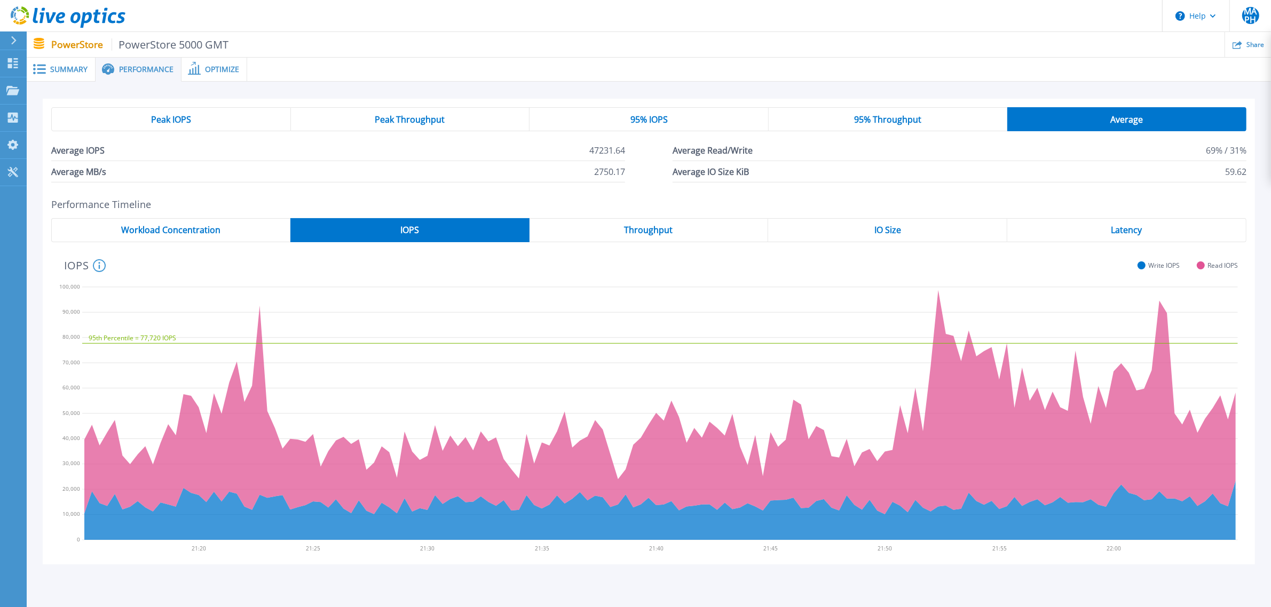
click at [164, 116] on span "Peak IOPS" at bounding box center [171, 119] width 40 height 9
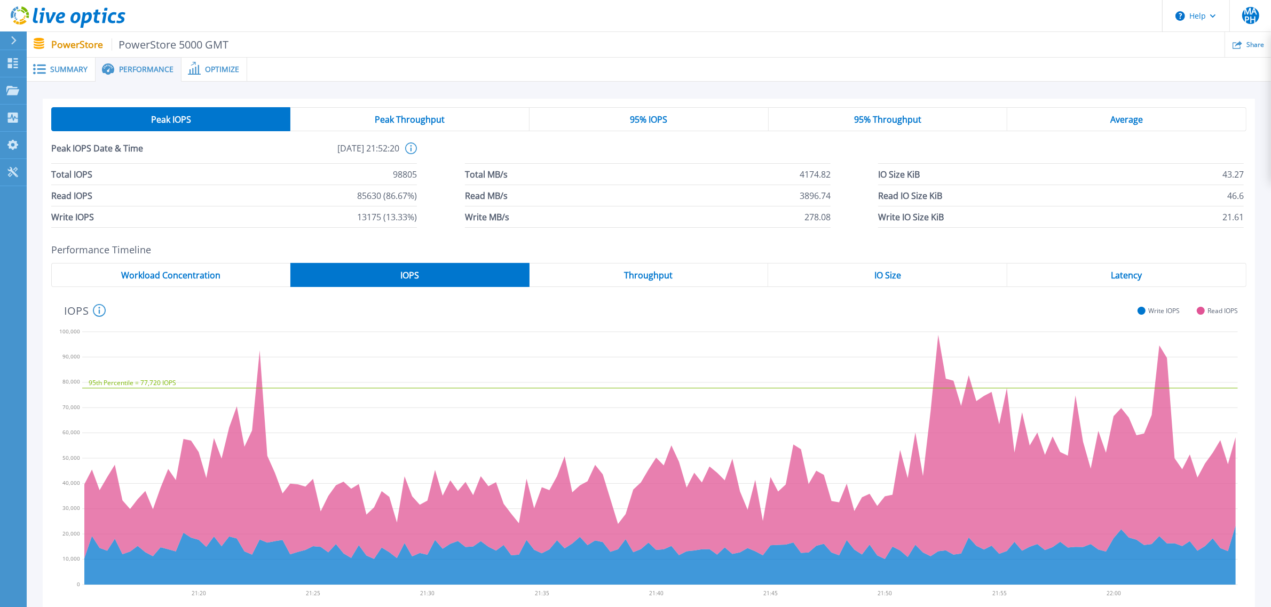
click at [620, 279] on div "Throughput" at bounding box center [648, 275] width 239 height 24
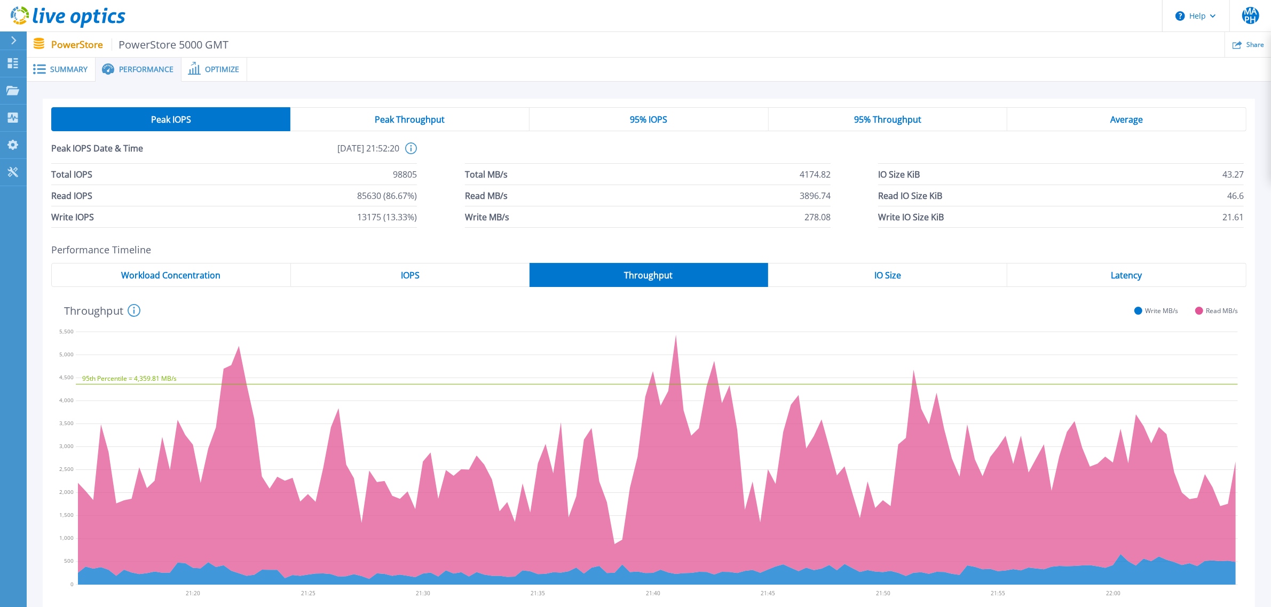
click at [221, 280] on div "Workload Concentration" at bounding box center [171, 275] width 240 height 24
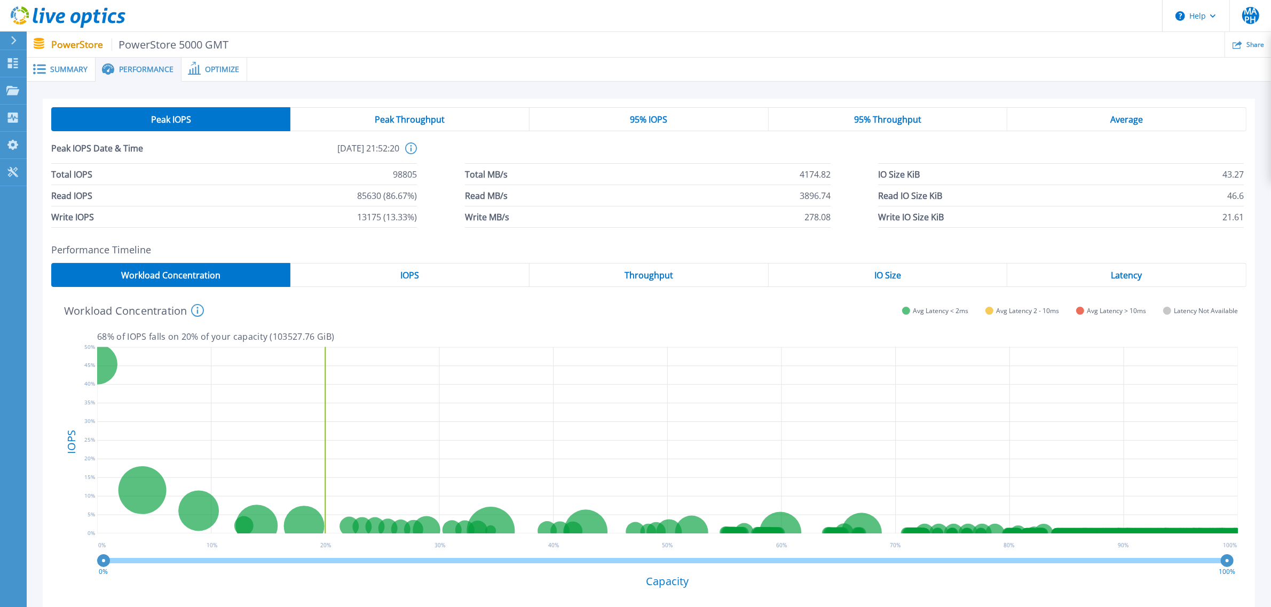
click at [389, 276] on div "IOPS" at bounding box center [409, 275] width 239 height 24
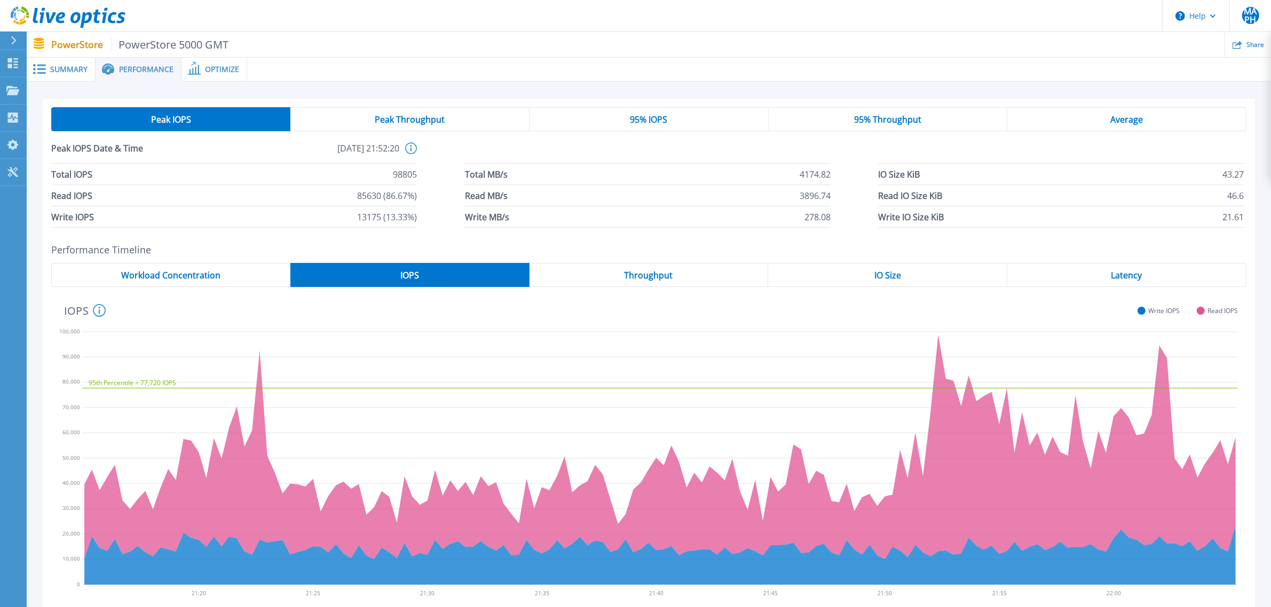
click at [623, 278] on div "Throughput" at bounding box center [648, 275] width 239 height 24
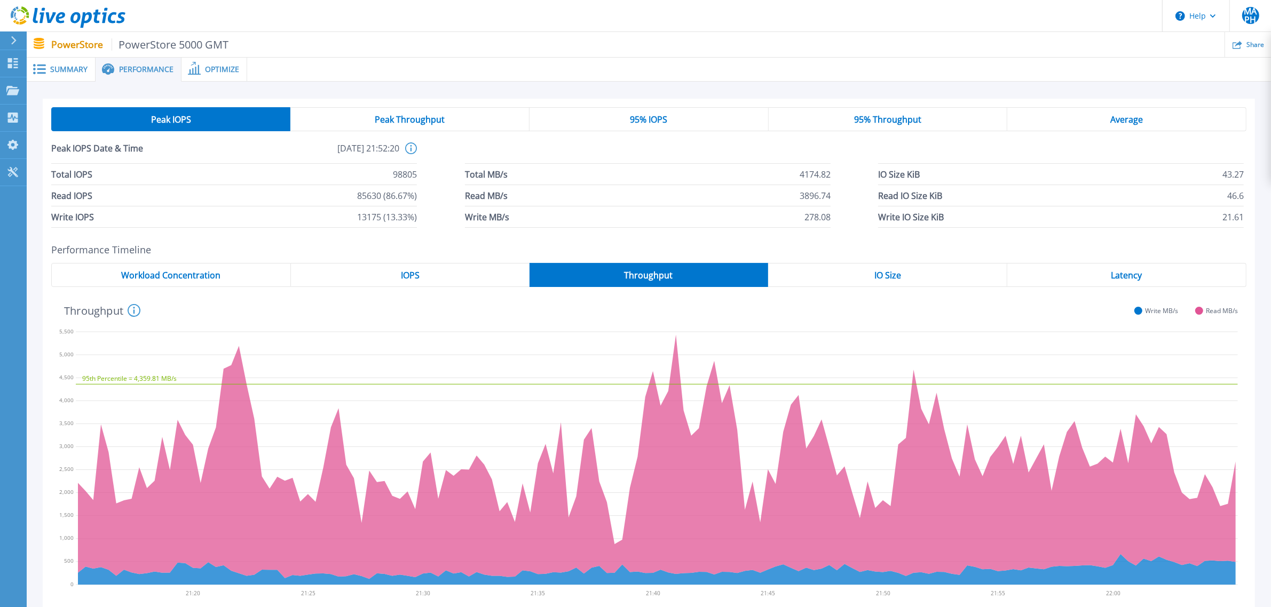
click at [229, 283] on div "Workload Concentration" at bounding box center [171, 275] width 240 height 24
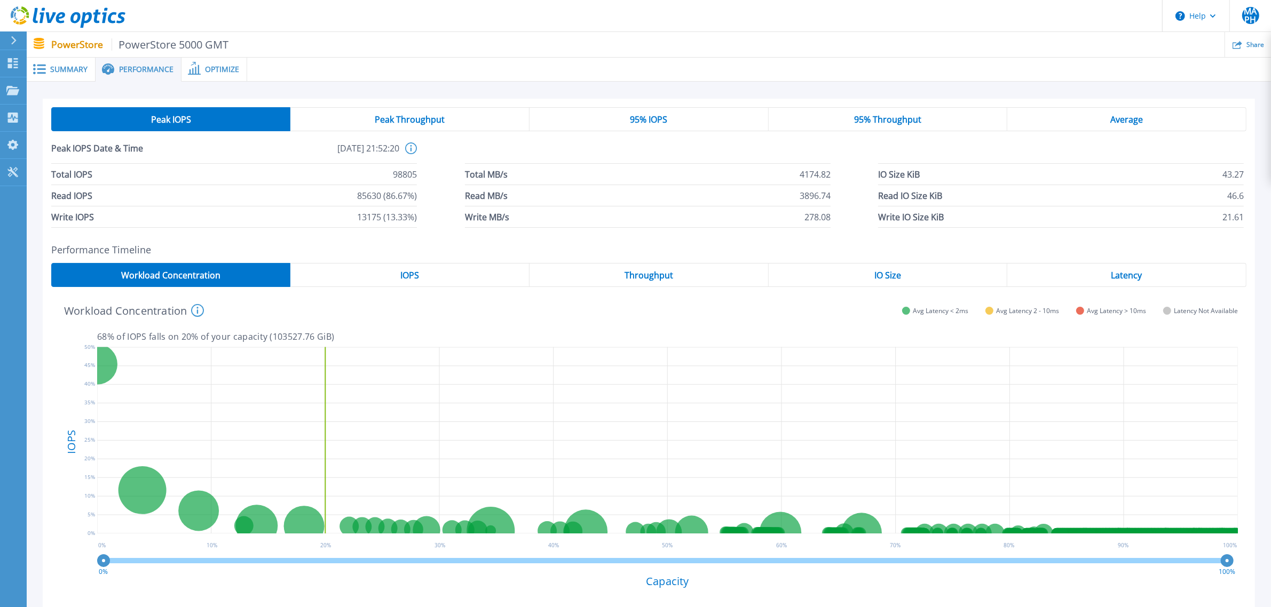
click at [369, 280] on div "IOPS" at bounding box center [409, 275] width 239 height 24
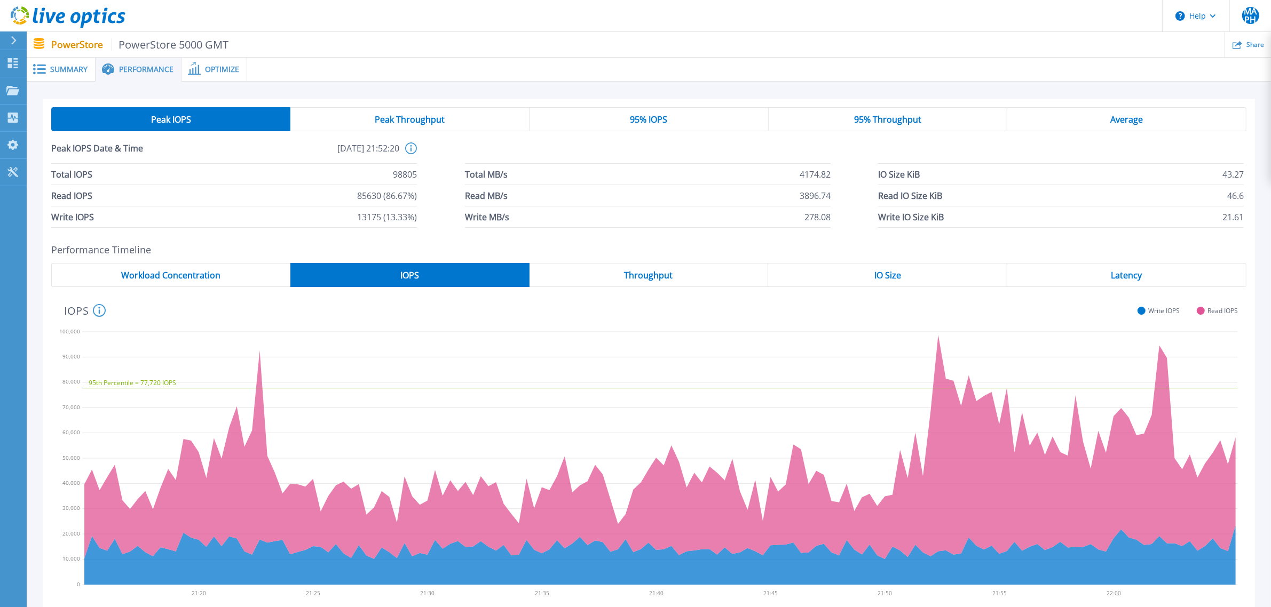
click at [263, 275] on div "Workload Concentration" at bounding box center [170, 275] width 239 height 24
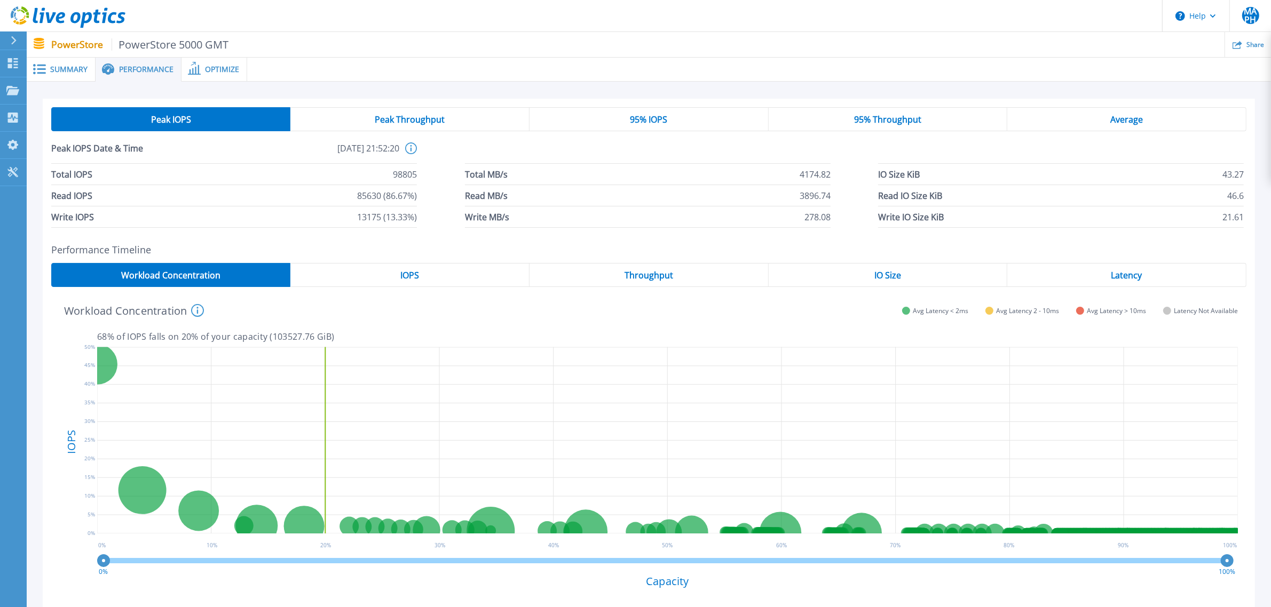
click at [416, 123] on span "Peak Throughput" at bounding box center [410, 119] width 70 height 9
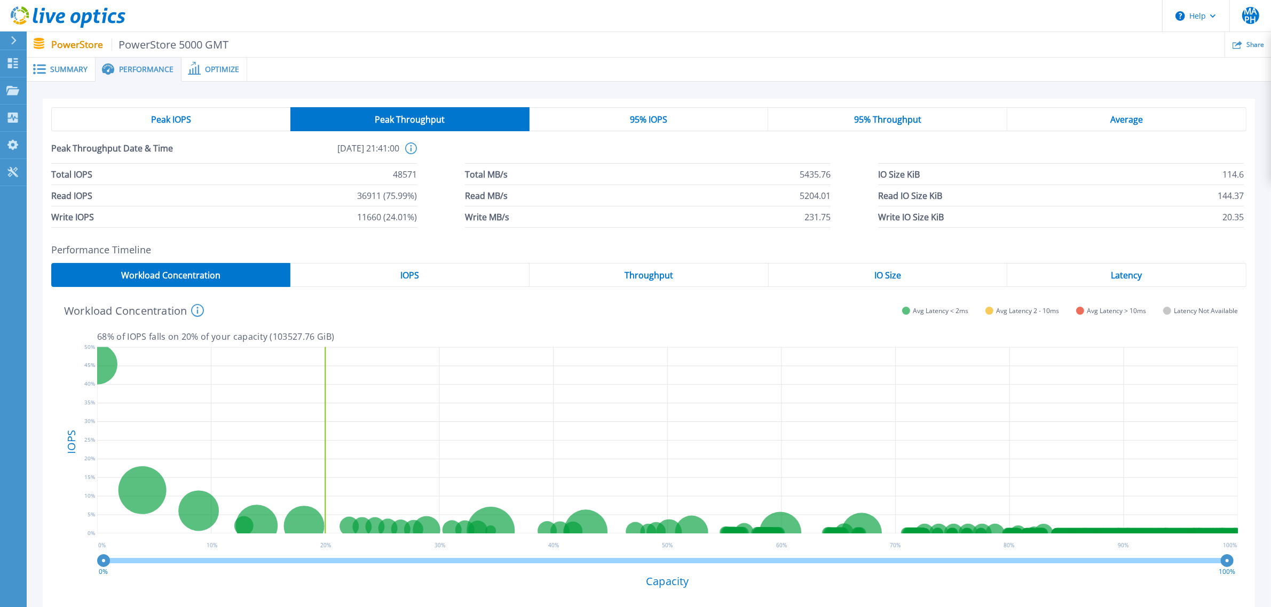
click at [642, 123] on span "95% IOPS" at bounding box center [648, 119] width 37 height 9
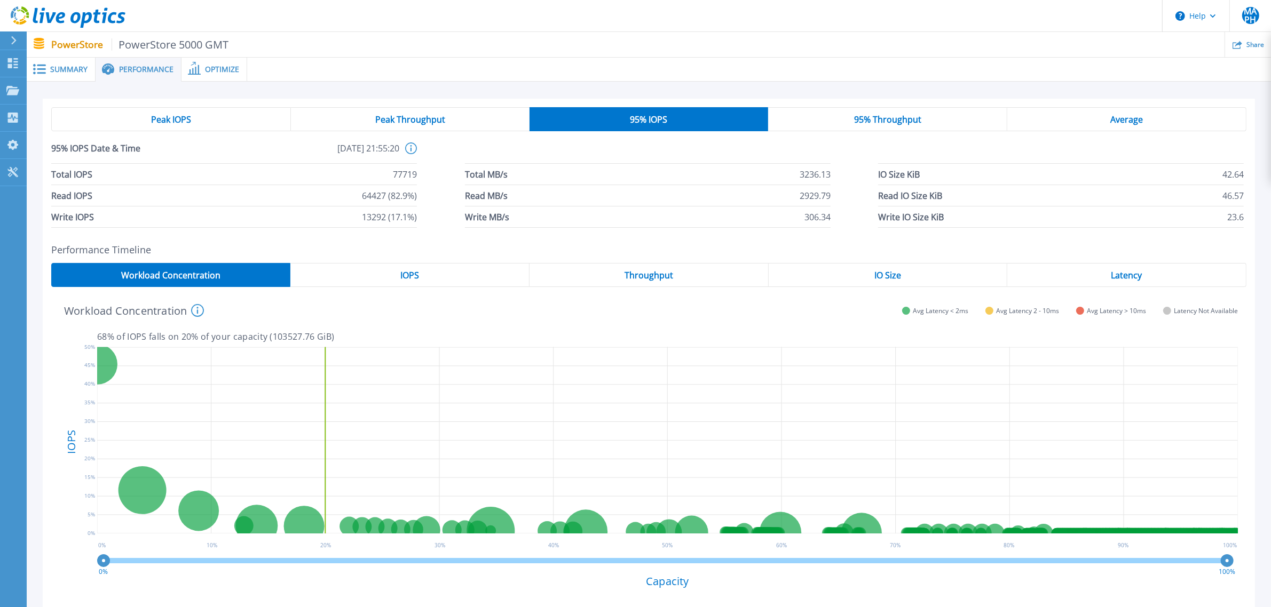
click at [888, 121] on span "95% Throughput" at bounding box center [887, 119] width 67 height 9
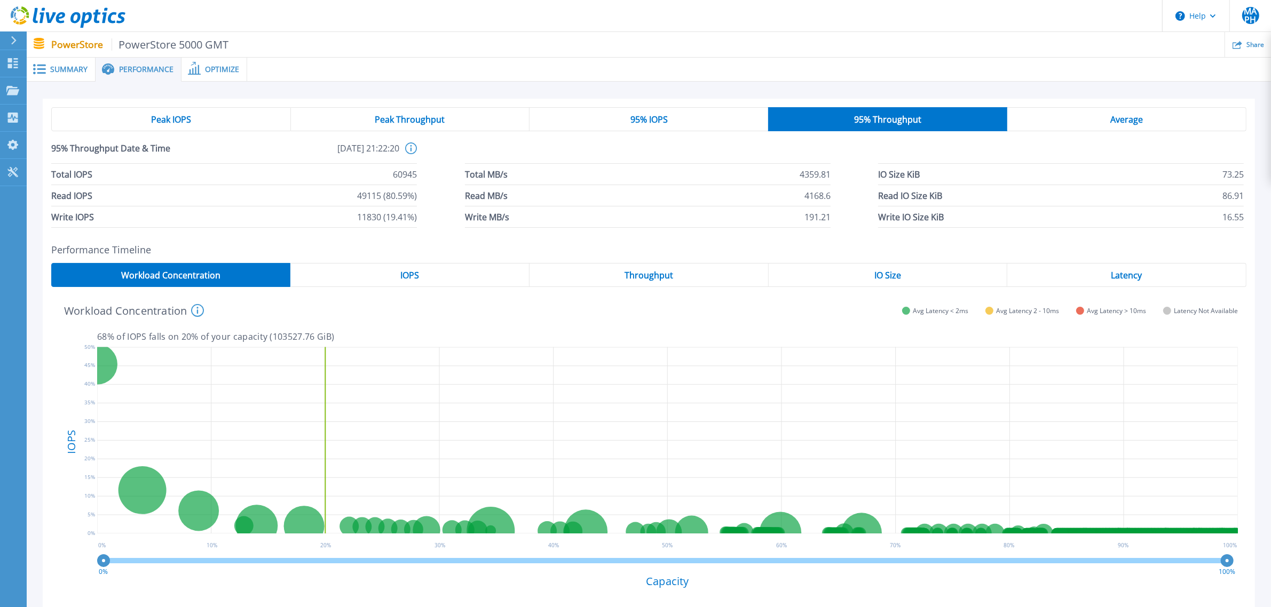
click at [1016, 121] on span "Average" at bounding box center [1126, 119] width 33 height 9
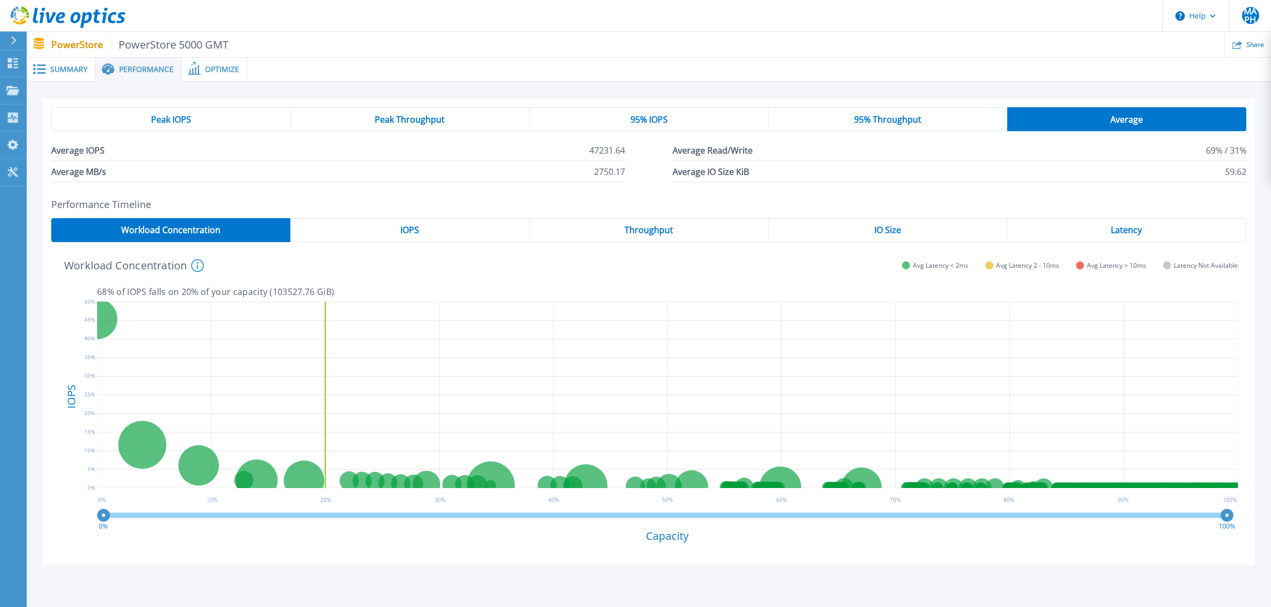
click at [480, 233] on div "IOPS" at bounding box center [409, 230] width 239 height 24
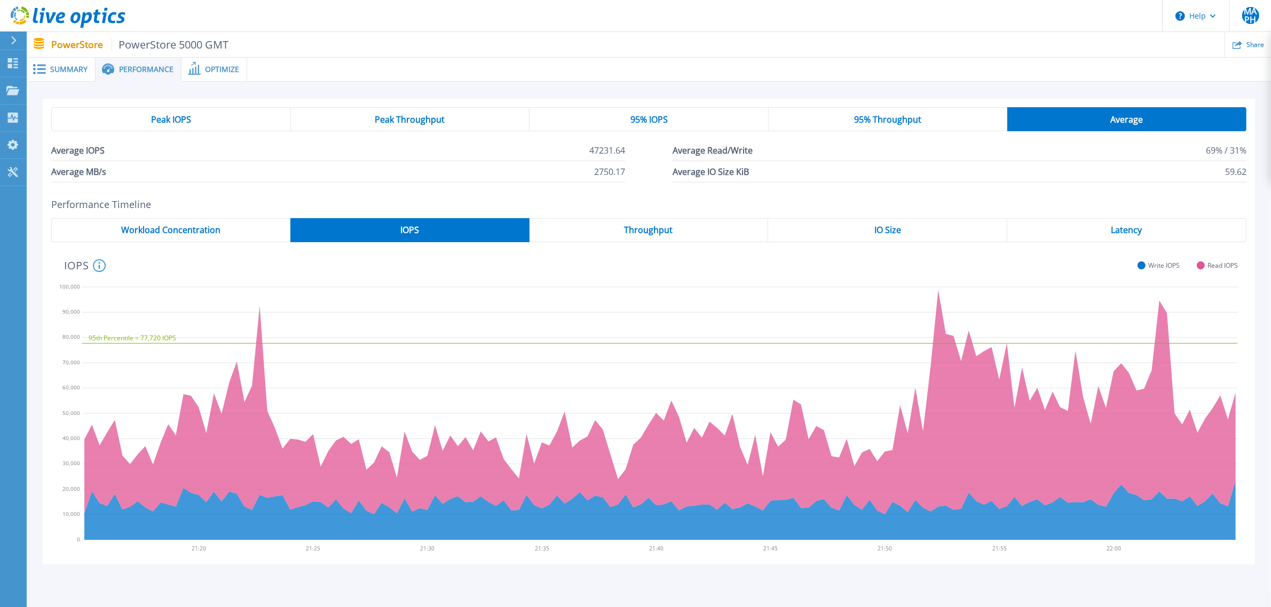
click at [642, 236] on div "Throughput" at bounding box center [648, 230] width 239 height 24
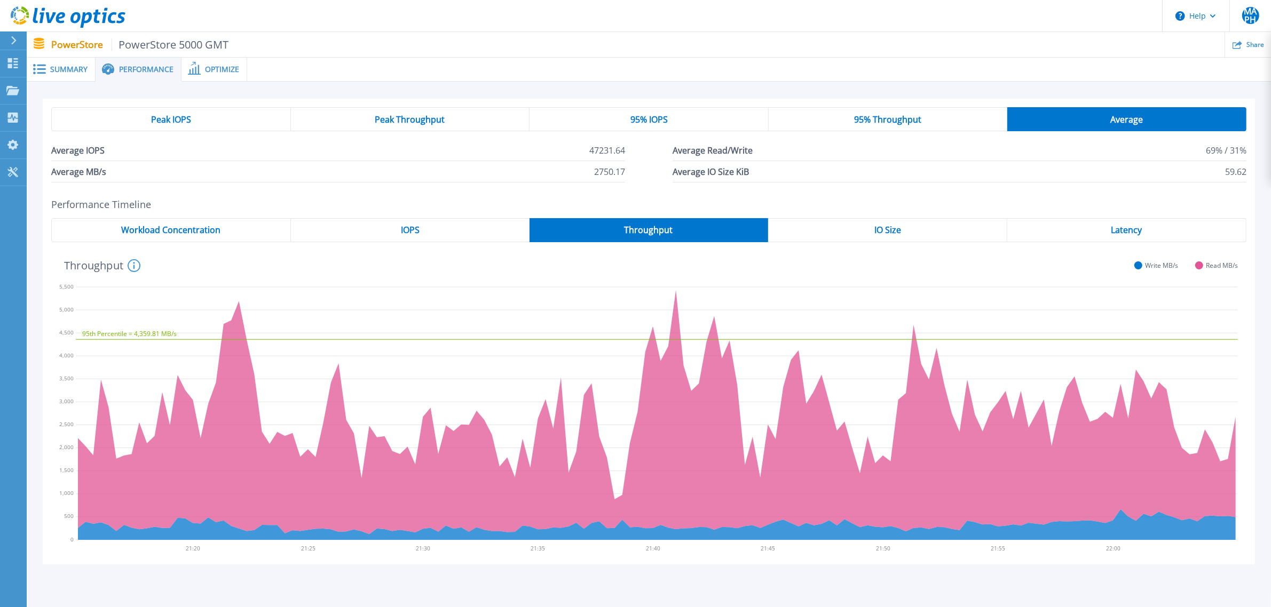
click at [878, 231] on span "IO Size" at bounding box center [887, 230] width 27 height 9
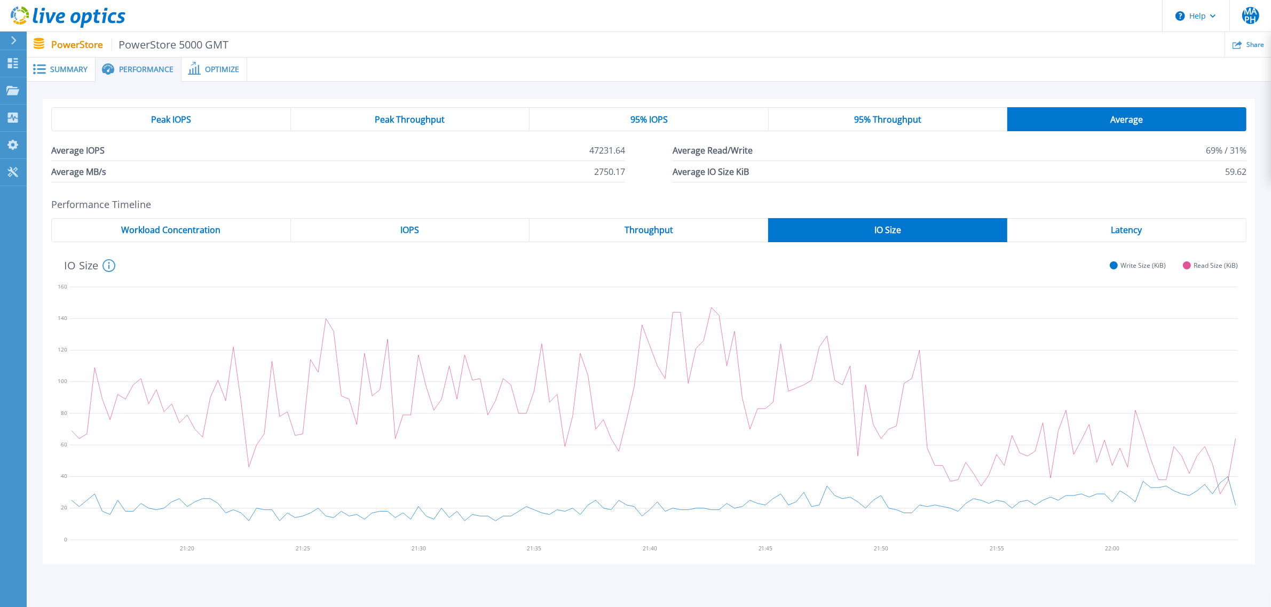
click at [1016, 234] on span "Latency" at bounding box center [1126, 230] width 31 height 9
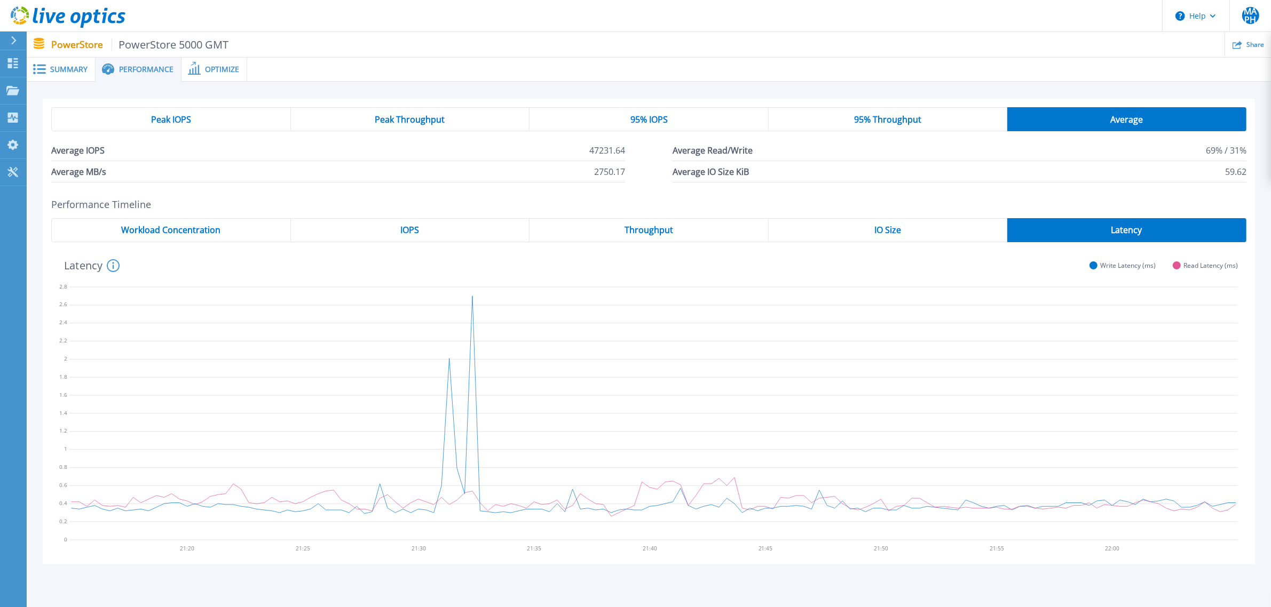
click at [218, 70] on span "Optimize" at bounding box center [222, 69] width 34 height 7
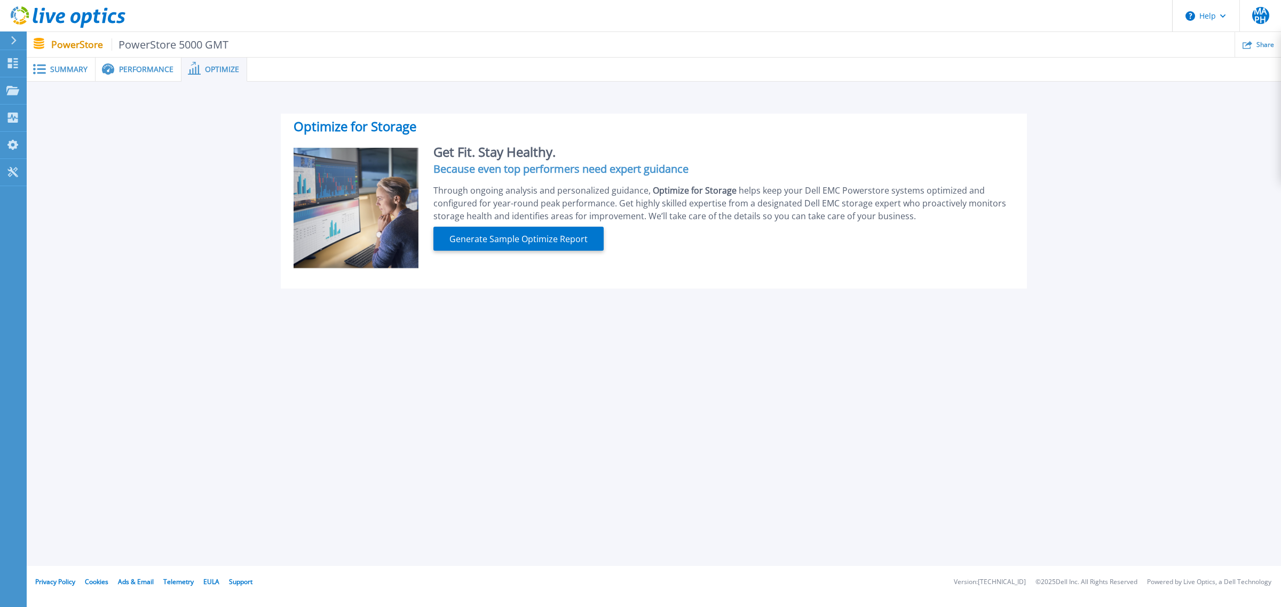
click at [67, 68] on span "Summary" at bounding box center [68, 69] width 37 height 7
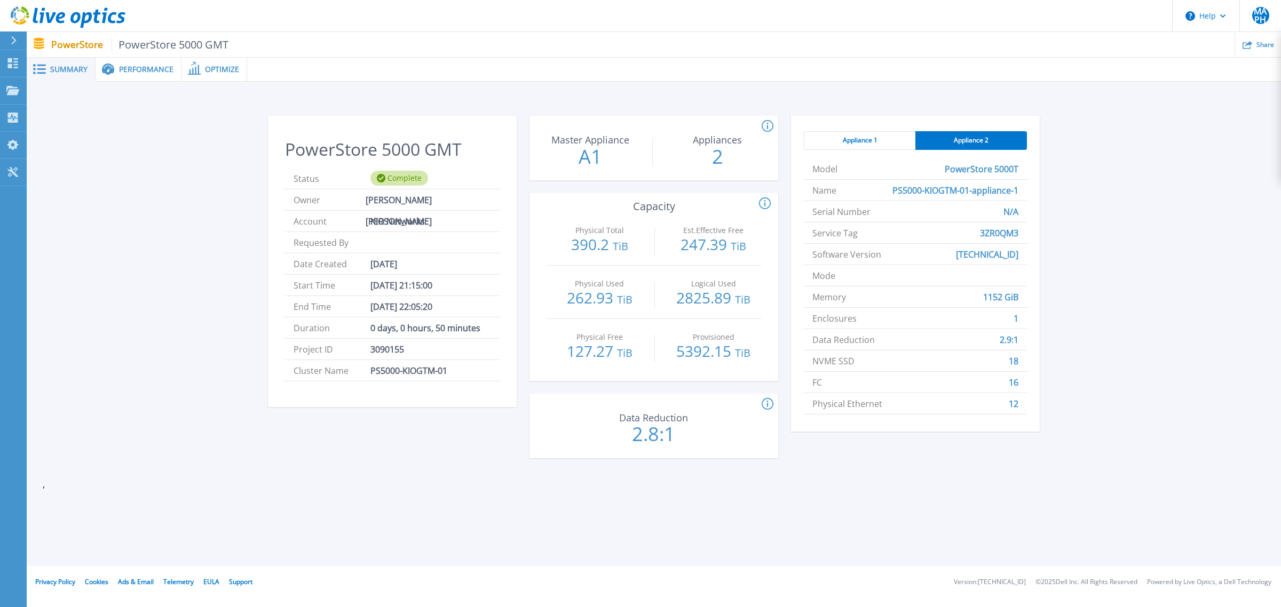
click at [143, 70] on span "Performance" at bounding box center [146, 69] width 54 height 7
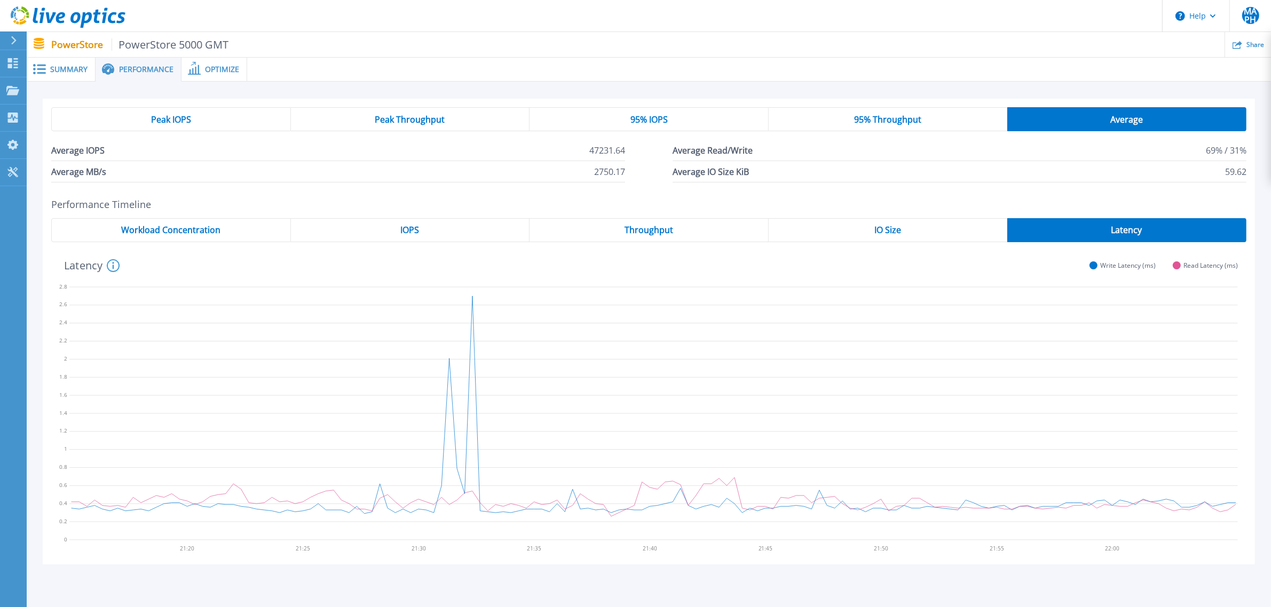
click at [206, 69] on span "Optimize" at bounding box center [222, 69] width 34 height 7
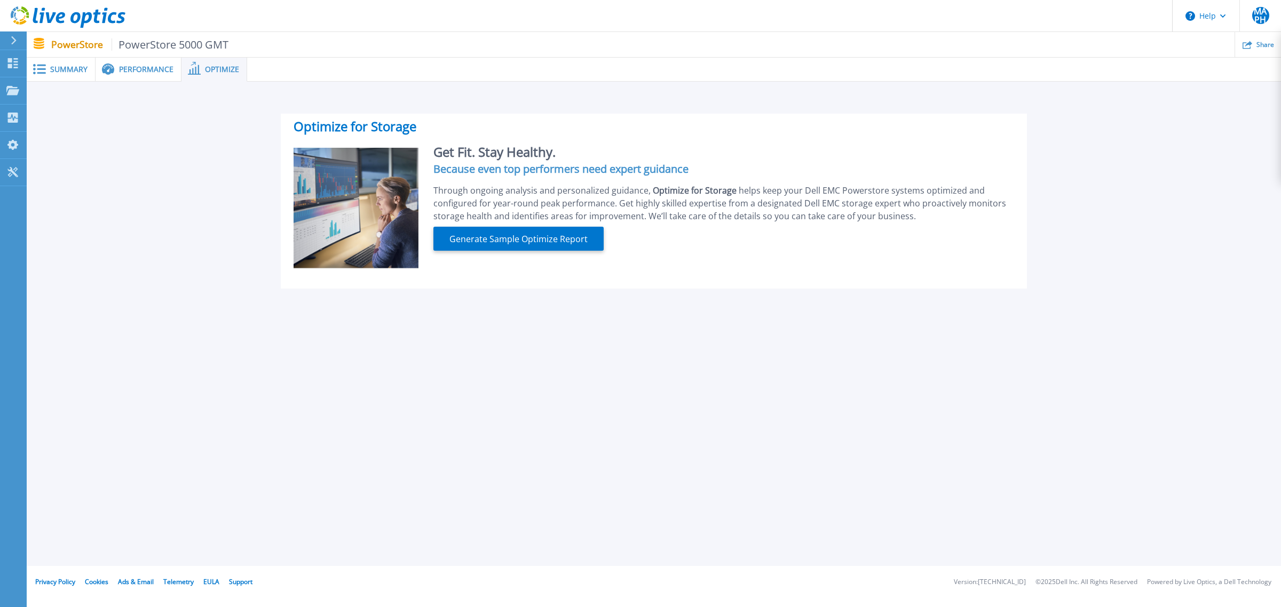
click at [46, 70] on span at bounding box center [38, 69] width 23 height 10
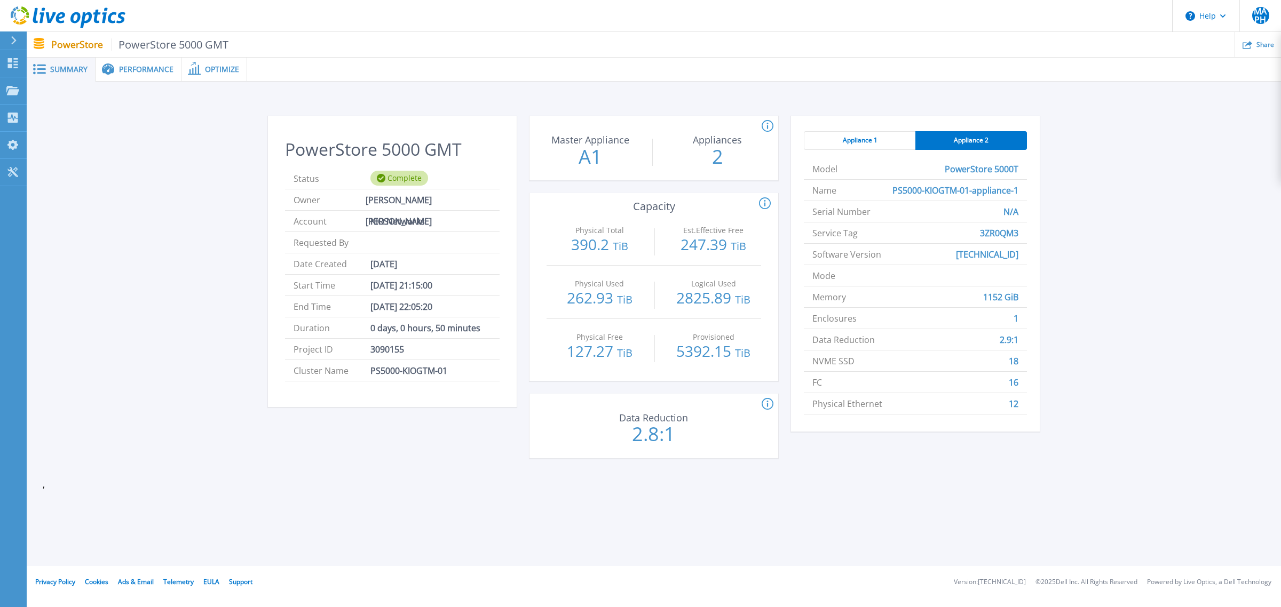
click at [1016, 156] on div "PowerStore 5000 GMT Status Complete Owner Mario Antonio Pérez Hernández Account…" at bounding box center [654, 289] width 1222 height 381
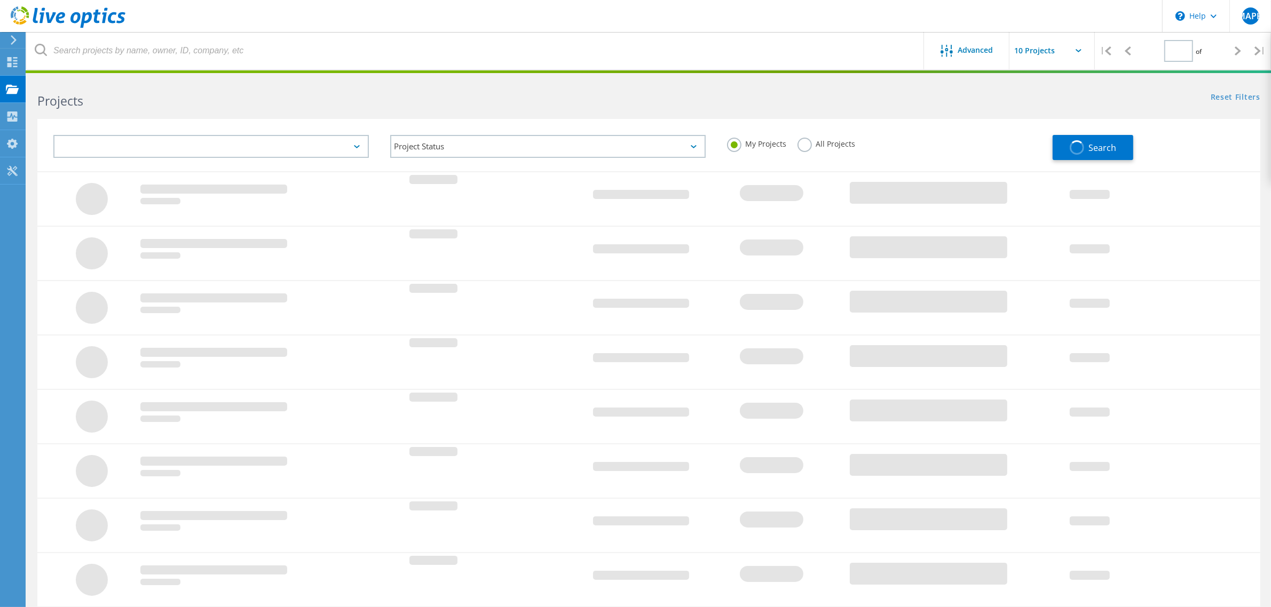
type input "1"
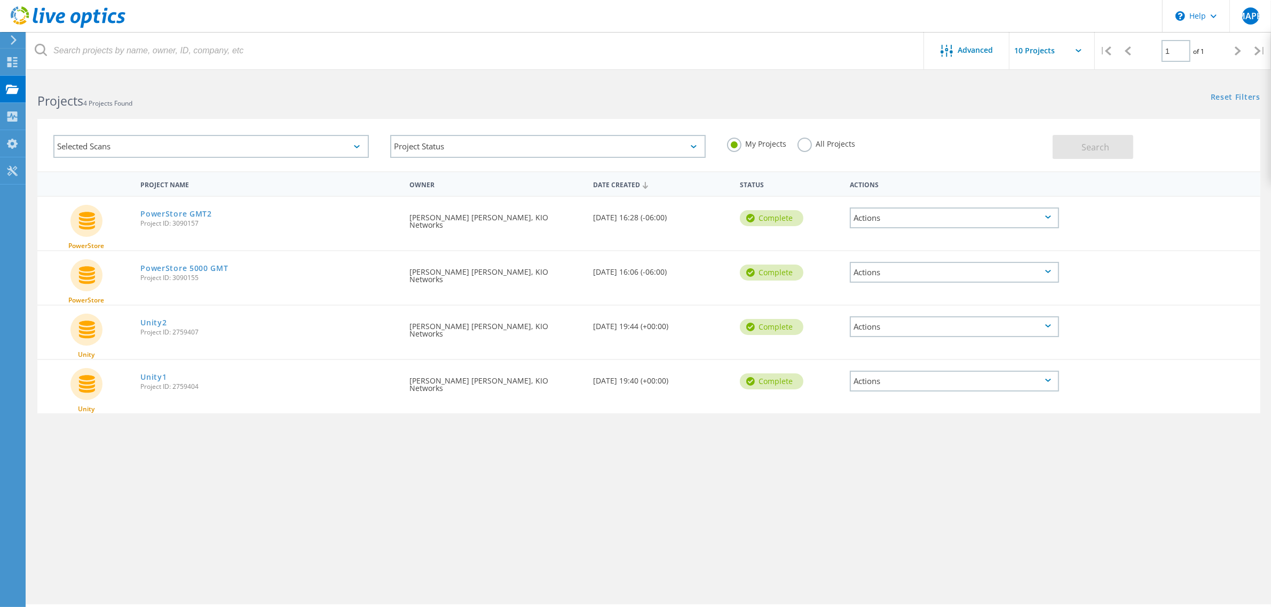
click at [903, 273] on div "Actions" at bounding box center [954, 272] width 209 height 21
click at [991, 324] on div "Actions" at bounding box center [954, 326] width 209 height 21
click at [944, 270] on div "Actions" at bounding box center [954, 272] width 209 height 21
click at [956, 212] on div "Actions" at bounding box center [954, 218] width 209 height 21
click at [994, 267] on div "Actions" at bounding box center [954, 272] width 209 height 21
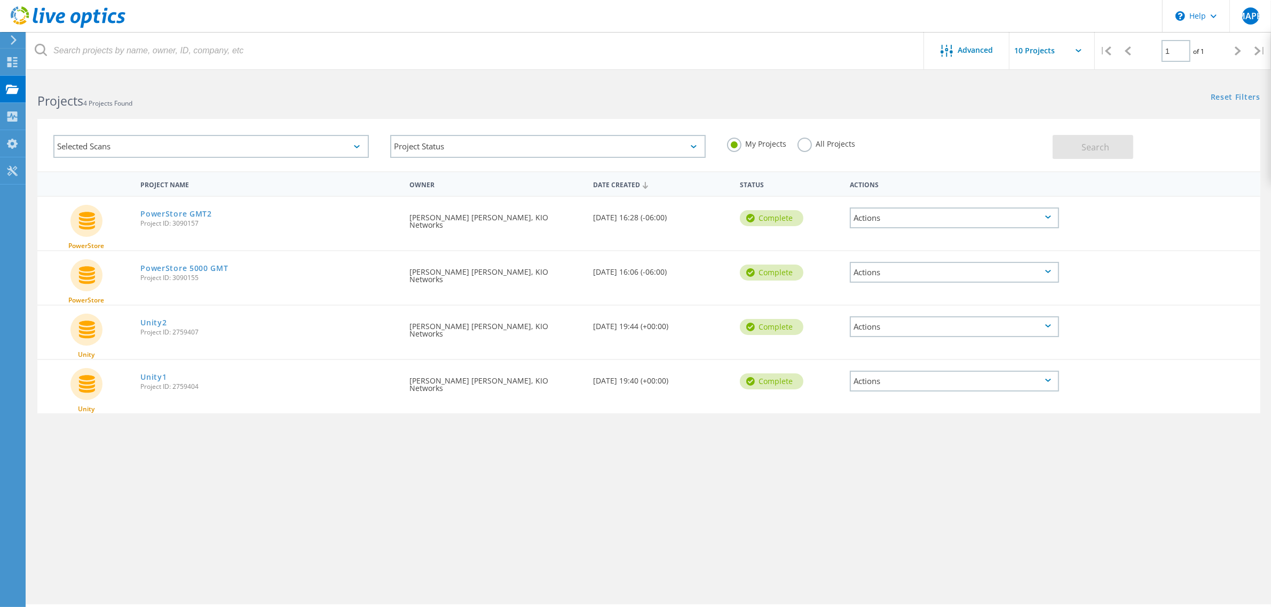
click at [1046, 270] on icon at bounding box center [1048, 271] width 6 height 3
